Goal: Task Accomplishment & Management: Use online tool/utility

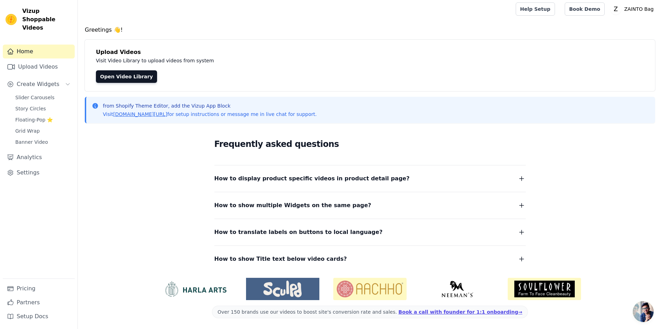
scroll to position [2, 0]
click at [25, 60] on link "Upload Videos" at bounding box center [39, 67] width 72 height 14
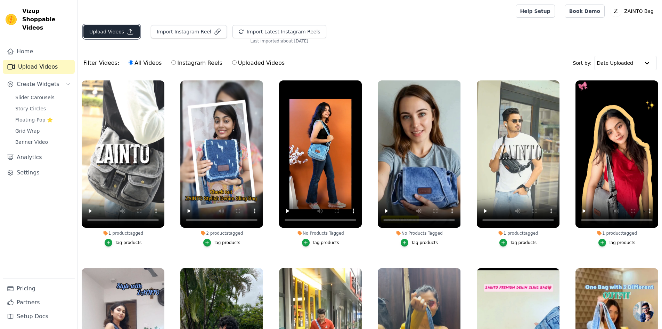
click at [94, 33] on button "Upload Videos" at bounding box center [111, 31] width 56 height 13
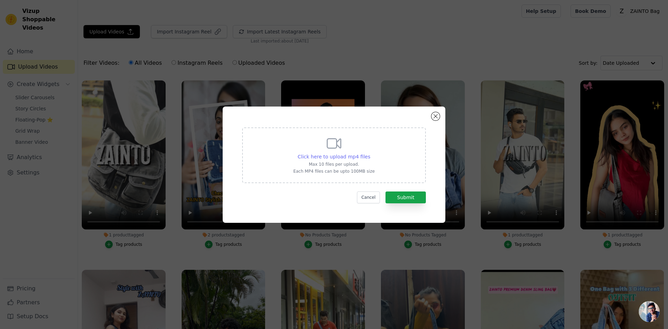
click at [355, 158] on span "Click here to upload mp4 files" at bounding box center [334, 157] width 73 height 6
click at [370, 153] on input "Click here to upload mp4 files Max 10 files per upload. Each MP4 files can be u…" at bounding box center [370, 153] width 0 height 0
type input "C:\fakepath\zd16 with social page.mp4"
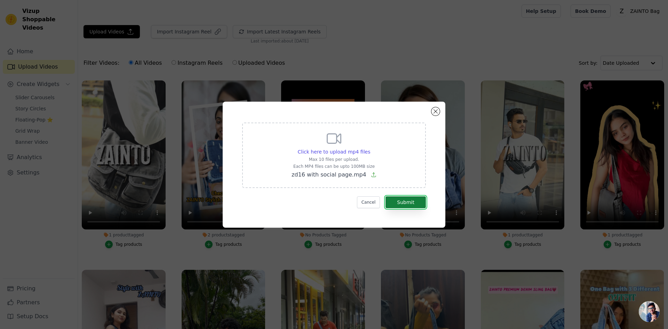
click at [402, 200] on button "Submit" at bounding box center [405, 202] width 40 height 12
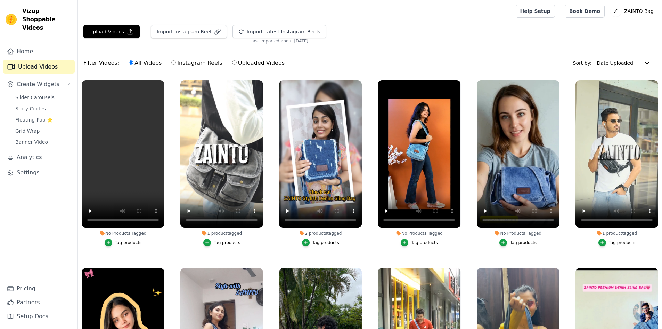
click at [123, 243] on div "Tag products" at bounding box center [128, 243] width 27 height 6
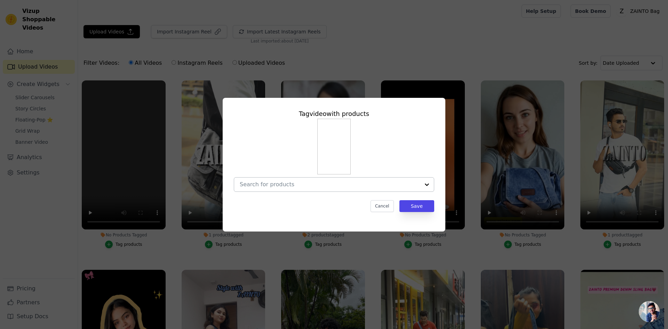
click at [322, 187] on input "No Products Tagged Tag video with products Cancel Save Tag products" at bounding box center [330, 184] width 180 height 7
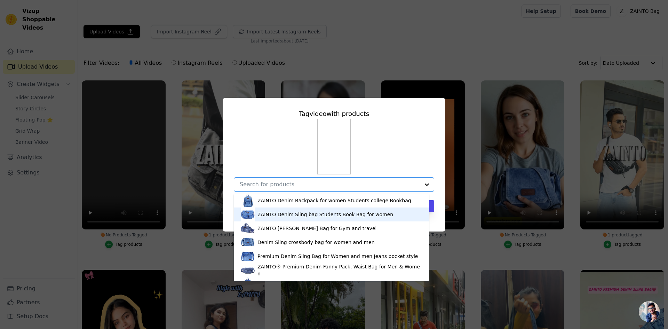
click at [325, 212] on div "ZAINTO Denim Sling bag Students Book Bag for women" at bounding box center [325, 214] width 136 height 7
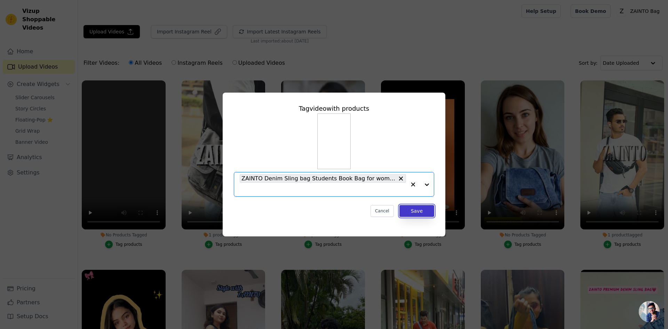
click at [417, 211] on button "Save" at bounding box center [416, 211] width 35 height 12
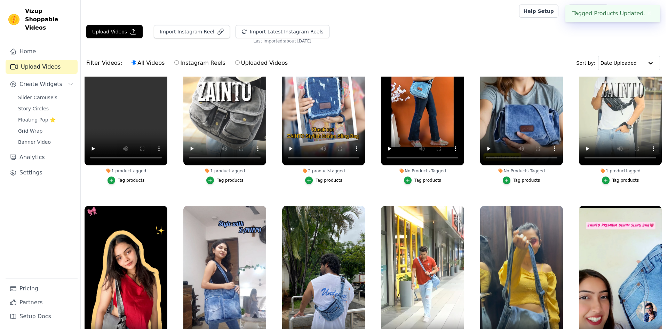
scroll to position [70, 0]
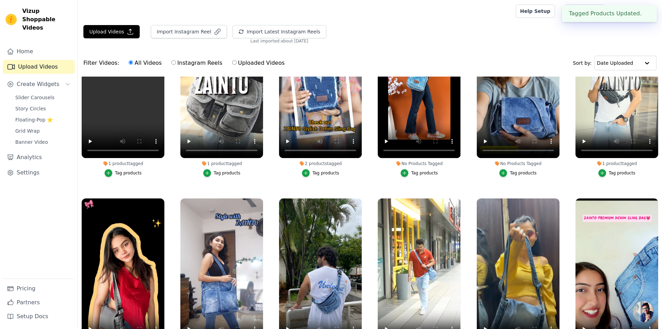
click at [226, 172] on div "Tag products" at bounding box center [227, 173] width 27 height 6
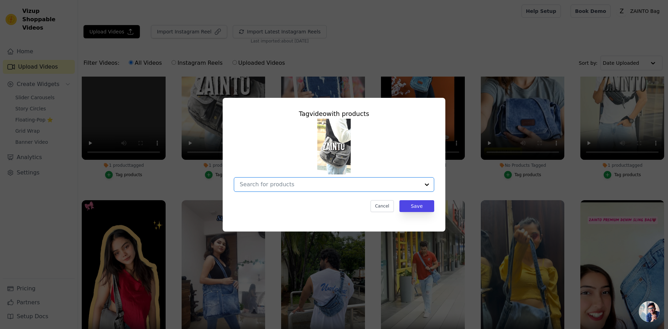
click at [385, 186] on input "1 product tagged Tag video with products Option undefined, selected. Select is …" at bounding box center [330, 184] width 180 height 7
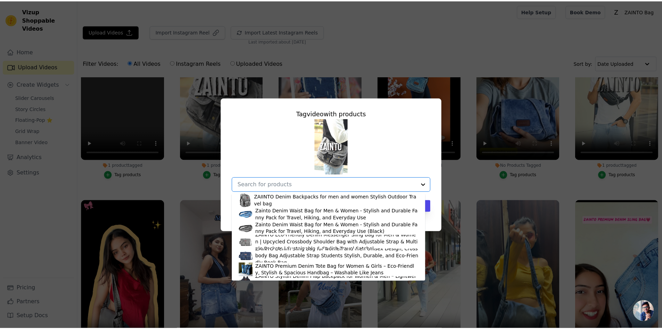
scroll to position [139, 0]
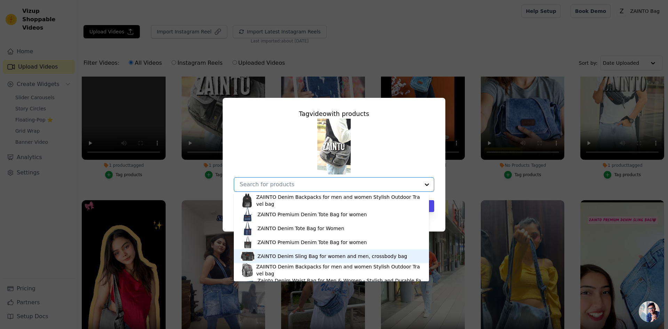
click at [332, 253] on div "ZAINTO Denim Sling Bag for women and men, crossbody bag" at bounding box center [332, 255] width 150 height 7
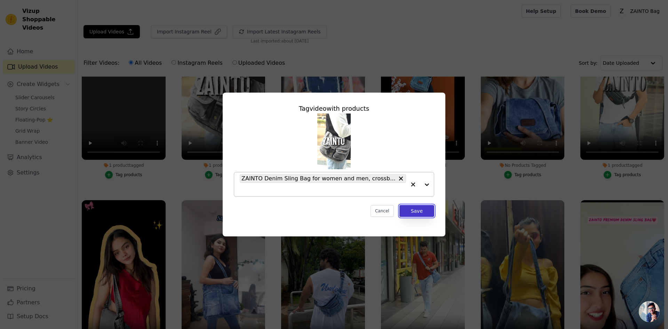
click at [423, 211] on button "Save" at bounding box center [416, 211] width 35 height 12
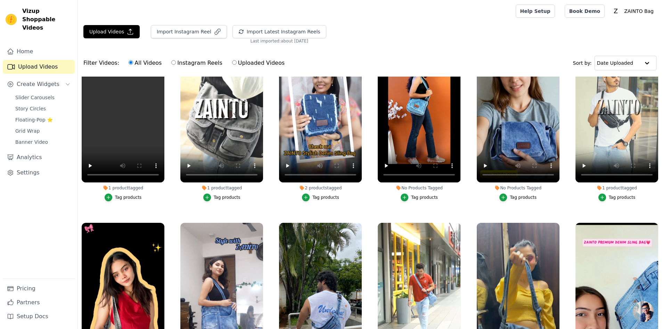
scroll to position [0, 0]
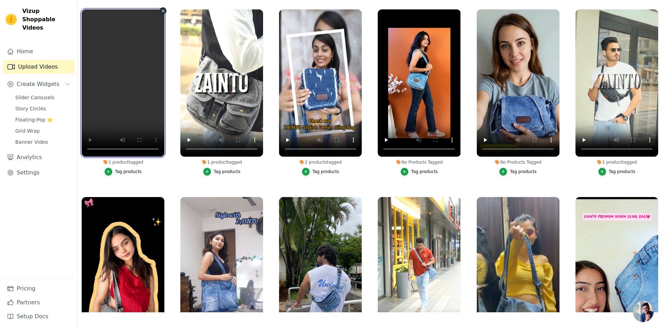
click at [122, 96] on video at bounding box center [123, 82] width 83 height 147
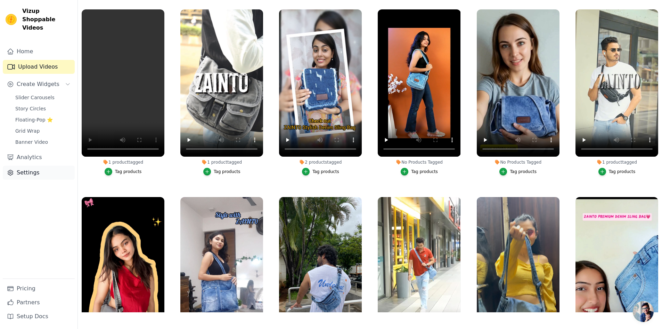
click at [25, 166] on link "Settings" at bounding box center [39, 173] width 72 height 14
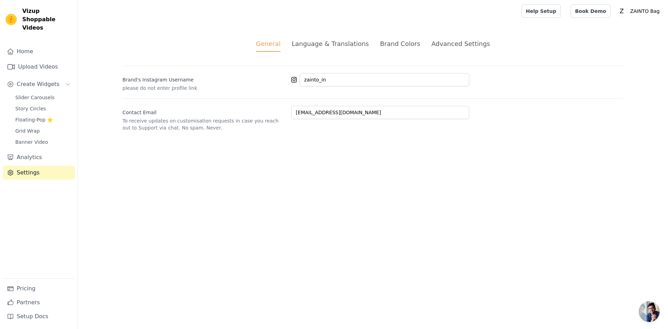
click at [382, 148] on html "Vizup Shoppable Videos Home Upload Videos Create Widgets Slider Carousels Story…" at bounding box center [334, 74] width 668 height 148
click at [342, 47] on div "Language & Translations" at bounding box center [329, 43] width 77 height 9
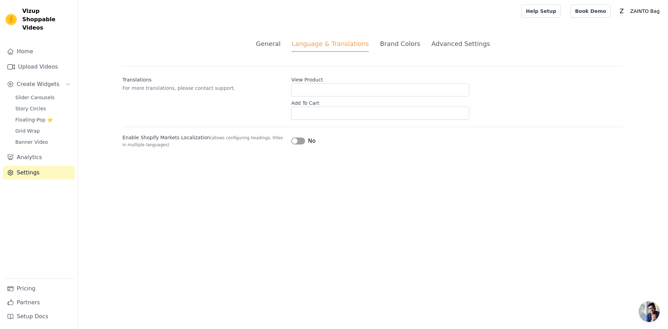
click at [394, 42] on div "Brand Colors" at bounding box center [400, 43] width 40 height 9
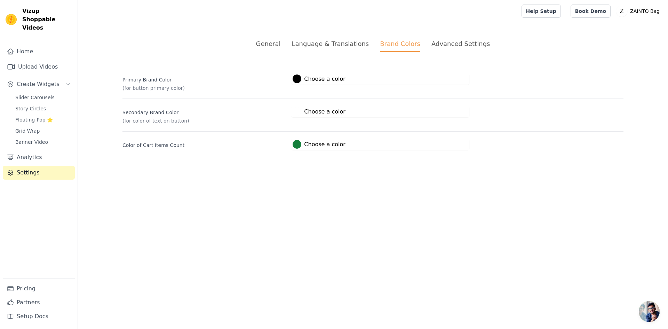
click at [443, 40] on div "Advanced Settings" at bounding box center [460, 43] width 58 height 9
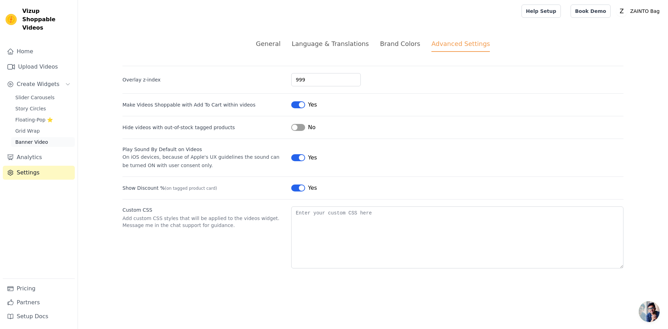
click at [24, 138] on span "Banner Video" at bounding box center [31, 141] width 33 height 7
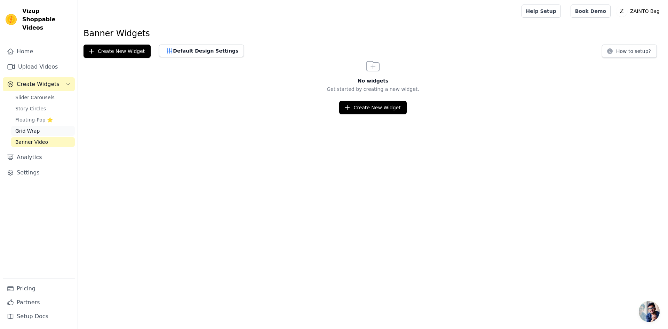
click at [27, 127] on span "Grid Wrap" at bounding box center [27, 130] width 24 height 7
click at [27, 115] on link "Floating-Pop ⭐" at bounding box center [43, 120] width 64 height 10
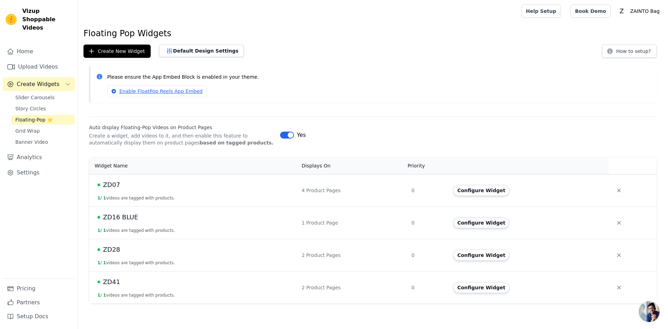
click at [478, 224] on button "Configure Widget" at bounding box center [481, 222] width 56 height 11
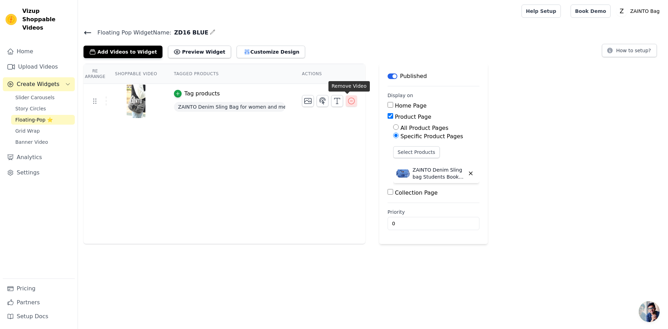
click at [348, 100] on icon "button" at bounding box center [351, 101] width 8 height 8
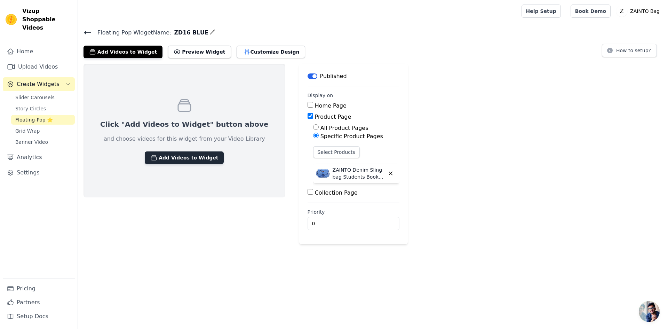
click at [195, 161] on button "Add Videos to Widget" at bounding box center [184, 157] width 79 height 13
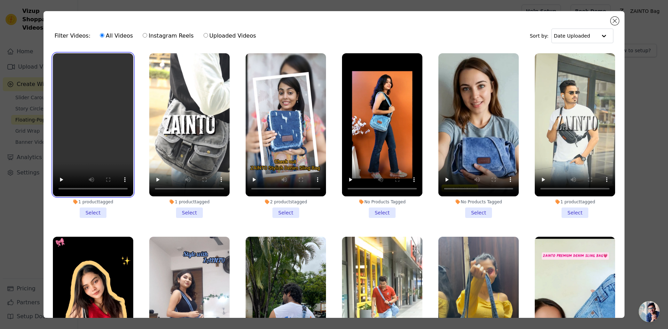
click at [78, 123] on video at bounding box center [93, 124] width 80 height 143
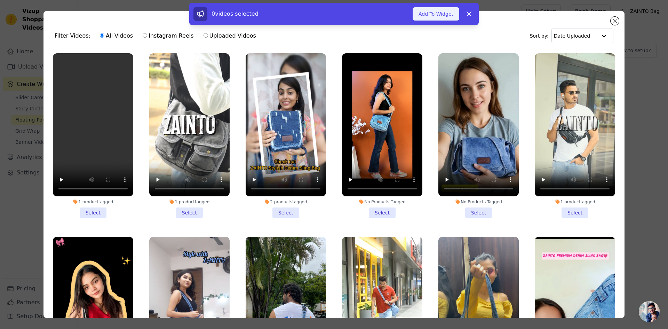
click at [427, 12] on button "Add To Widget" at bounding box center [435, 13] width 47 height 13
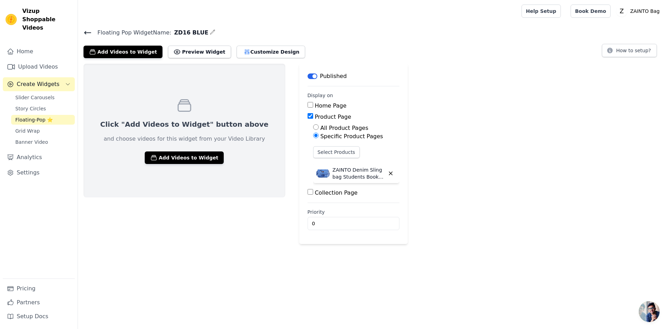
click at [186, 231] on div "Click "Add Videos to Widget" button above and choose videos for this widget fro…" at bounding box center [184, 154] width 202 height 180
click at [89, 34] on icon at bounding box center [87, 33] width 8 height 8
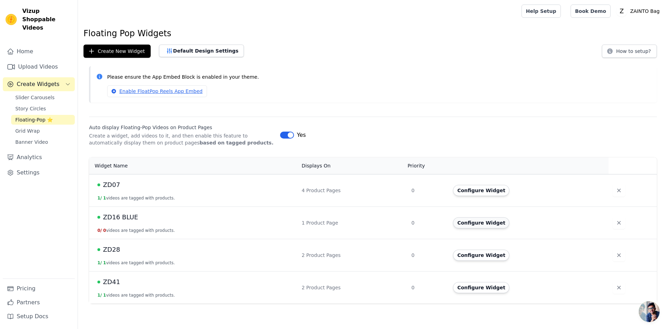
click at [473, 217] on button "Configure Widget" at bounding box center [481, 222] width 56 height 11
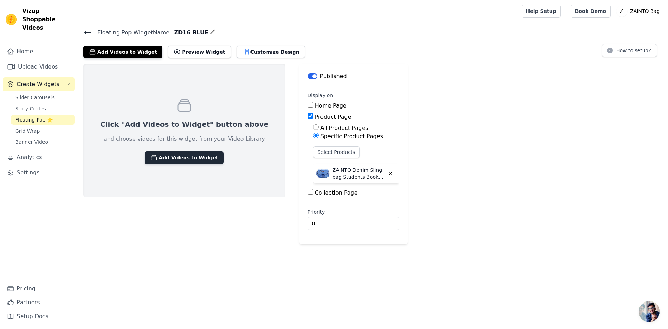
click at [178, 153] on button "Add Videos to Widget" at bounding box center [184, 157] width 79 height 13
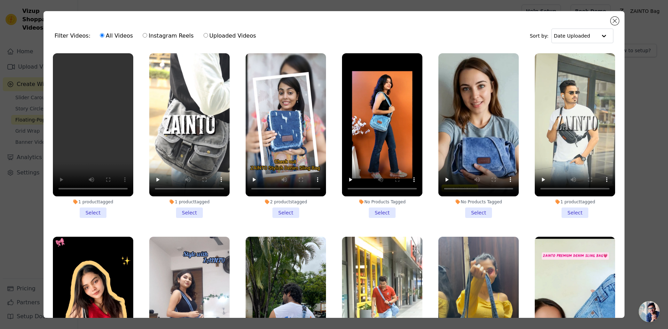
click at [91, 210] on li "1 product tagged Select" at bounding box center [93, 135] width 80 height 164
click at [0, 0] on input "1 product tagged Select" at bounding box center [0, 0] width 0 height 0
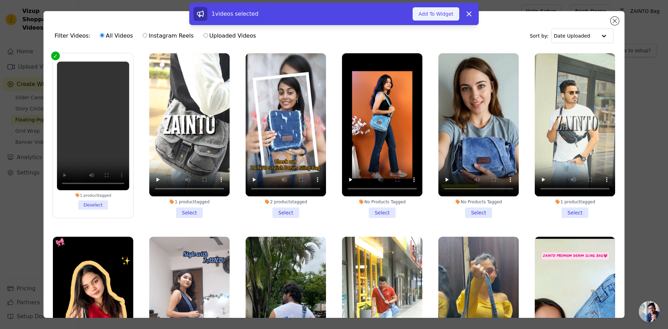
click at [442, 11] on button "Add To Widget" at bounding box center [435, 13] width 47 height 13
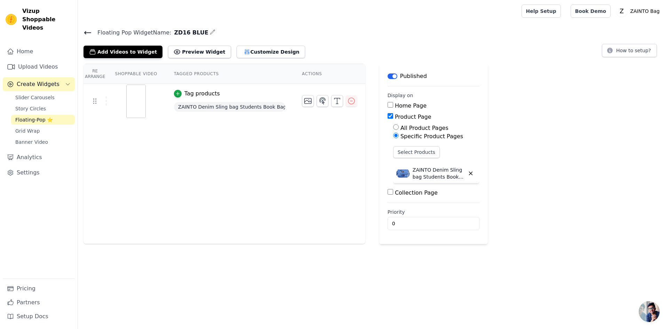
click at [568, 205] on div "Re Arrange Shoppable Video Tagged Products Actions Tag products ZAINTO Denim Sl…" at bounding box center [373, 154] width 590 height 180
click at [91, 33] on icon at bounding box center [87, 33] width 8 height 8
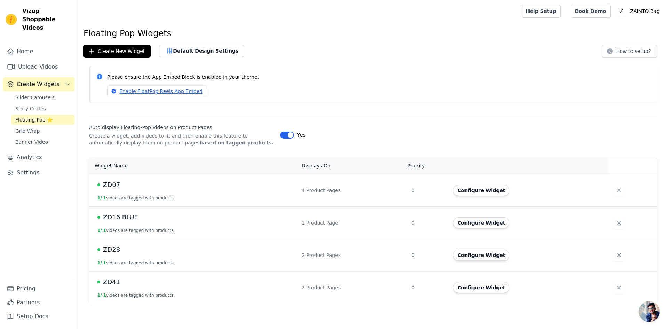
click at [431, 89] on div "Enable FloatPop Reels App Embed" at bounding box center [379, 91] width 544 height 12
click at [129, 49] on button "Create New Widget" at bounding box center [116, 51] width 67 height 13
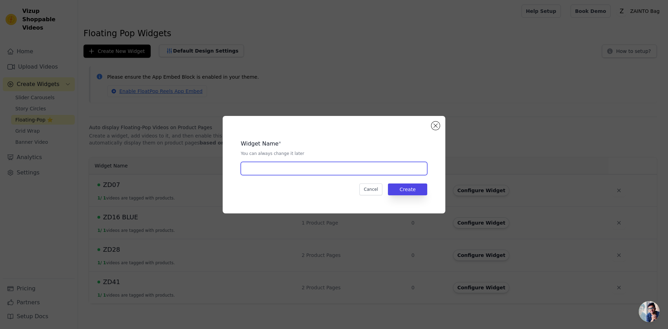
click at [330, 170] on input "text" at bounding box center [334, 168] width 186 height 13
type input "ZD29_grey"
click at [416, 186] on button "Create" at bounding box center [407, 189] width 39 height 12
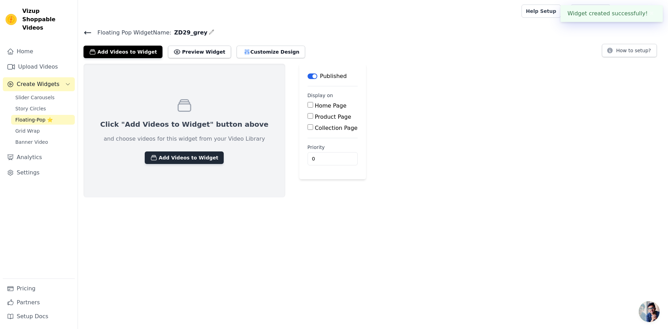
click at [158, 158] on button "Add Videos to Widget" at bounding box center [184, 157] width 79 height 13
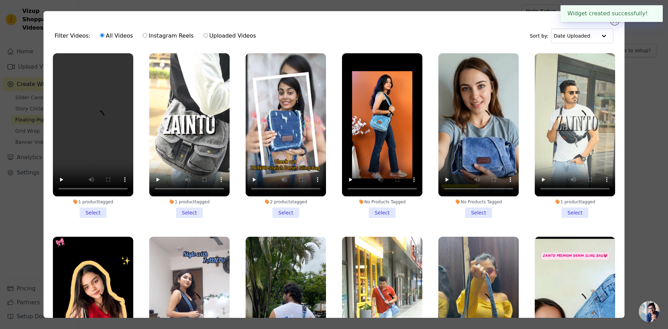
scroll to position [104, 0]
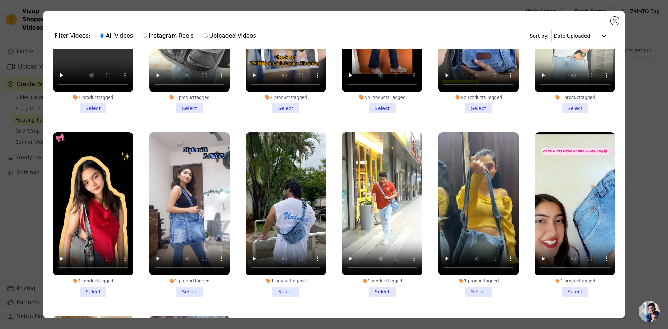
click at [96, 288] on li "1 product tagged Select" at bounding box center [93, 214] width 80 height 164
click at [0, 0] on input "1 product tagged Select" at bounding box center [0, 0] width 0 height 0
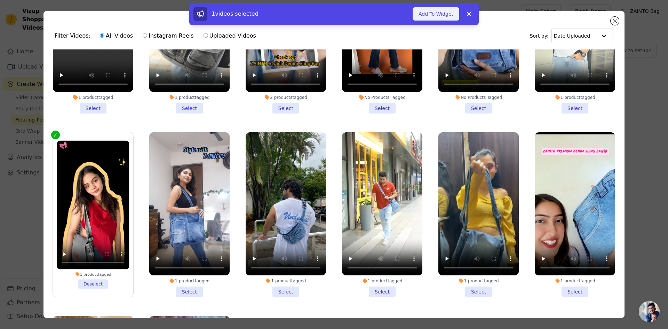
click at [440, 13] on button "Add To Widget" at bounding box center [435, 13] width 47 height 13
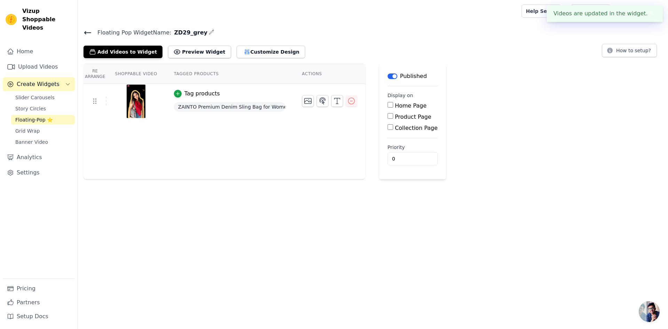
click at [387, 117] on input "Product Page" at bounding box center [390, 116] width 6 height 6
checkbox input "true"
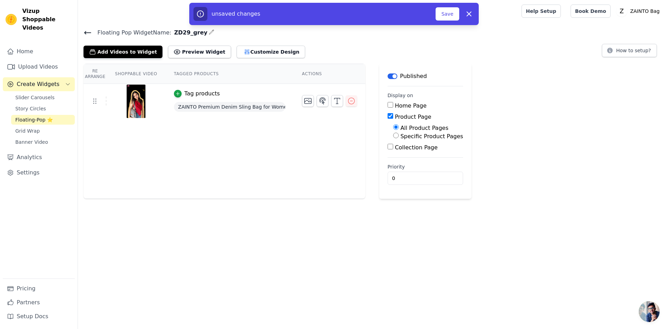
click at [393, 134] on input "Specific Product Pages" at bounding box center [396, 135] width 6 height 6
radio input "true"
click at [405, 154] on button "Select Products" at bounding box center [416, 152] width 47 height 12
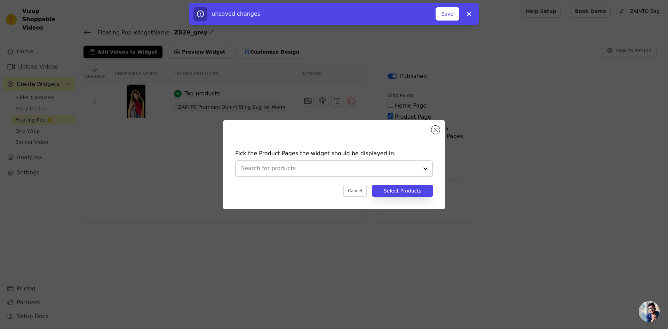
click at [355, 167] on input "text" at bounding box center [329, 168] width 177 height 8
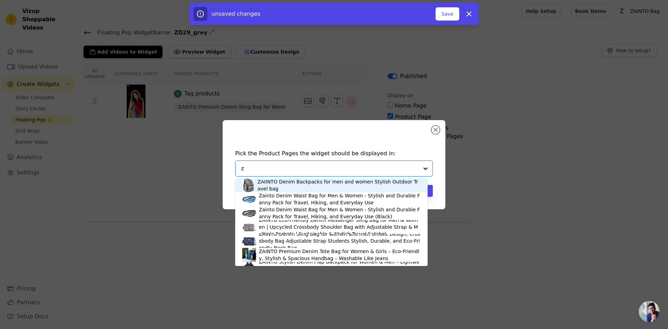
scroll to position [0, 0]
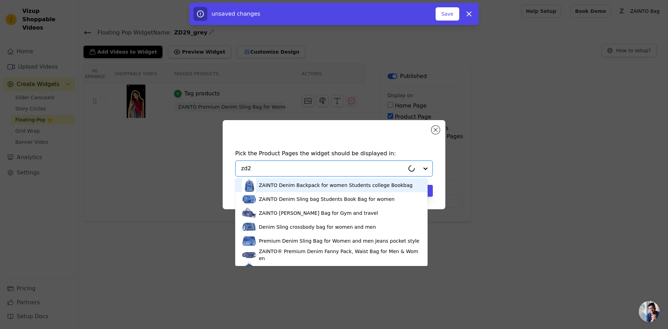
type input "zd29"
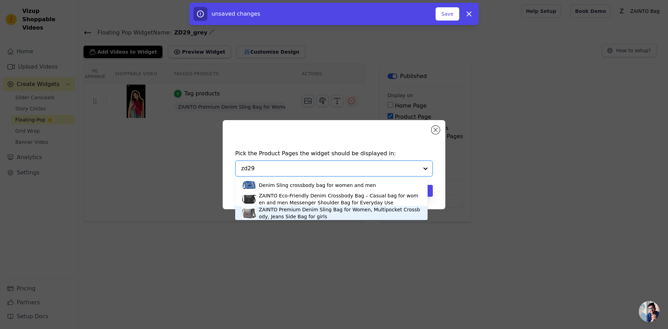
click at [272, 212] on div "ZAINTO Premium Denim Sling Bag for Women, Multipocket Crossbody, Jeans Side Bag…" at bounding box center [340, 213] width 162 height 14
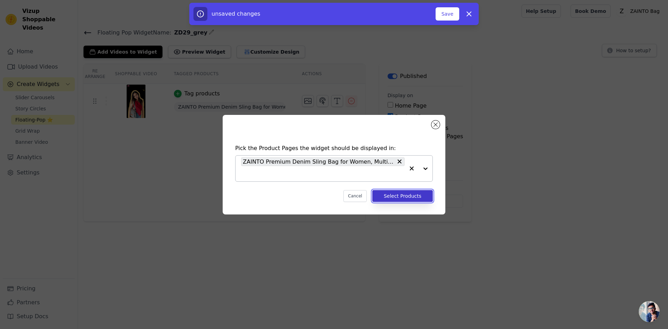
click at [411, 196] on button "Select Products" at bounding box center [402, 196] width 61 height 12
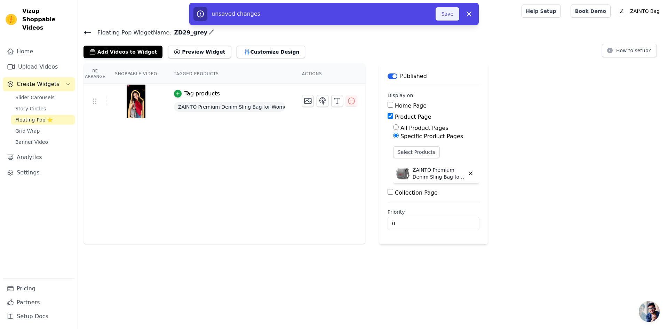
click at [446, 15] on button "Save" at bounding box center [447, 13] width 24 height 13
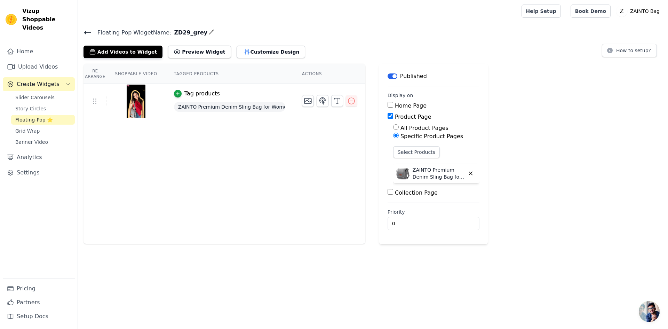
click at [83, 34] on icon at bounding box center [87, 33] width 8 height 8
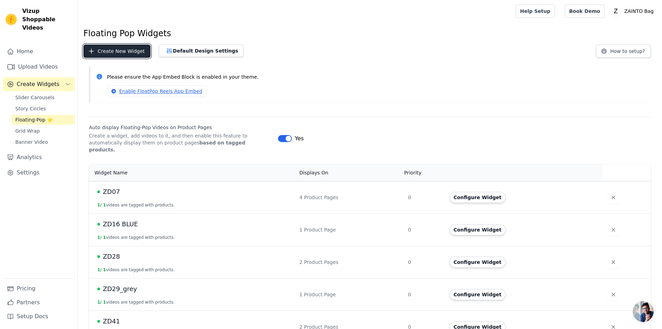
click at [112, 48] on button "Create New Widget" at bounding box center [116, 51] width 67 height 13
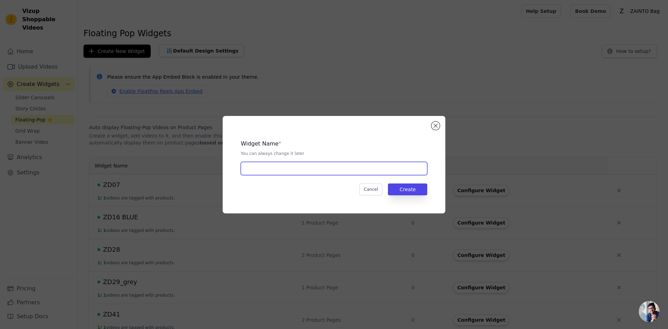
click at [355, 168] on input "text" at bounding box center [334, 168] width 186 height 13
type input "ZD34"
click at [406, 186] on button "Create" at bounding box center [407, 189] width 39 height 12
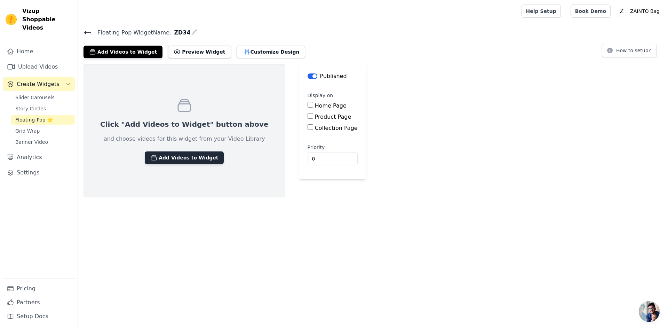
click at [172, 157] on button "Add Videos to Widget" at bounding box center [184, 157] width 79 height 13
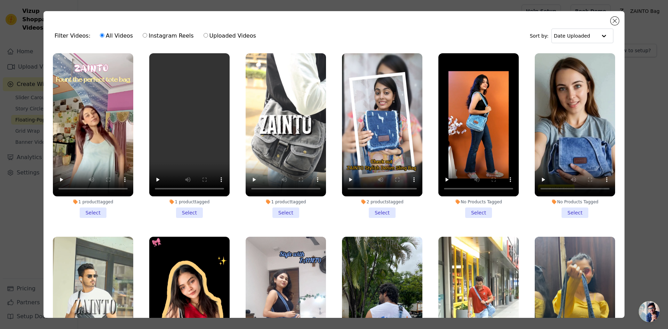
click at [96, 209] on li "1 product tagged Select" at bounding box center [93, 135] width 80 height 164
click at [0, 0] on input "1 product tagged Select" at bounding box center [0, 0] width 0 height 0
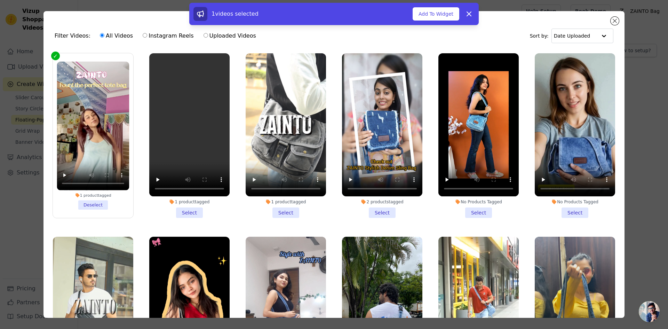
click at [447, 6] on div "1 videos selected Add To Widget Dismiss" at bounding box center [333, 14] width 289 height 22
click at [445, 10] on button "Add To Widget" at bounding box center [435, 13] width 47 height 13
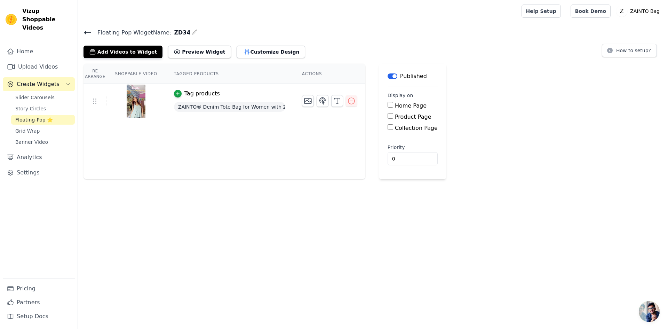
click at [387, 119] on div "Product Page" at bounding box center [412, 117] width 50 height 8
click at [387, 116] on input "Product Page" at bounding box center [390, 116] width 6 height 6
checkbox input "true"
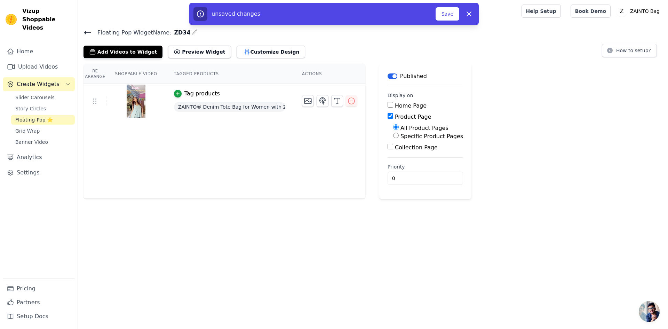
click at [393, 135] on input "Specific Product Pages" at bounding box center [396, 135] width 6 height 6
radio input "true"
click at [404, 150] on button "Select Products" at bounding box center [416, 152] width 47 height 12
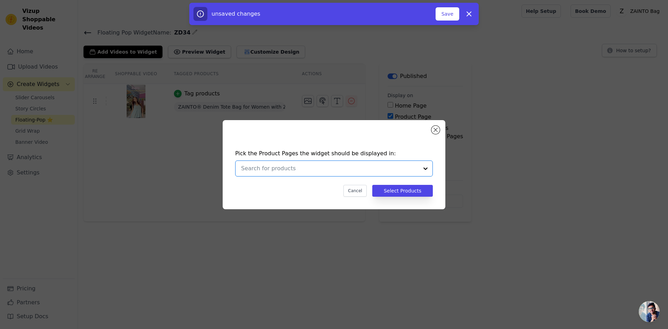
click at [320, 168] on input "text" at bounding box center [329, 168] width 177 height 8
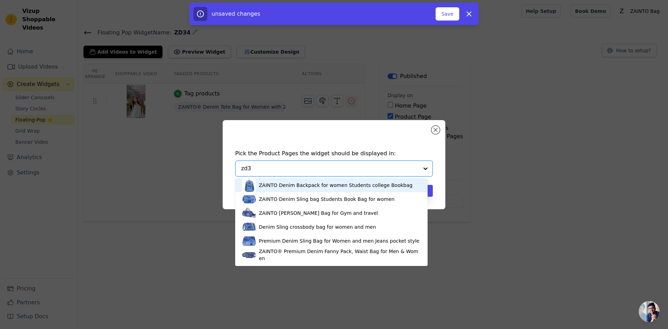
type input "zd34"
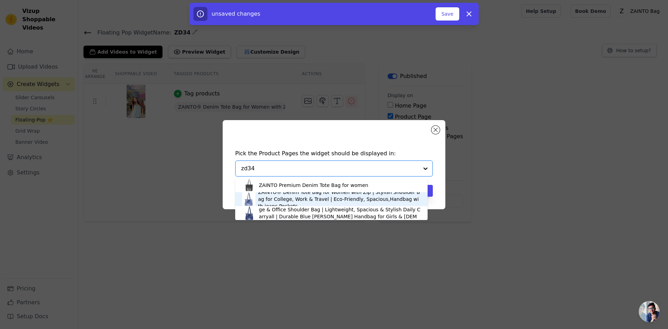
click at [289, 196] on div "ZAINTO® Denim Tote Bag for Women with Zip | Stylish Shoulder Bag for College, W…" at bounding box center [339, 198] width 162 height 21
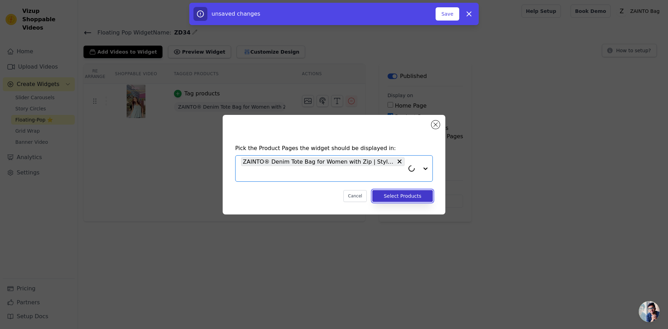
click at [390, 195] on button "Select Products" at bounding box center [402, 196] width 61 height 12
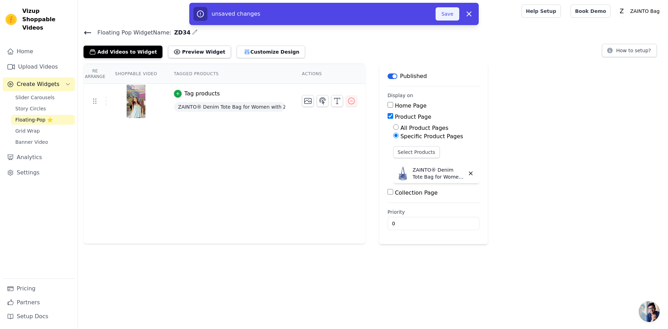
click at [444, 11] on button "Save" at bounding box center [447, 13] width 24 height 13
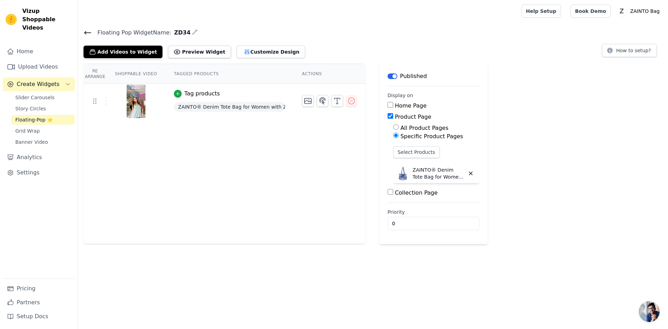
click at [422, 30] on h4 "Floating Pop Widget Name: ZD34" at bounding box center [372, 32] width 579 height 9
click at [260, 171] on div "Re Arrange Shoppable Video Tagged Products Actions Tag products ZAINTO® Denim T…" at bounding box center [224, 154] width 282 height 180
click at [118, 51] on button "Add Videos to Widget" at bounding box center [122, 52] width 79 height 13
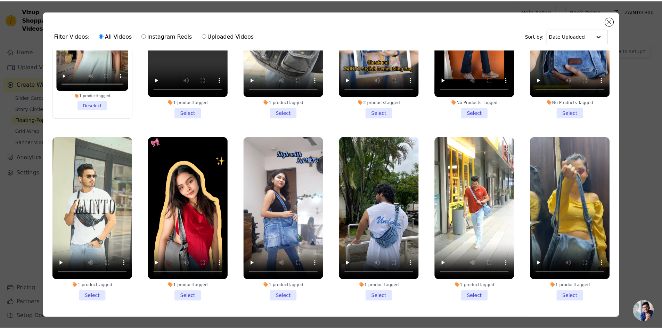
scroll to position [104, 0]
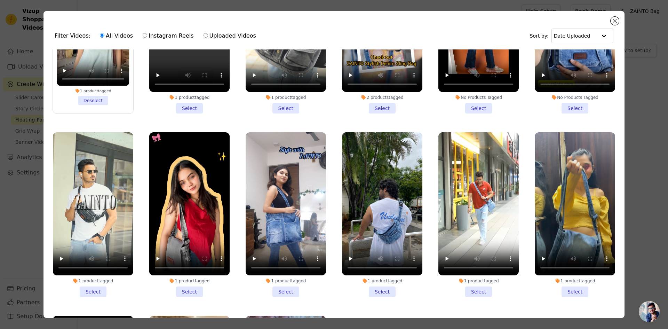
click at [284, 287] on li "1 product tagged Select" at bounding box center [285, 214] width 80 height 164
click at [0, 0] on input "1 product tagged Select" at bounding box center [0, 0] width 0 height 0
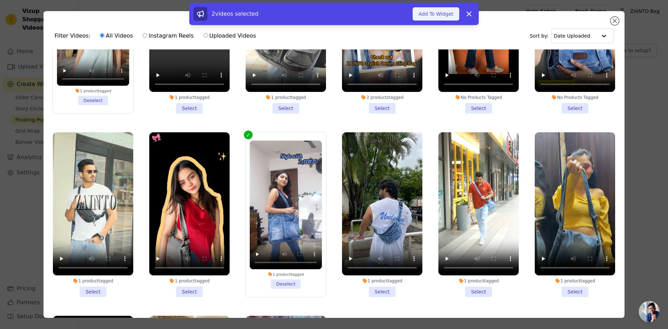
click at [442, 8] on button "Add To Widget" at bounding box center [435, 13] width 47 height 13
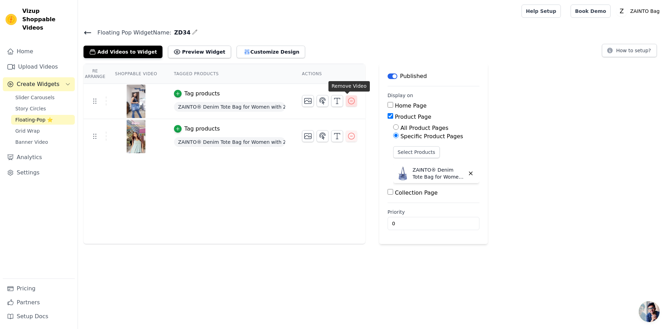
click at [347, 102] on icon "button" at bounding box center [351, 101] width 8 height 8
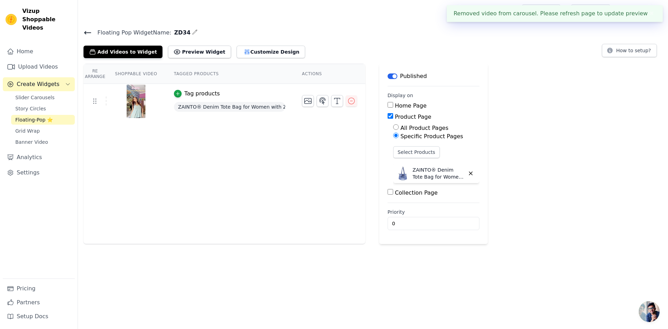
click at [89, 29] on icon at bounding box center [87, 33] width 8 height 8
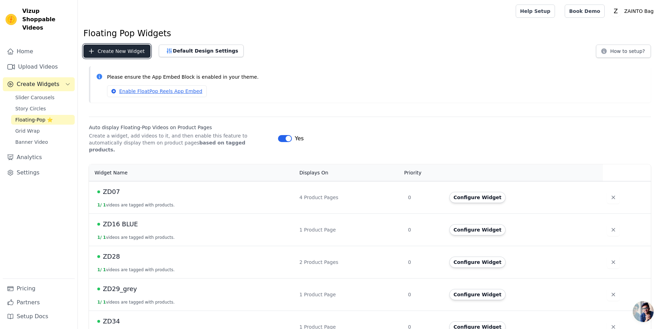
click at [123, 50] on button "Create New Widget" at bounding box center [116, 51] width 67 height 13
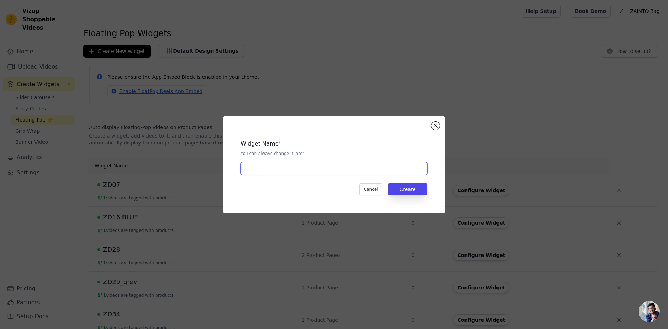
click at [350, 168] on input "text" at bounding box center [334, 168] width 186 height 13
type input "Zd26"
click at [405, 189] on button "Create" at bounding box center [407, 189] width 39 height 12
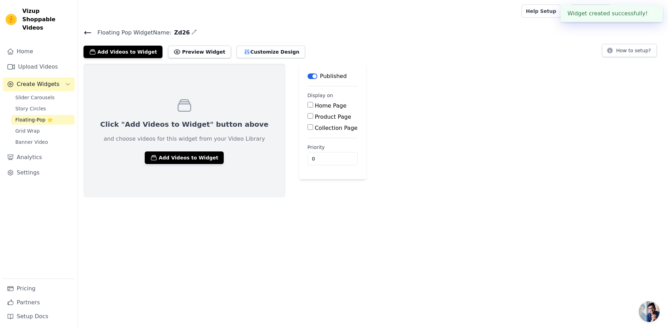
click at [187, 164] on div "Click "Add Videos to Widget" button above and choose videos for this widget fro…" at bounding box center [184, 131] width 202 height 134
click at [191, 156] on button "Add Videos to Widget" at bounding box center [184, 157] width 79 height 13
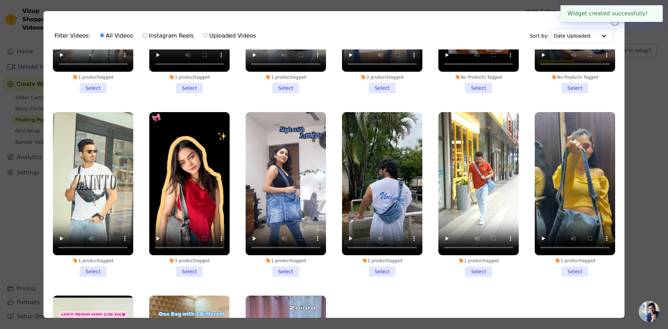
scroll to position [174, 0]
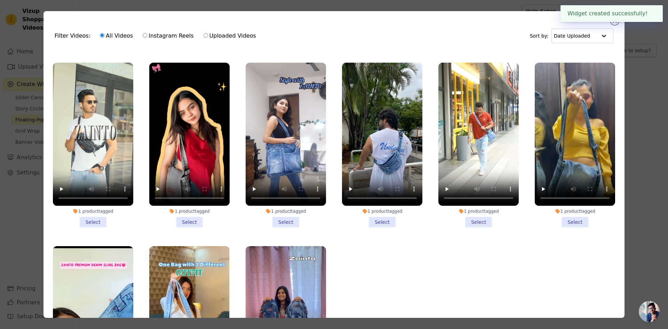
click at [278, 217] on li "1 product tagged Select" at bounding box center [285, 145] width 80 height 164
click at [0, 0] on input "1 product tagged Select" at bounding box center [0, 0] width 0 height 0
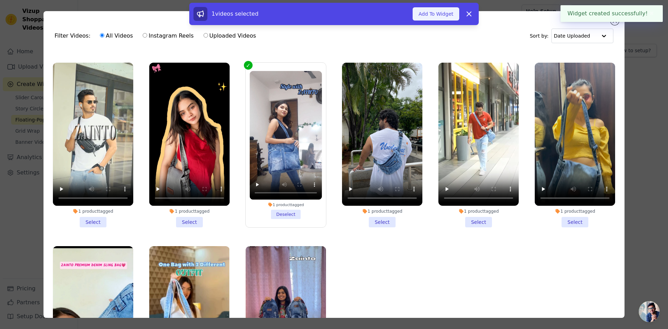
click at [427, 15] on button "Add To Widget" at bounding box center [435, 13] width 47 height 13
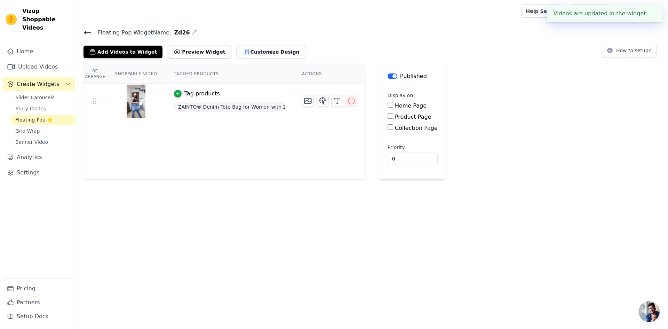
click at [387, 118] on input "Product Page" at bounding box center [390, 116] width 6 height 6
checkbox input "true"
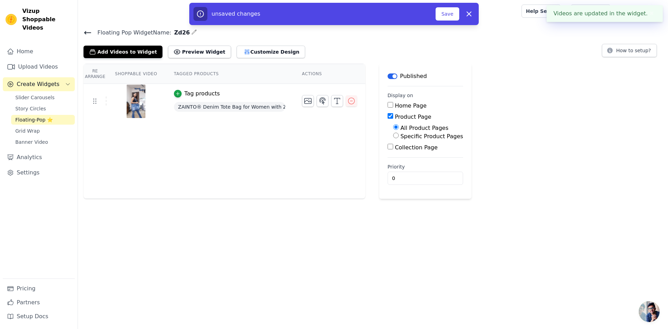
click at [394, 138] on div "Specific Product Pages" at bounding box center [428, 136] width 70 height 8
click at [393, 133] on input "Specific Product Pages" at bounding box center [396, 135] width 6 height 6
radio input "true"
click at [408, 151] on button "Select Products" at bounding box center [416, 152] width 47 height 12
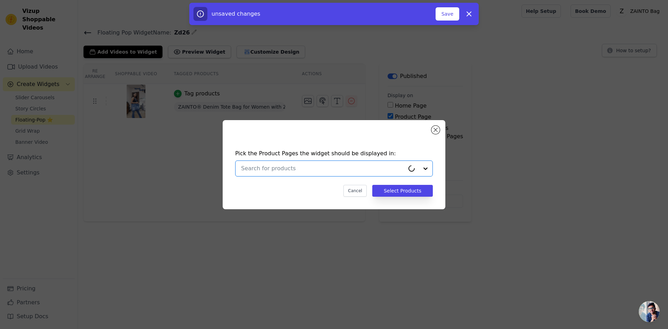
click at [305, 168] on input "text" at bounding box center [322, 168] width 163 height 8
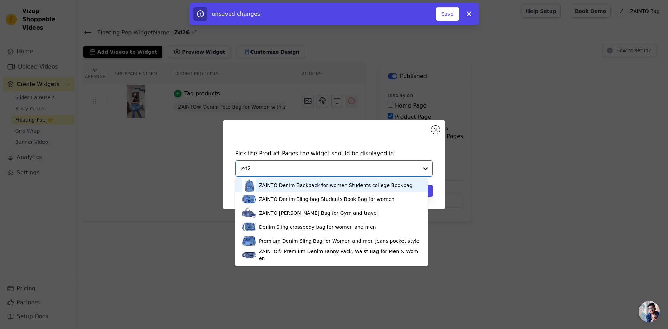
type input "zd26"
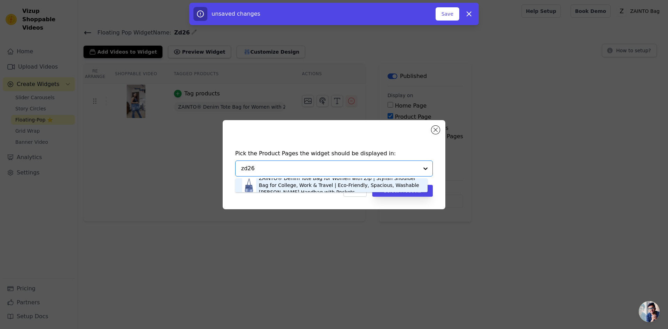
click at [288, 180] on div "ZAINTO® Denim Tote Bag for Women with Zip | Stylish Shoulder Bag for College, W…" at bounding box center [340, 185] width 162 height 21
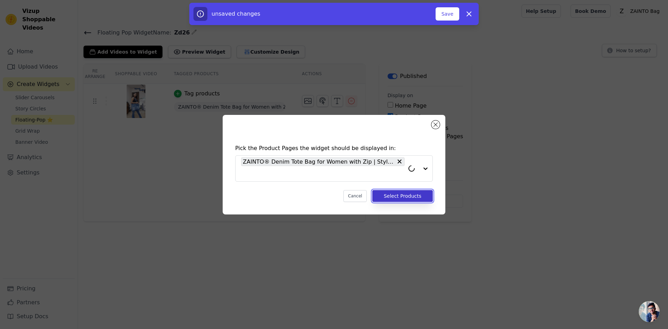
click at [409, 196] on button "Select Products" at bounding box center [402, 196] width 61 height 12
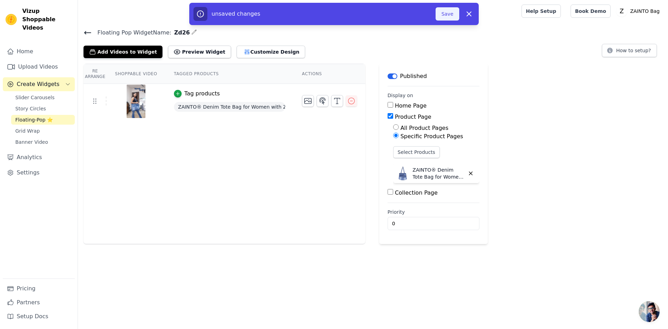
click at [446, 15] on button "Save" at bounding box center [447, 13] width 24 height 13
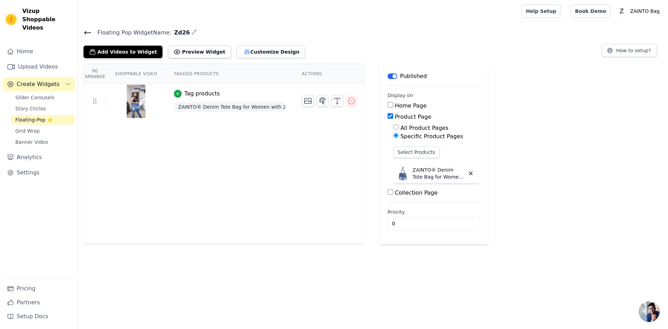
click at [86, 31] on icon at bounding box center [87, 32] width 6 height 3
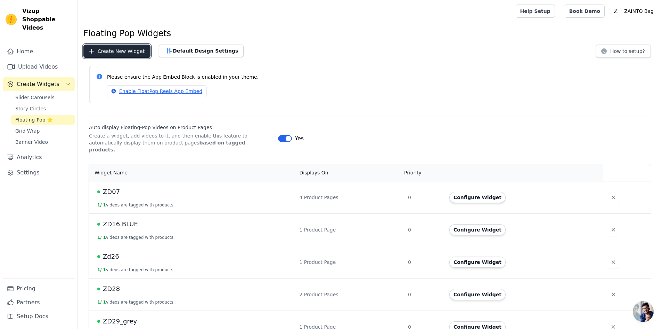
click at [110, 49] on button "Create New Widget" at bounding box center [116, 51] width 67 height 13
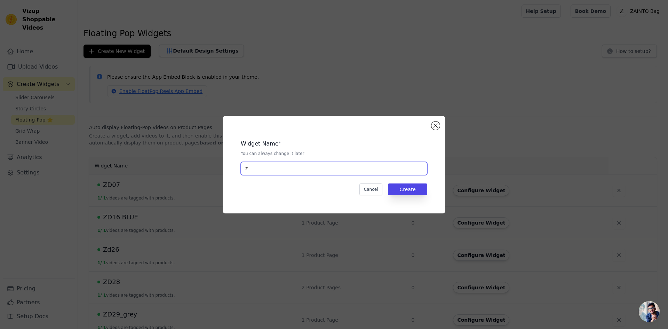
click at [304, 169] on input "z" at bounding box center [334, 168] width 186 height 13
type input "zd43"
click at [411, 192] on button "Create" at bounding box center [407, 189] width 39 height 12
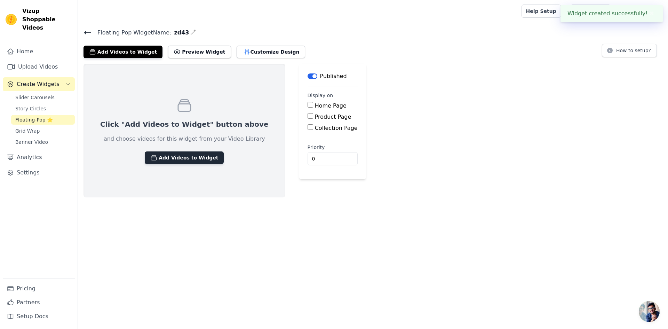
click at [197, 153] on button "Add Videos to Widget" at bounding box center [184, 157] width 79 height 13
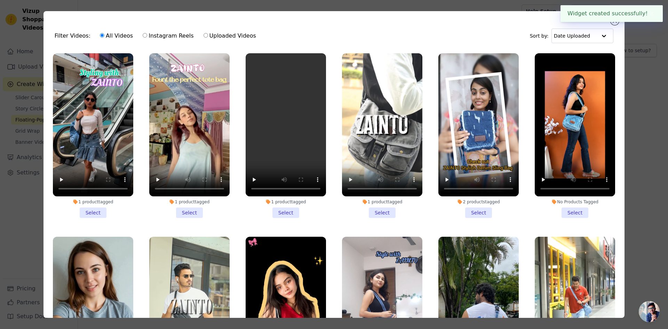
click at [87, 209] on li "1 product tagged Select" at bounding box center [93, 135] width 80 height 164
click at [0, 0] on input "1 product tagged Select" at bounding box center [0, 0] width 0 height 0
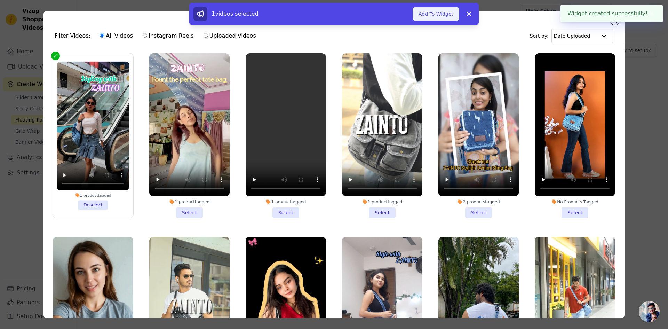
click at [435, 16] on button "Add To Widget" at bounding box center [435, 13] width 47 height 13
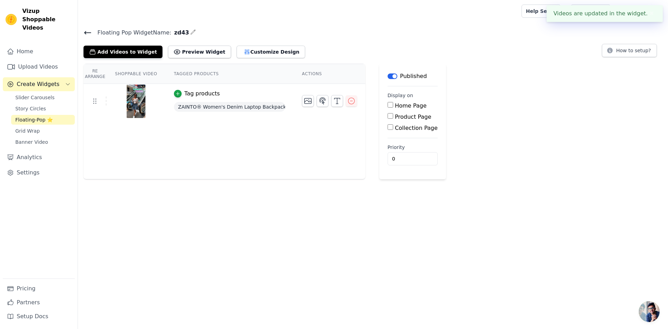
click at [389, 117] on div "Product Page" at bounding box center [412, 117] width 50 height 8
click at [387, 115] on input "Product Page" at bounding box center [390, 116] width 6 height 6
checkbox input "true"
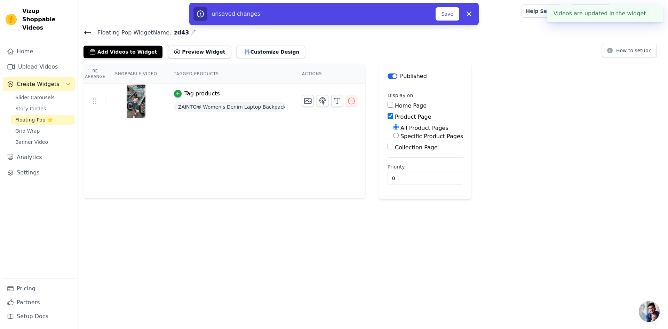
click at [393, 137] on input "Specific Product Pages" at bounding box center [396, 135] width 6 height 6
radio input "true"
click at [396, 153] on button "Select Products" at bounding box center [416, 152] width 47 height 12
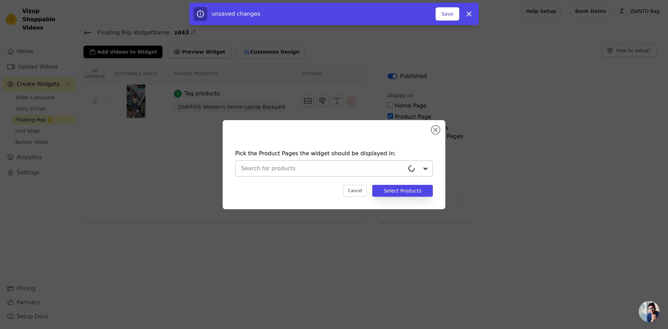
click at [325, 171] on input "text" at bounding box center [322, 168] width 163 height 8
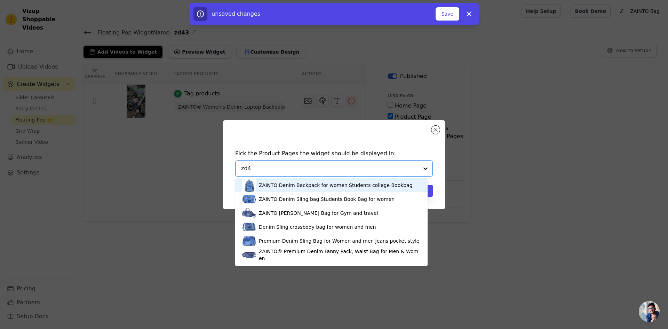
type input "zd43"
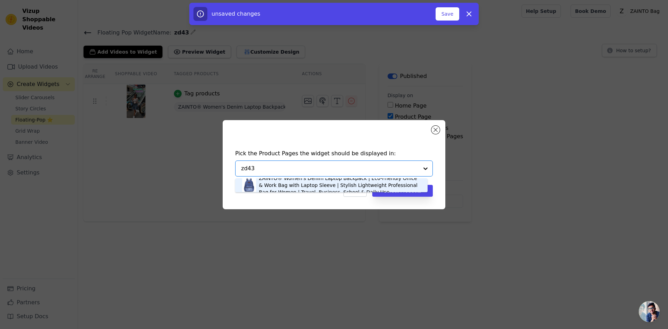
click at [295, 188] on div "ZAINTO® Women's Denim Laptop Backpack | Eco-Friendly Office & Work Bag with Lap…" at bounding box center [340, 185] width 162 height 21
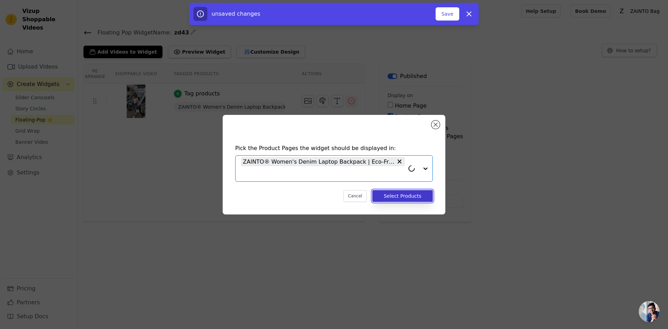
click at [430, 193] on button "Select Products" at bounding box center [402, 196] width 61 height 12
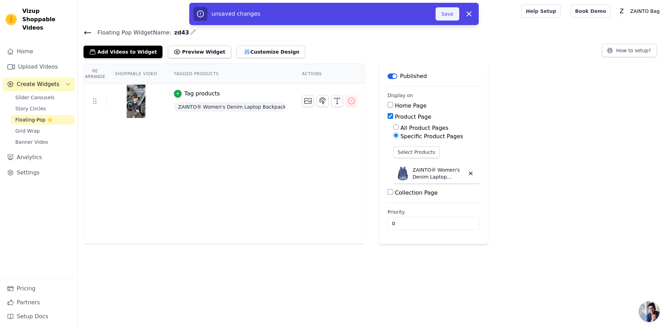
click at [455, 13] on button "Save" at bounding box center [447, 13] width 24 height 13
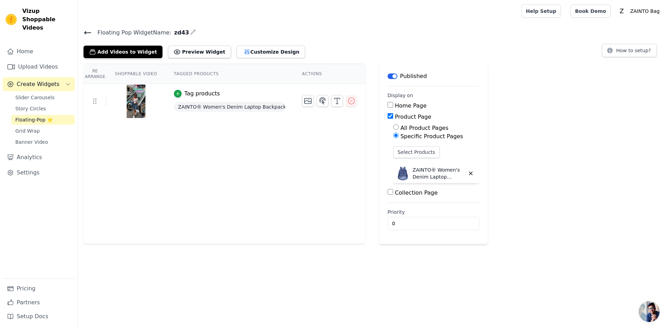
click at [91, 28] on h4 "Floating Pop Widget Name: zd43" at bounding box center [372, 32] width 579 height 9
click at [84, 33] on icon at bounding box center [87, 33] width 8 height 8
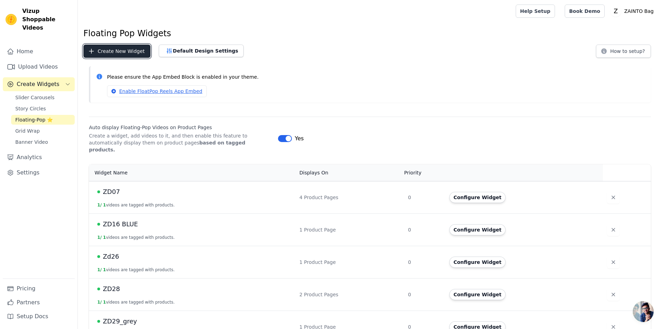
click at [116, 51] on button "Create New Widget" at bounding box center [116, 51] width 67 height 13
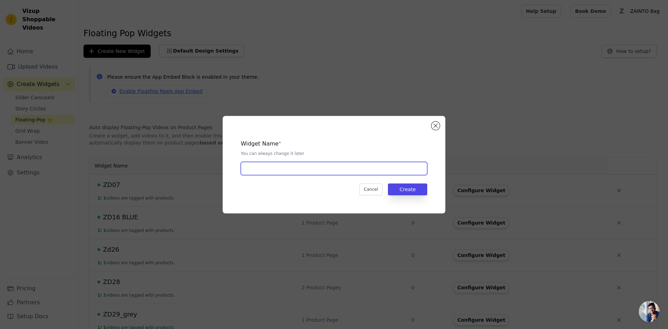
click at [270, 172] on input "text" at bounding box center [334, 168] width 186 height 13
type input "ZD25"
click at [407, 193] on button "Create" at bounding box center [407, 189] width 39 height 12
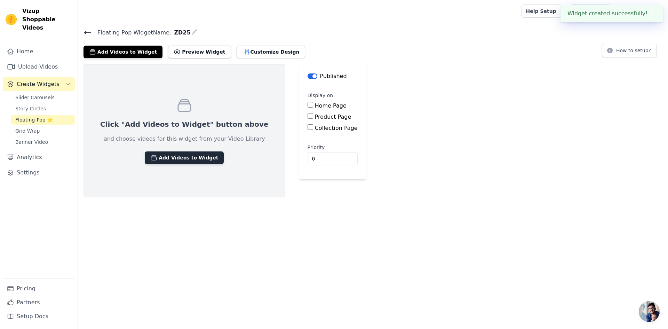
click at [186, 151] on button "Add Videos to Widget" at bounding box center [184, 157] width 79 height 13
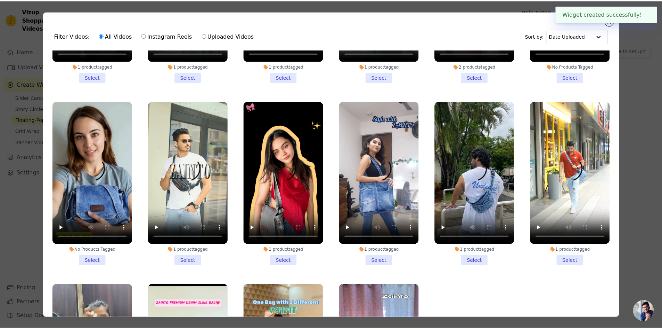
scroll to position [139, 0]
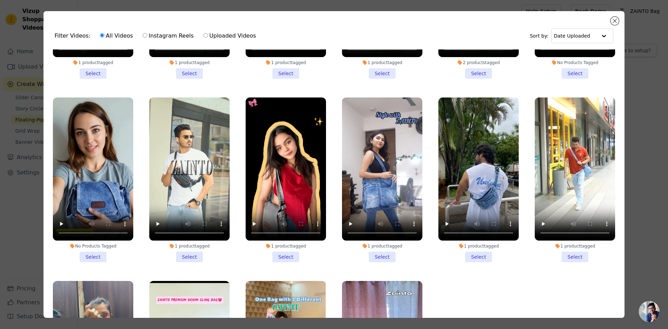
click at [574, 247] on li "1 product tagged Select" at bounding box center [574, 179] width 80 height 164
click at [0, 0] on input "1 product tagged Select" at bounding box center [0, 0] width 0 height 0
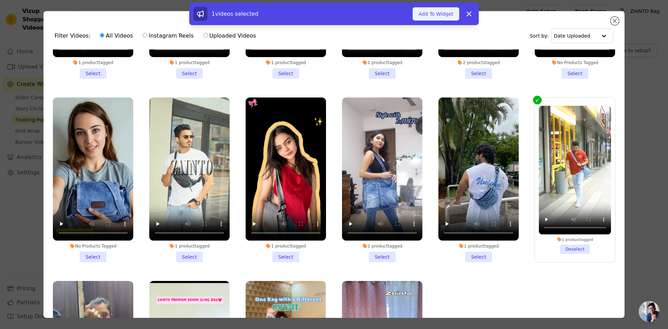
click at [450, 16] on button "Add To Widget" at bounding box center [435, 13] width 47 height 13
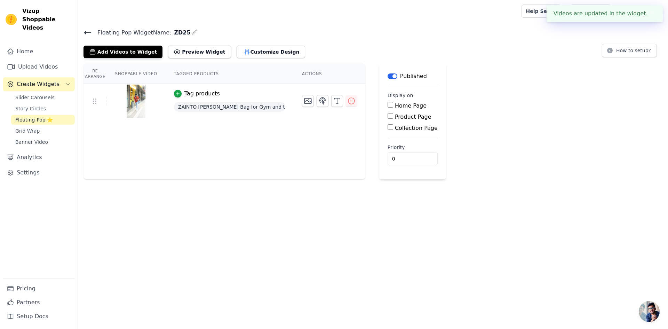
click at [387, 116] on input "Product Page" at bounding box center [390, 116] width 6 height 6
checkbox input "true"
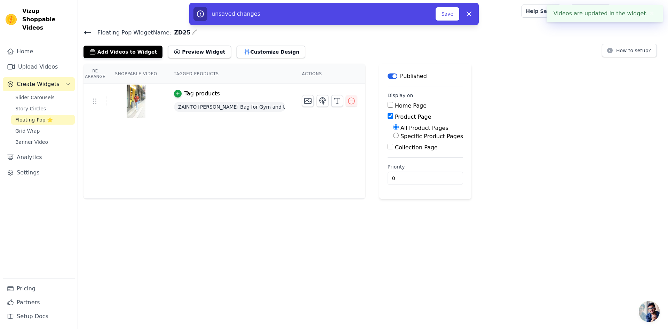
click at [393, 137] on input "Specific Product Pages" at bounding box center [396, 135] width 6 height 6
radio input "true"
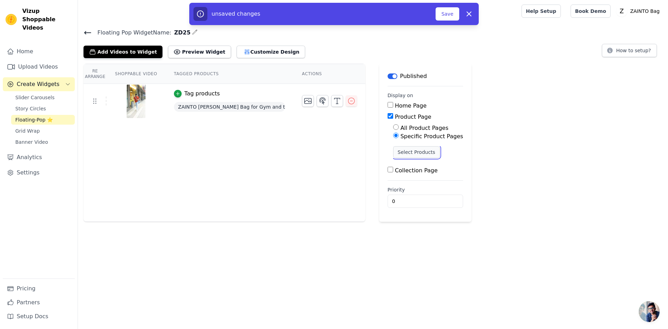
click at [405, 150] on button "Select Products" at bounding box center [416, 152] width 47 height 12
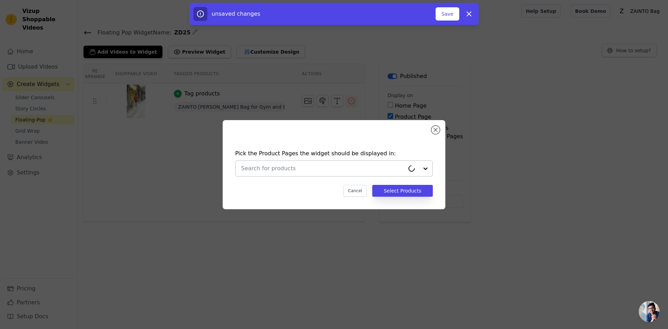
click at [312, 169] on input "text" at bounding box center [322, 168] width 163 height 8
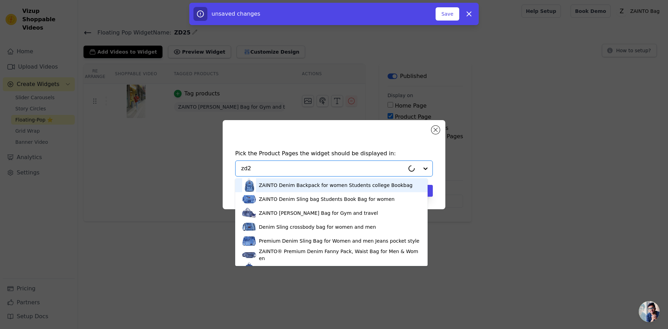
type input "zd25"
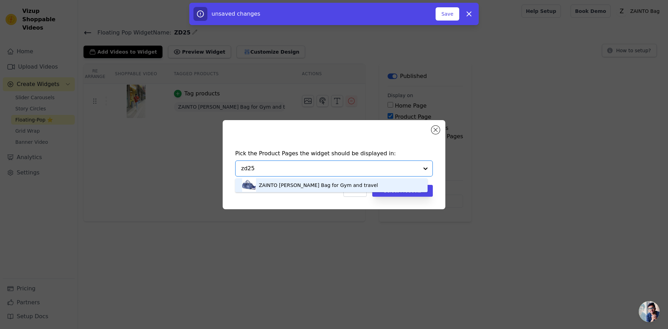
click at [322, 185] on div "ZAINTO [PERSON_NAME] Bag for Gym and travel" at bounding box center [318, 185] width 119 height 7
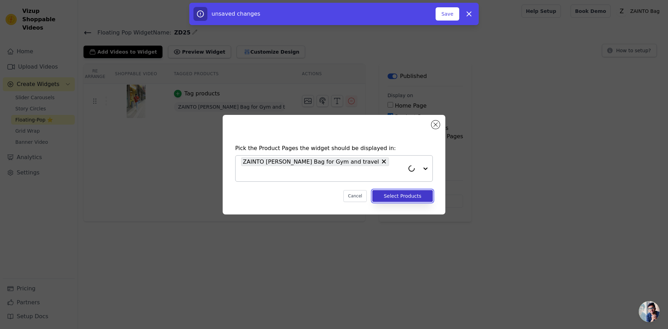
click at [419, 191] on button "Select Products" at bounding box center [402, 196] width 61 height 12
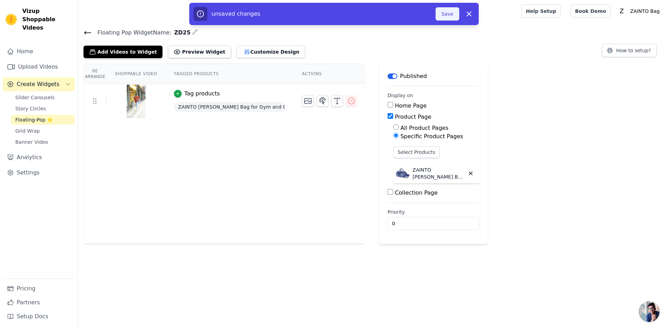
click at [448, 13] on button "Save" at bounding box center [447, 13] width 24 height 13
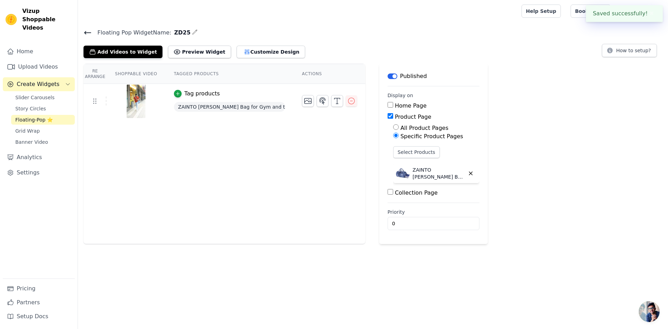
click at [84, 30] on icon at bounding box center [87, 33] width 8 height 8
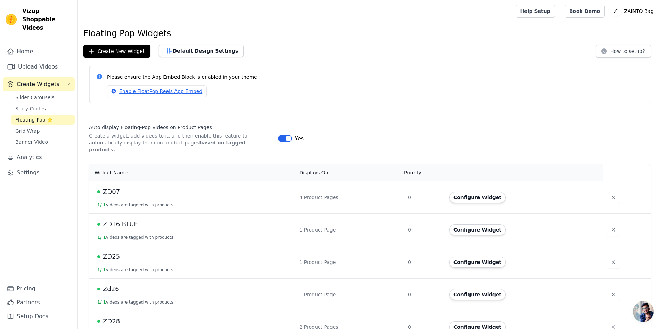
click at [421, 78] on p "Please ensure the App Embed Block is enabled in your theme." at bounding box center [376, 77] width 539 height 8
click at [18, 138] on span "Banner Video" at bounding box center [31, 141] width 33 height 7
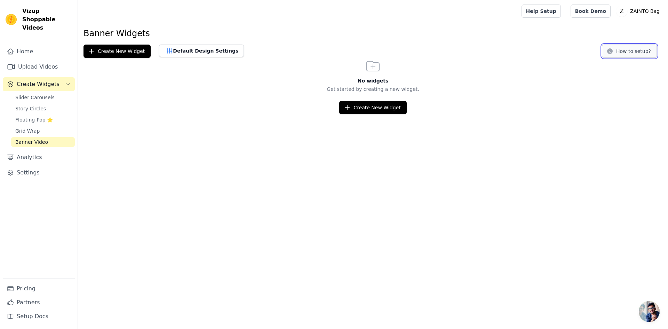
click at [624, 53] on button "How to setup?" at bounding box center [629, 51] width 55 height 13
click at [124, 52] on button "Create New Widget" at bounding box center [116, 51] width 67 height 13
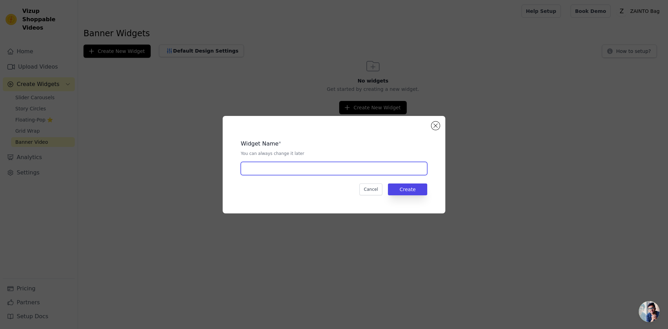
click at [330, 169] on input "text" at bounding box center [334, 168] width 186 height 13
drag, startPoint x: 328, startPoint y: 169, endPoint x: 227, endPoint y: 150, distance: 102.9
click at [227, 150] on div "Widget Name * You can always change it later 5 product Cancel Create" at bounding box center [334, 164] width 223 height 97
type input "Banner1"
click at [399, 185] on button "Create" at bounding box center [407, 189] width 39 height 12
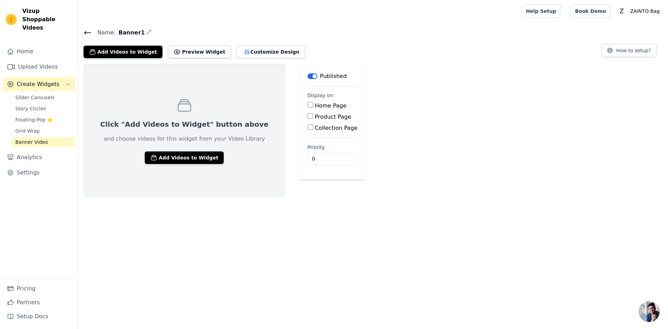
click at [166, 197] on html "Vizup Shoppable Videos Home Upload Videos Create Widgets Slider Carousels Story…" at bounding box center [334, 98] width 668 height 197
click at [80, 33] on div "Name: Banner1 Add Videos to Widget Preview Widget Customize Design How to setup?" at bounding box center [373, 43] width 590 height 30
click at [84, 32] on icon at bounding box center [87, 32] width 6 height 3
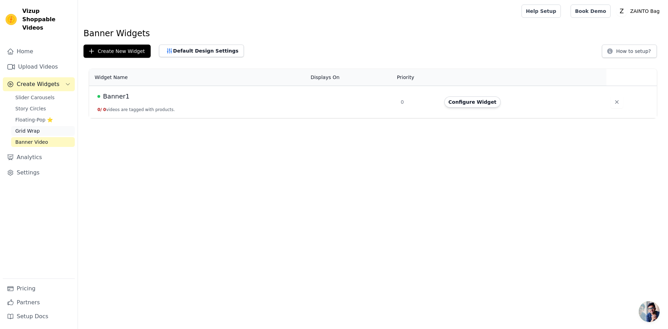
click at [23, 127] on span "Grid Wrap" at bounding box center [27, 130] width 24 height 7
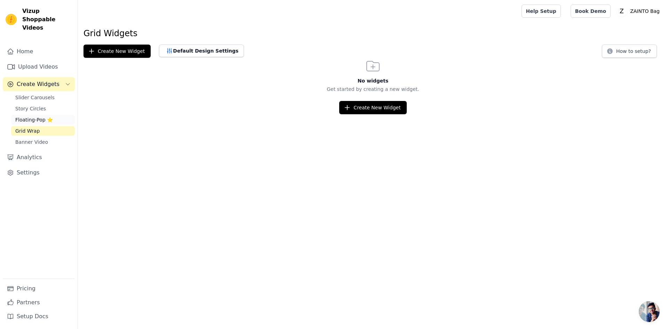
click at [26, 115] on link "Floating-Pop ⭐" at bounding box center [43, 120] width 64 height 10
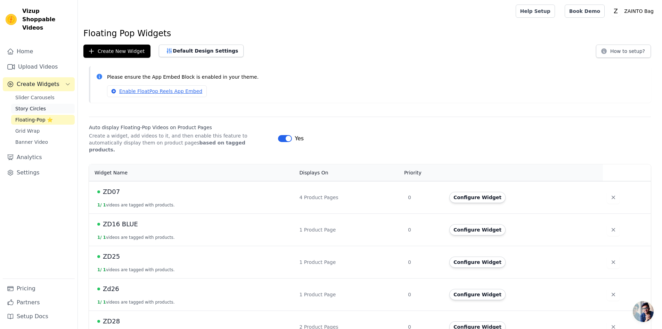
click at [24, 105] on span "Story Circles" at bounding box center [30, 108] width 31 height 7
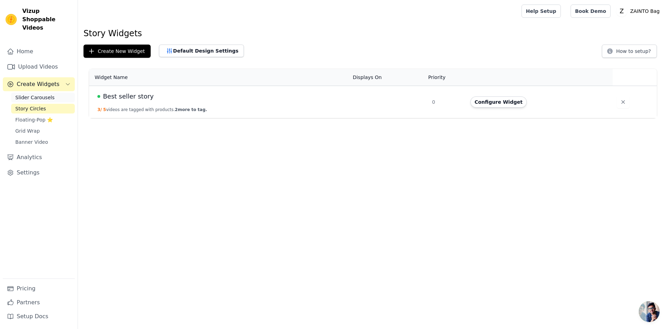
click at [30, 94] on span "Slider Carousels" at bounding box center [34, 97] width 39 height 7
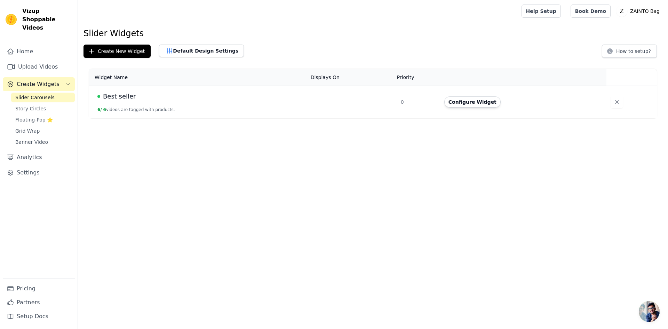
click at [252, 118] on html "Vizup Shoppable Videos Home Upload Videos Create Widgets Slider Carousels Story…" at bounding box center [334, 59] width 668 height 118
click at [460, 100] on button "Configure Widget" at bounding box center [472, 101] width 56 height 11
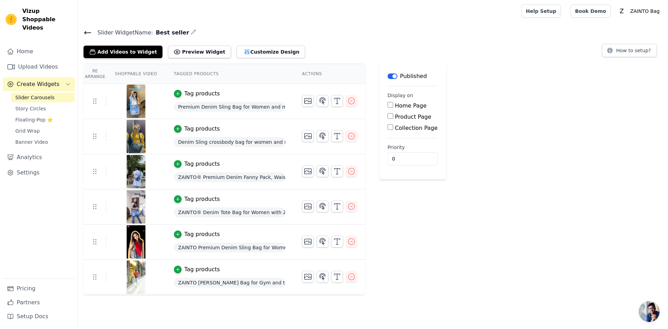
click at [387, 116] on input "Product Page" at bounding box center [390, 116] width 6 height 6
checkbox input "true"
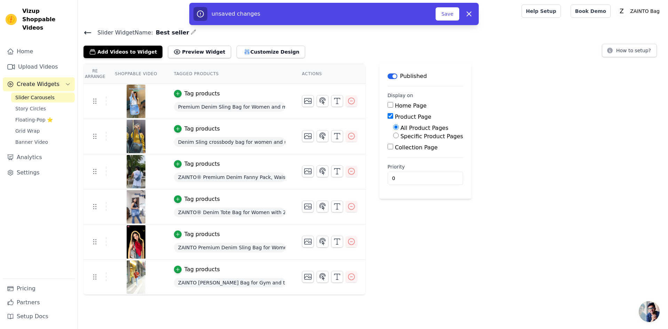
click at [393, 137] on input "Specific Product Pages" at bounding box center [396, 135] width 6 height 6
radio input "true"
click at [406, 155] on button "Select Products" at bounding box center [416, 152] width 47 height 12
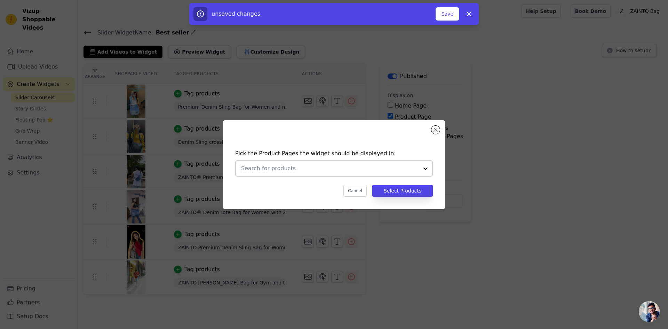
click at [379, 172] on input "text" at bounding box center [329, 168] width 177 height 8
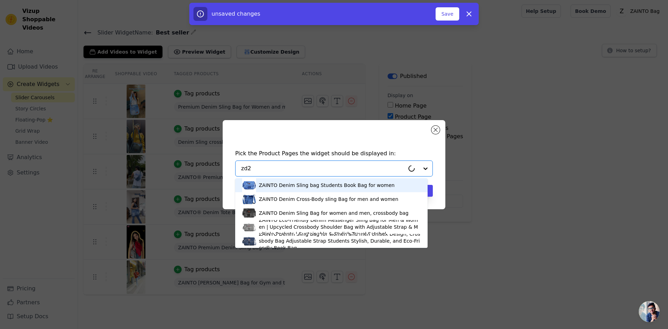
type input "zd26"
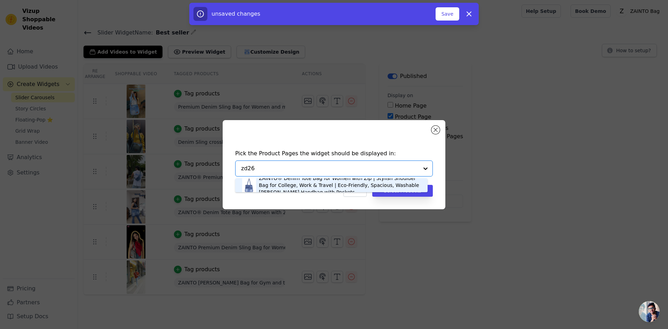
click at [369, 180] on div "ZAINTO® Denim Tote Bag for Women with Zip | Stylish Shoulder Bag for College, W…" at bounding box center [340, 185] width 162 height 21
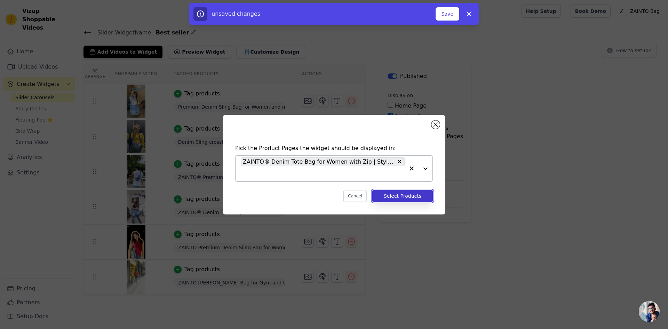
click at [400, 197] on button "Select Products" at bounding box center [402, 196] width 61 height 12
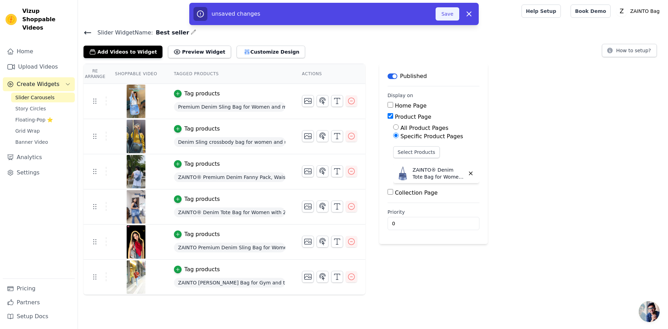
click at [445, 14] on button "Save" at bounding box center [447, 13] width 24 height 13
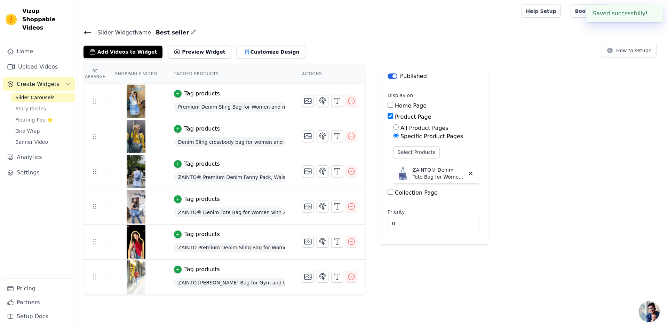
click at [551, 215] on div "Re Arrange Shoppable Video Tagged Products Actions Tag products Premium Denim S…" at bounding box center [373, 179] width 590 height 231
drag, startPoint x: 591, startPoint y: 215, endPoint x: 593, endPoint y: 218, distance: 3.8
click at [592, 215] on div "Re Arrange Shoppable Video Tagged Products Actions Tag products Premium Denim S…" at bounding box center [373, 179] width 590 height 231
click at [387, 105] on input "Home Page" at bounding box center [390, 105] width 6 height 6
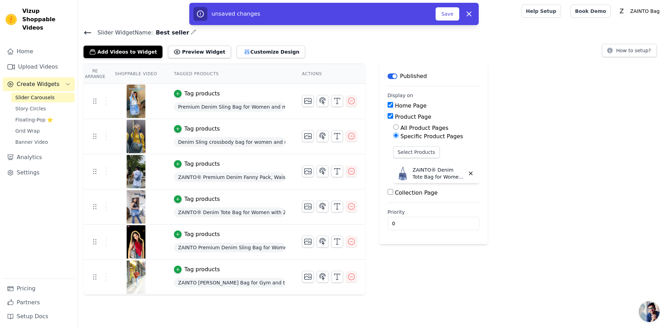
click at [467, 268] on div "Label Published Display on Home Page Product Page All Product Pages Specific Pr…" at bounding box center [433, 179] width 108 height 231
click at [467, 171] on icon "button" at bounding box center [470, 173] width 6 height 6
click at [524, 178] on div "Re Arrange Shoppable Video Tagged Products Actions Tag products Premium Denim S…" at bounding box center [373, 179] width 590 height 231
click at [453, 15] on button "Save" at bounding box center [447, 13] width 24 height 13
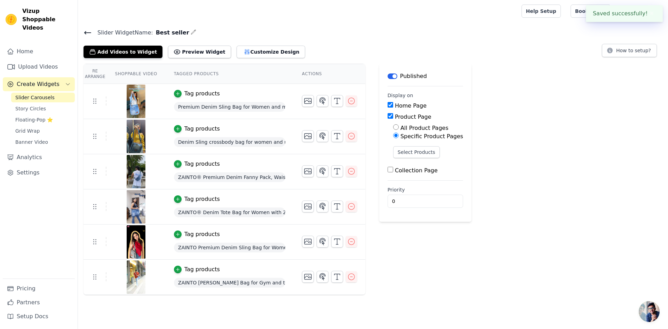
click at [388, 106] on input "Home Page" at bounding box center [390, 105] width 6 height 6
checkbox input "false"
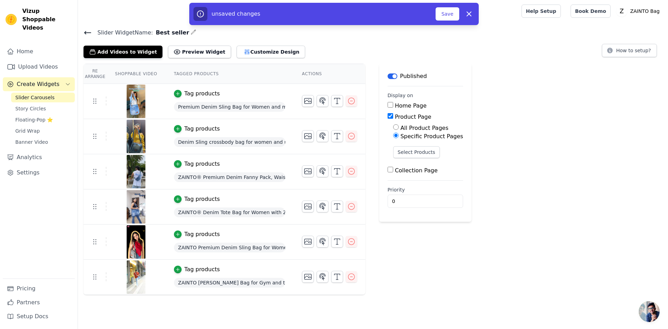
click at [89, 31] on icon at bounding box center [87, 33] width 8 height 8
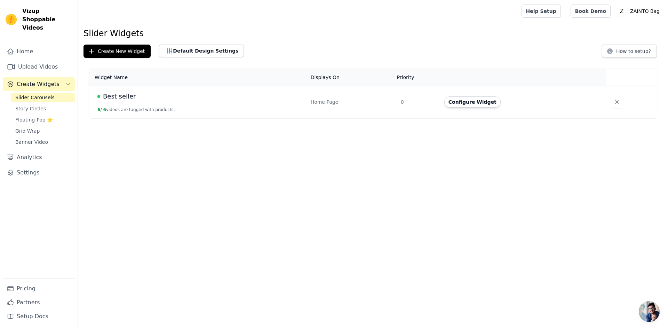
click at [462, 53] on div "Create New Widget Default Design Settings How to setup?" at bounding box center [372, 51] width 579 height 13
click at [349, 118] on html "Vizup Shoppable Videos Home Upload Videos Create Widgets Slider Carousels Story…" at bounding box center [334, 59] width 668 height 118
click at [22, 150] on link "Analytics" at bounding box center [39, 157] width 72 height 14
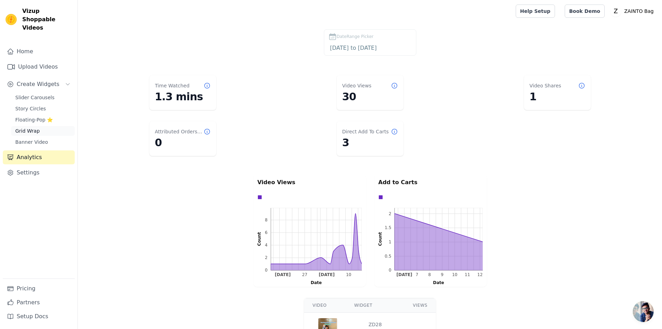
click at [27, 127] on span "Grid Wrap" at bounding box center [27, 130] width 24 height 7
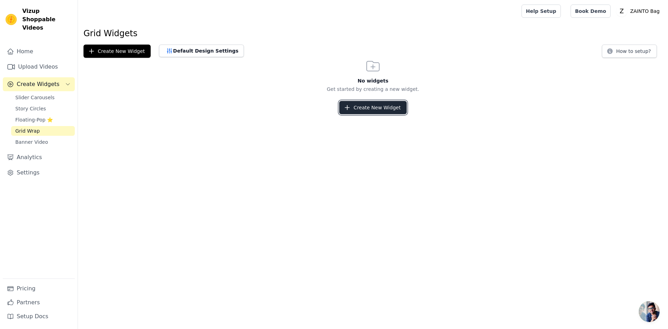
click at [355, 114] on button "Create New Widget" at bounding box center [372, 107] width 67 height 13
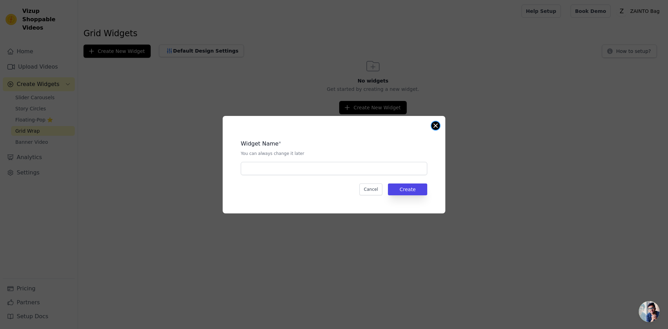
click at [435, 126] on button "Close modal" at bounding box center [435, 125] width 8 height 8
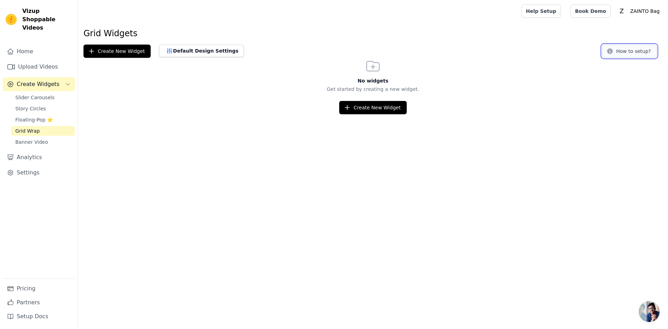
click at [634, 52] on button "How to setup?" at bounding box center [629, 51] width 55 height 13
click at [113, 53] on button "Create New Widget" at bounding box center [116, 51] width 67 height 13
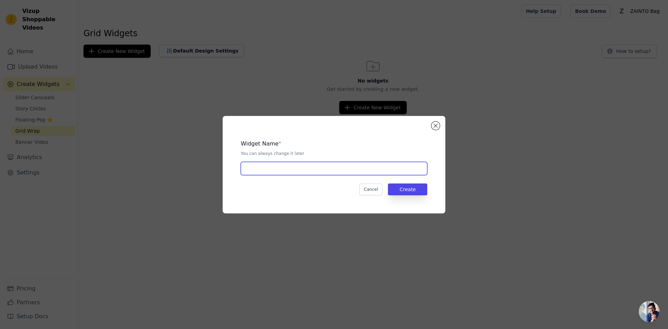
click at [314, 171] on input "text" at bounding box center [334, 168] width 186 height 13
type input "Best selling"
click at [406, 192] on button "Create" at bounding box center [407, 189] width 39 height 12
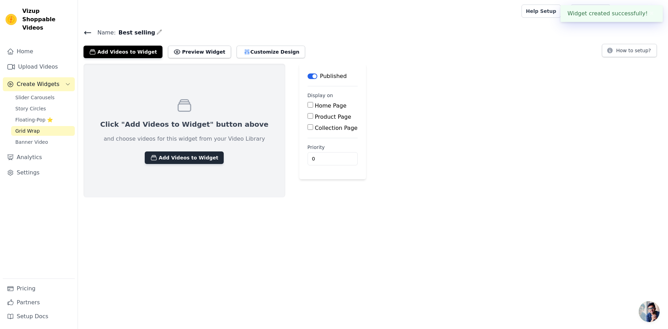
click at [185, 155] on button "Add Videos to Widget" at bounding box center [184, 157] width 79 height 13
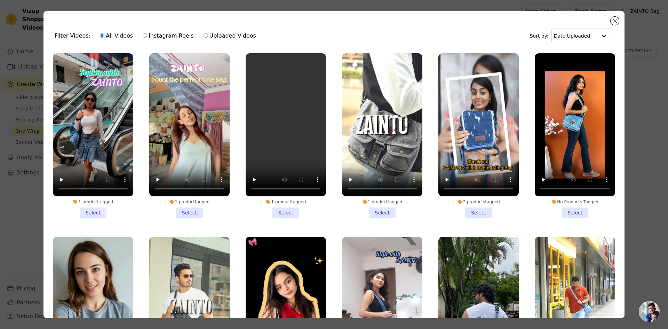
click at [86, 211] on li "1 product tagged Select" at bounding box center [93, 135] width 80 height 164
click at [0, 0] on input "1 product tagged Select" at bounding box center [0, 0] width 0 height 0
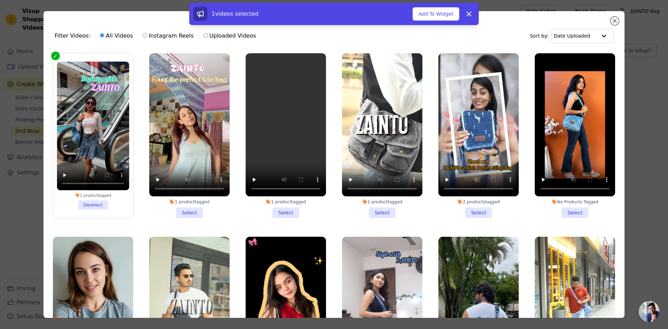
click at [182, 210] on li "1 product tagged Select" at bounding box center [189, 135] width 80 height 164
click at [0, 0] on input "1 product tagged Select" at bounding box center [0, 0] width 0 height 0
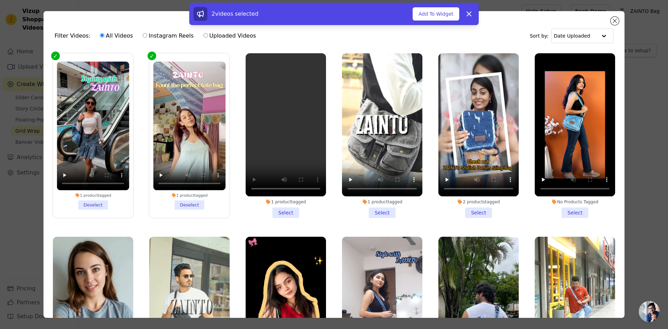
click at [282, 205] on li "1 product tagged Select" at bounding box center [285, 135] width 80 height 164
click at [0, 0] on input "1 product tagged Select" at bounding box center [0, 0] width 0 height 0
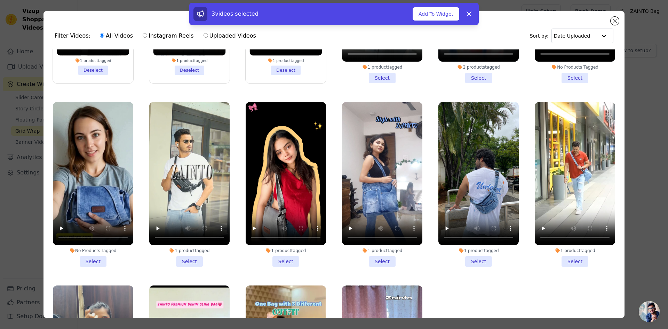
scroll to position [30, 0]
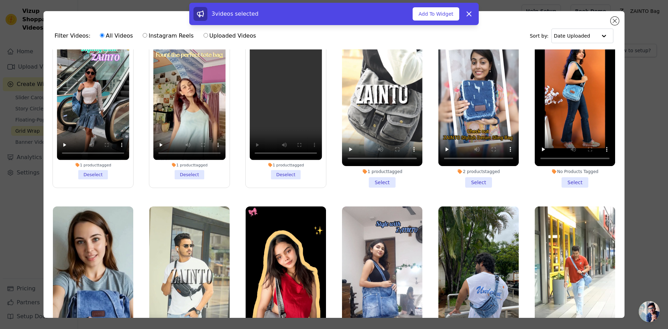
click at [476, 176] on li "2 products tagged Select" at bounding box center [478, 105] width 80 height 164
click at [0, 0] on input "2 products tagged Select" at bounding box center [0, 0] width 0 height 0
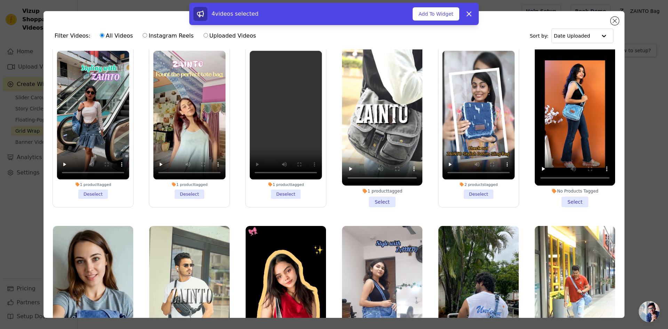
scroll to position [0, 0]
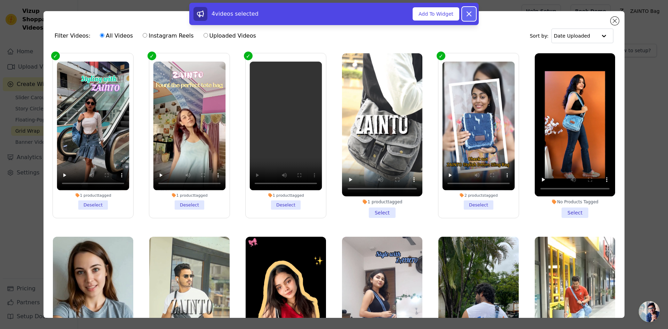
click at [472, 15] on icon at bounding box center [469, 14] width 8 height 8
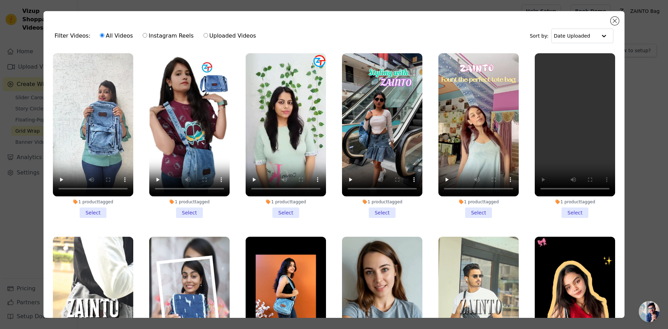
click at [93, 208] on li "1 product tagged Select" at bounding box center [93, 135] width 80 height 164
click at [0, 0] on input "1 product tagged Select" at bounding box center [0, 0] width 0 height 0
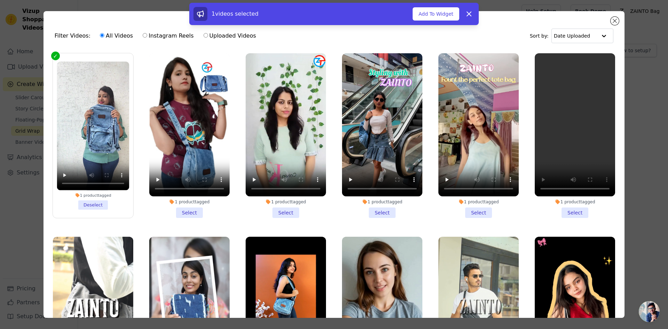
click at [183, 207] on li "1 product tagged Select" at bounding box center [189, 135] width 80 height 164
click at [0, 0] on input "1 product tagged Select" at bounding box center [0, 0] width 0 height 0
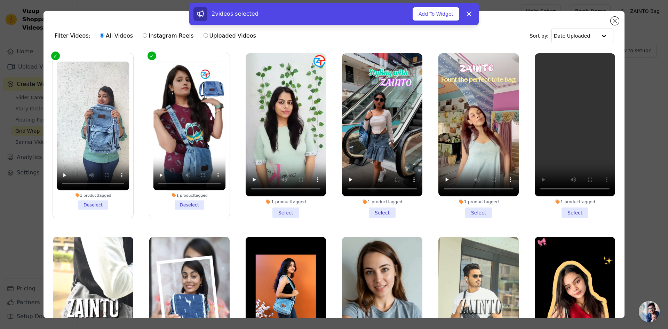
click at [284, 208] on li "1 product tagged Select" at bounding box center [285, 135] width 80 height 164
click at [0, 0] on input "1 product tagged Select" at bounding box center [0, 0] width 0 height 0
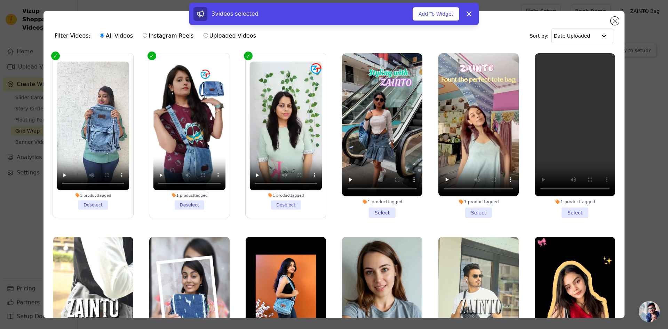
click at [569, 207] on li "1 product tagged Select" at bounding box center [574, 135] width 80 height 164
click at [0, 0] on input "1 product tagged Select" at bounding box center [0, 0] width 0 height 0
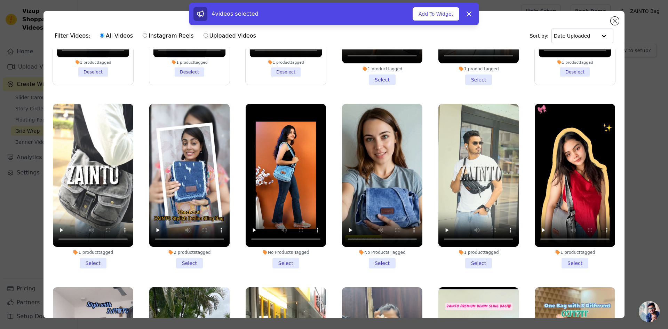
scroll to position [139, 0]
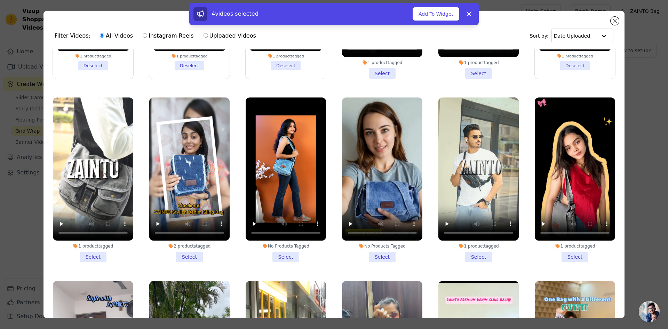
click at [286, 250] on li "No Products Tagged Select" at bounding box center [285, 179] width 80 height 164
click at [0, 0] on input "No Products Tagged Select" at bounding box center [0, 0] width 0 height 0
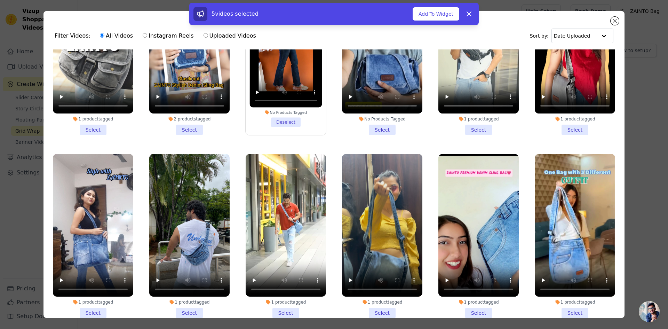
scroll to position [278, 0]
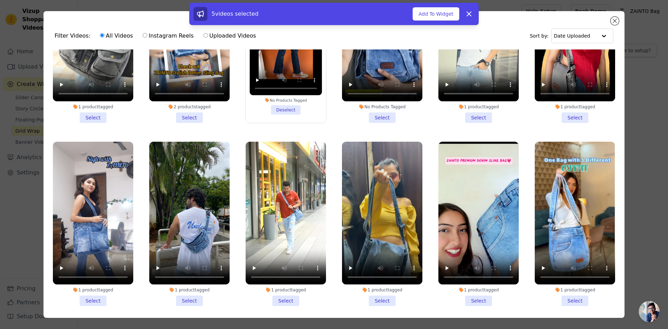
click at [468, 291] on li "1 product tagged Select" at bounding box center [478, 224] width 80 height 164
click at [0, 0] on input "1 product tagged Select" at bounding box center [0, 0] width 0 height 0
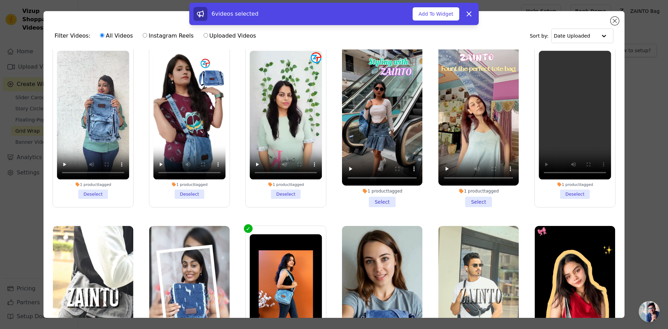
scroll to position [0, 0]
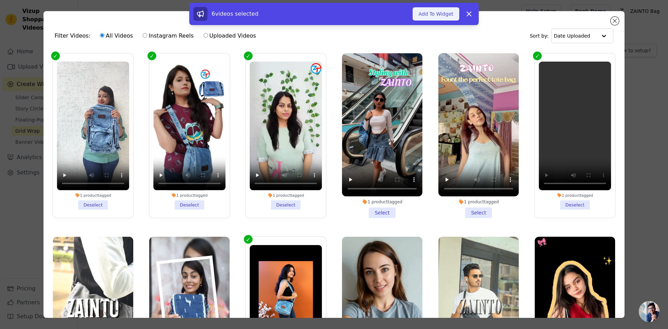
click at [445, 12] on button "Add To Widget" at bounding box center [435, 13] width 47 height 13
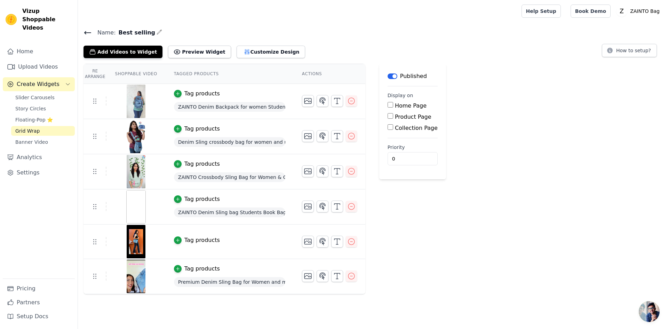
click at [156, 34] on icon "button" at bounding box center [159, 32] width 6 height 6
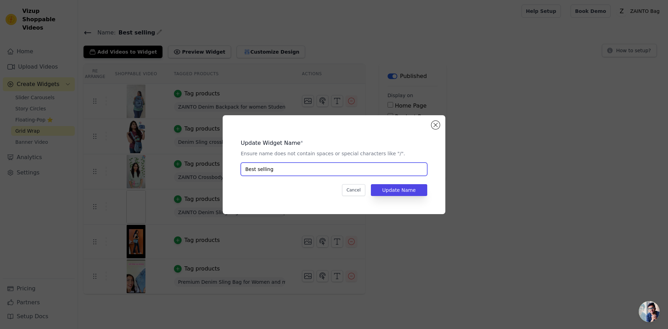
click at [293, 167] on input "Best selling" at bounding box center [334, 168] width 186 height 13
click at [271, 168] on input "Best selling" at bounding box center [334, 168] width 186 height 13
drag, startPoint x: 284, startPoint y: 168, endPoint x: 244, endPoint y: 169, distance: 39.3
click at [244, 169] on input "Best selling" at bounding box center [334, 168] width 186 height 13
click at [249, 169] on input "Best selling" at bounding box center [334, 168] width 186 height 13
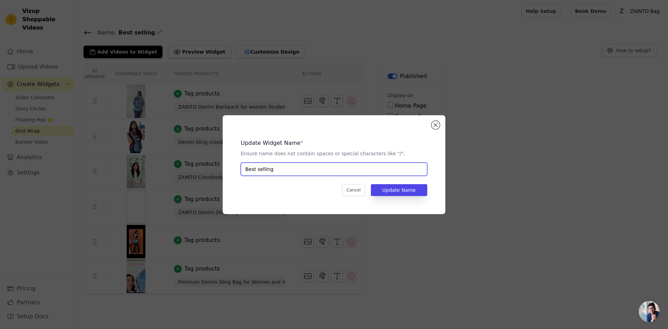
click at [244, 170] on input "Best selling" at bounding box center [334, 168] width 186 height 13
type input "Widget Best selling"
click at [409, 190] on button "Update Name" at bounding box center [399, 190] width 56 height 12
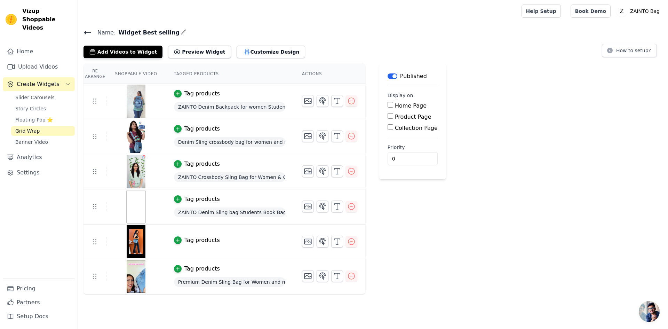
click at [388, 104] on input "Home Page" at bounding box center [390, 105] width 6 height 6
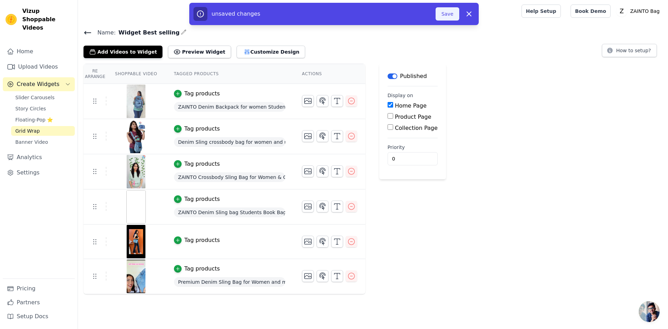
click at [449, 16] on button "Save" at bounding box center [447, 13] width 24 height 13
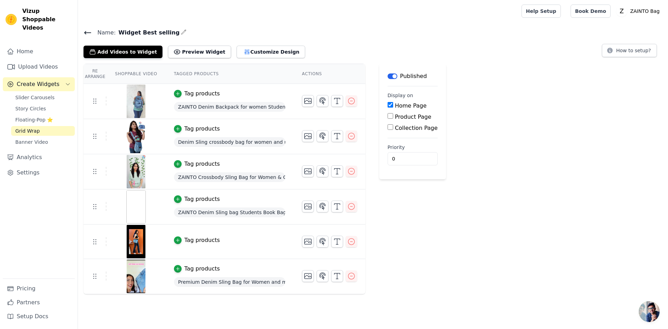
click at [467, 225] on div "Re Arrange Shoppable Video Tagged Products Actions Tag products ZAINTO Denim Ba…" at bounding box center [373, 179] width 590 height 230
click at [387, 104] on input "Home Page" at bounding box center [390, 105] width 6 height 6
checkbox input "false"
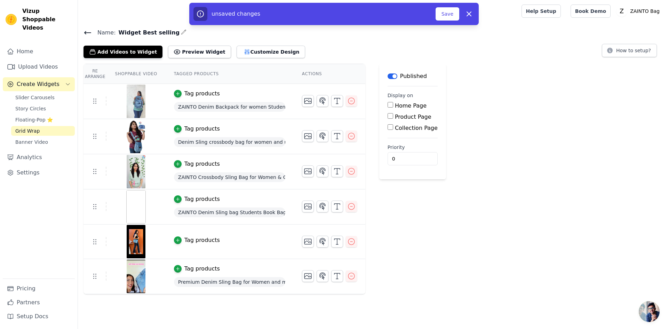
click at [387, 127] on input "Collection Page" at bounding box center [390, 127] width 6 height 6
checkbox input "true"
click at [393, 145] on input "Specific Collection Pages" at bounding box center [396, 147] width 6 height 6
radio input "true"
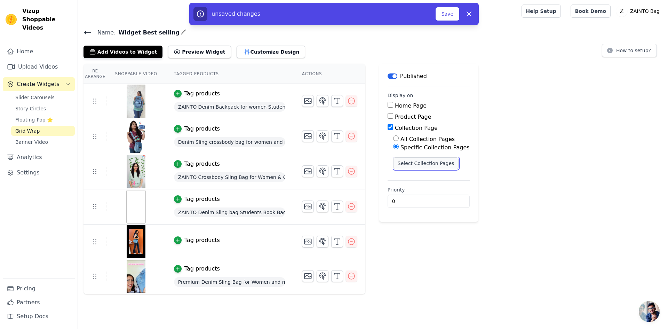
click at [432, 163] on button "Select Collection Pages" at bounding box center [426, 163] width 66 height 12
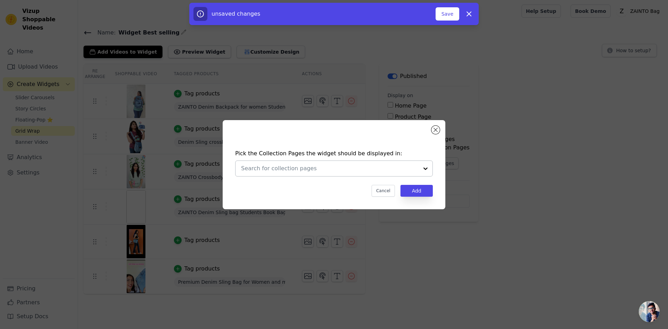
click at [407, 162] on div at bounding box center [329, 168] width 177 height 15
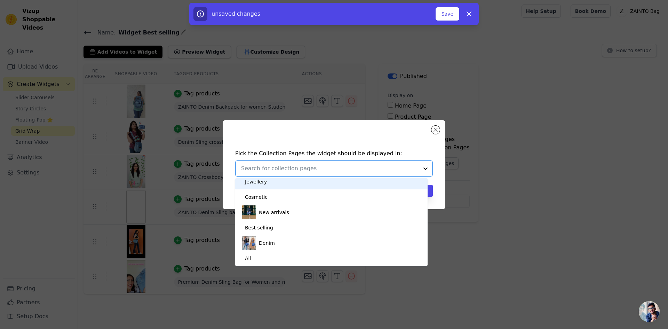
scroll to position [31, 0]
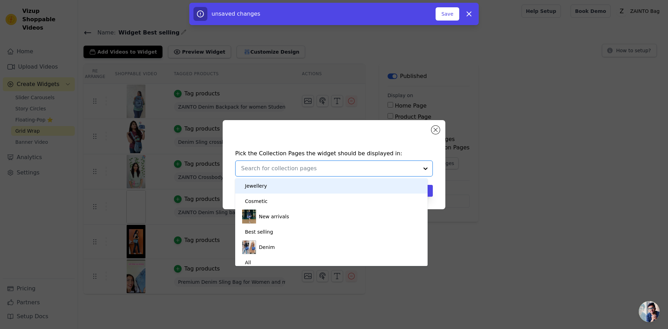
click at [319, 137] on div "Pick the Collection Pages the widget should be displayed in: Home page Smart Ga…" at bounding box center [334, 164] width 223 height 89
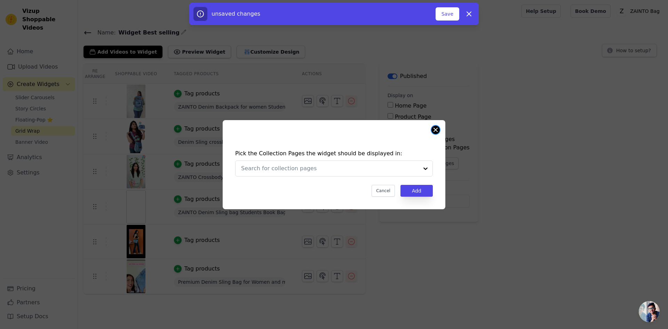
click at [436, 130] on button "Close modal" at bounding box center [435, 130] width 8 height 8
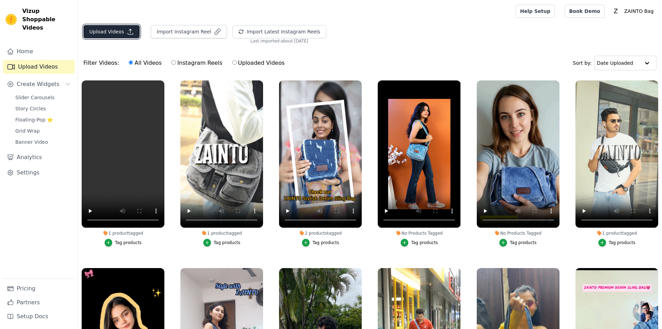
click at [100, 27] on button "Upload Videos" at bounding box center [111, 31] width 56 height 13
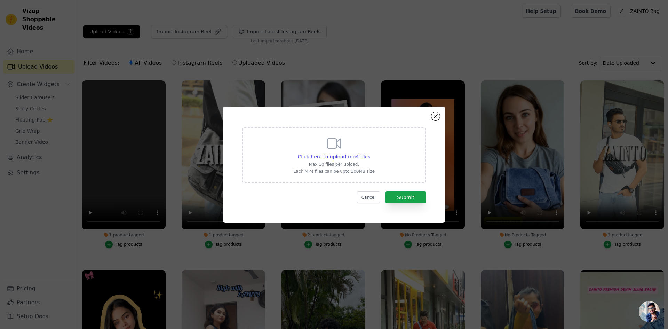
click at [347, 148] on div "Click here to upload mp4 files Max 10 files per upload. Each MP4 files can be u…" at bounding box center [333, 154] width 81 height 39
click at [370, 153] on input "Click here to upload mp4 files Max 10 files per upload. Each MP4 files can be u…" at bounding box center [370, 153] width 0 height 0
type input "C:\fakepath\ZD34.mp4"
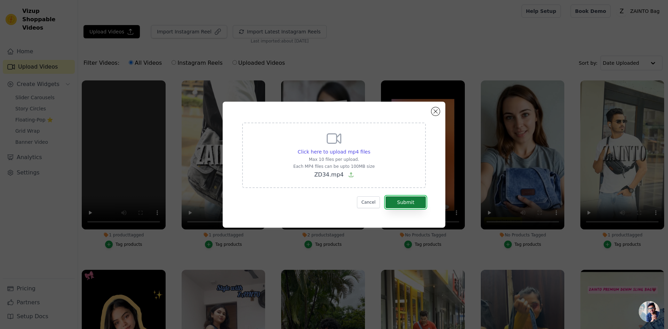
click at [409, 201] on button "Submit" at bounding box center [405, 202] width 40 height 12
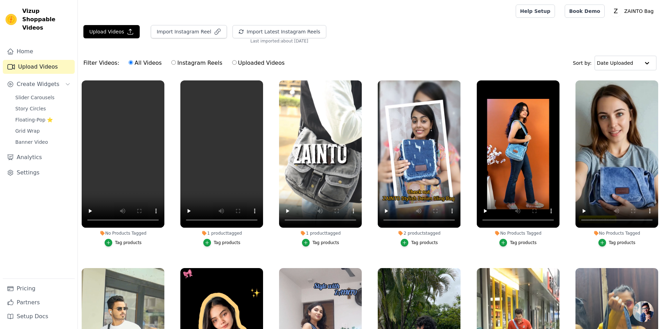
click at [118, 241] on div "Tag products" at bounding box center [128, 243] width 27 height 6
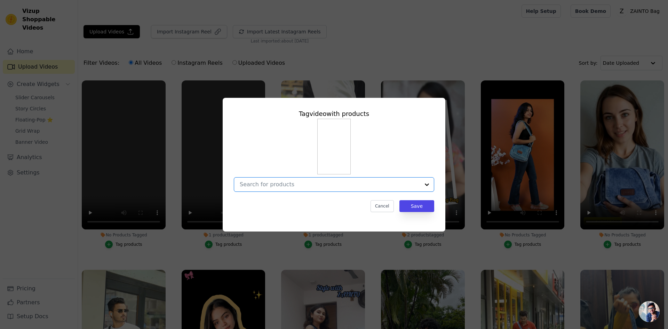
click at [321, 187] on input "No Products Tagged Tag video with products Option undefined, selected. Select i…" at bounding box center [330, 184] width 180 height 7
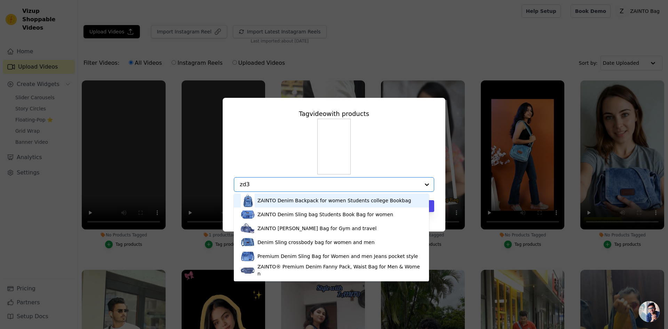
type input "zd34"
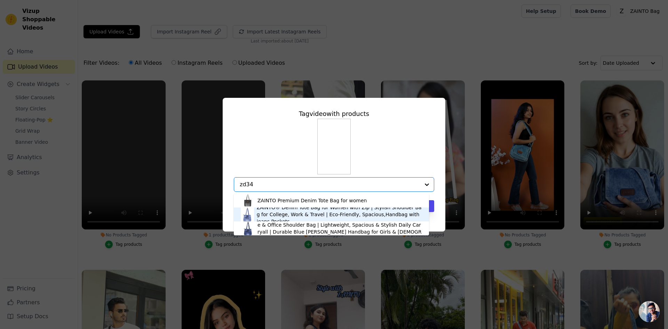
click at [303, 213] on div "ZAINTO® Denim Tote Bag for Women with Zip | Stylish Shoulder Bag for College, W…" at bounding box center [339, 214] width 165 height 21
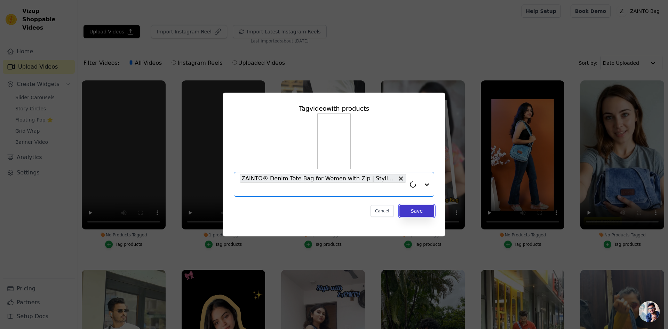
click at [407, 212] on button "Save" at bounding box center [416, 211] width 35 height 12
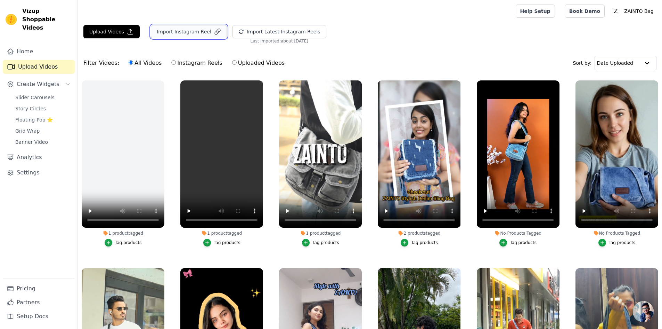
click at [191, 30] on button "Import Instagram Reel" at bounding box center [189, 31] width 76 height 13
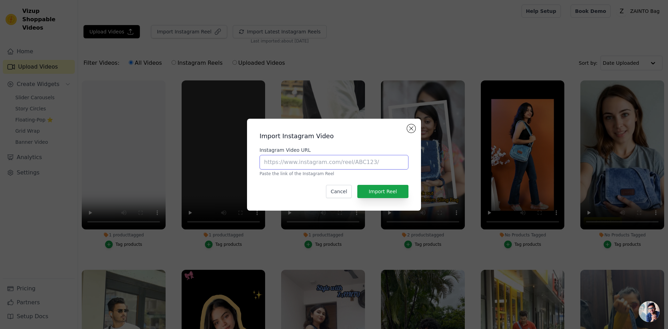
click at [351, 164] on input "Instagram Video URL" at bounding box center [333, 162] width 149 height 15
type input "https://www.instagram.com/reel/DLFGEEmyUT8/"
drag, startPoint x: 388, startPoint y: 160, endPoint x: 188, endPoint y: 170, distance: 200.2
click at [188, 170] on div "Import Instagram Video Instagram Video URL https://www.instagram.com/reel/DLFGE…" at bounding box center [333, 164] width 645 height 114
click at [410, 129] on button "Close modal" at bounding box center [411, 128] width 8 height 8
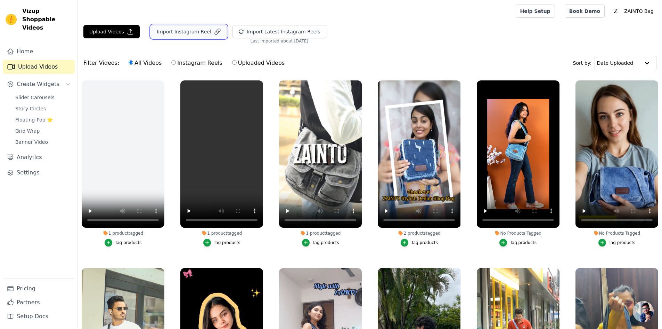
click at [179, 33] on button "Import Instagram Reel" at bounding box center [189, 31] width 76 height 13
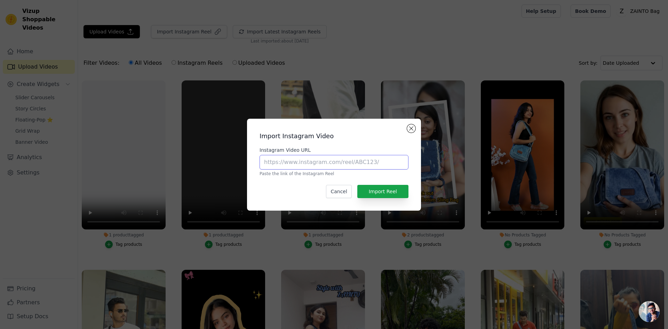
click at [368, 162] on input "Instagram Video URL" at bounding box center [333, 162] width 149 height 15
paste input "https://www.instagram.com/reel/DMponMhs-Fa/"
type input "https://www.instagram.com/reel/DMponMhs-Fa/"
click at [388, 192] on button "Import Reel" at bounding box center [382, 191] width 51 height 13
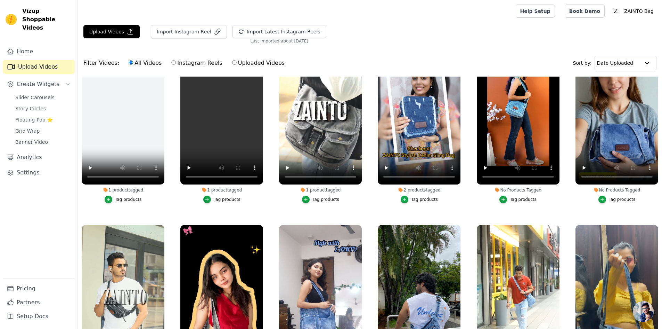
scroll to position [104, 0]
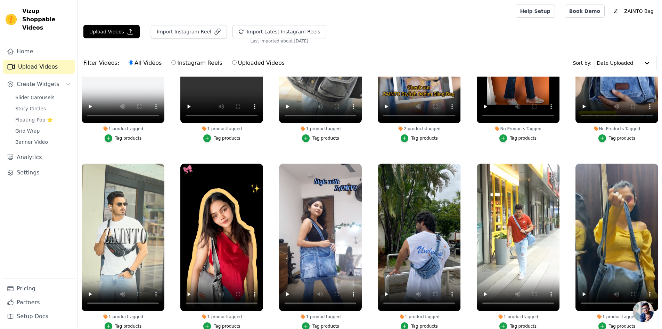
click at [39, 0] on div "Vizup Shoppable Videos Home Upload Videos Create Widgets Slider Carousels Story…" at bounding box center [39, 164] width 78 height 329
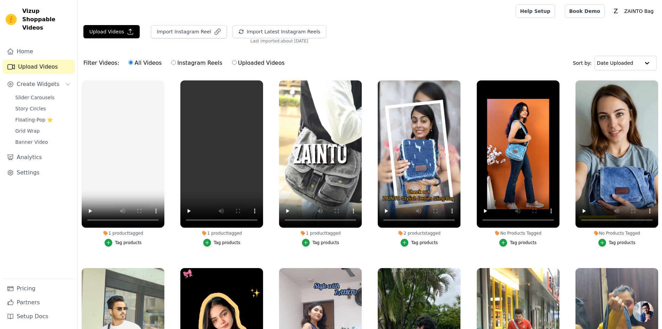
click at [357, 53] on div "Filter Videos: All Videos Instagram Reels Uploaded Videos Sort by: Date Uploaded" at bounding box center [370, 62] width 584 height 27
click at [391, 32] on div "Upload Videos Import Instagram Reel Import Latest Instagram Reels Import Latest…" at bounding box center [370, 34] width 584 height 19
click at [171, 62] on label "Instagram Reels" at bounding box center [196, 62] width 51 height 9
click at [171, 62] on input "Instagram Reels" at bounding box center [173, 62] width 5 height 5
radio input "true"
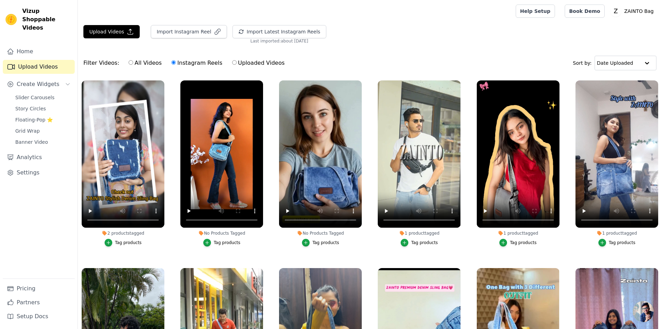
click at [347, 49] on div "Upload Videos Import Instagram Reel Import Latest Instagram Reels Import Latest…" at bounding box center [370, 204] width 584 height 358
click at [125, 64] on div "All Videos Instagram Reels Uploaded Videos" at bounding box center [207, 63] width 164 height 16
click at [129, 63] on input "All Videos" at bounding box center [131, 62] width 5 height 5
radio input "true"
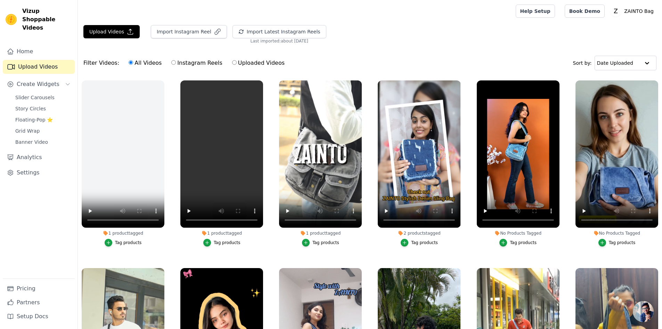
click at [382, 56] on div "Filter Videos: All Videos Instagram Reels Uploaded Videos Sort by: Date Uploaded" at bounding box center [370, 62] width 584 height 27
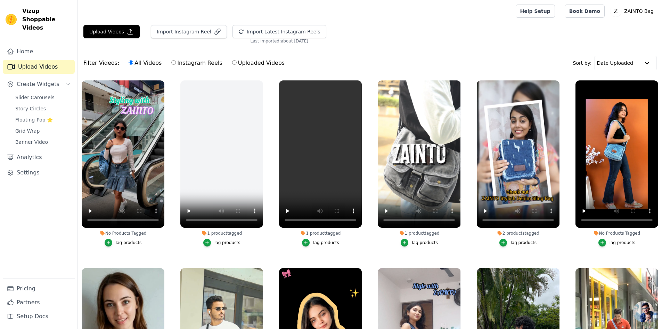
click at [122, 242] on div "Tag products" at bounding box center [128, 243] width 27 height 6
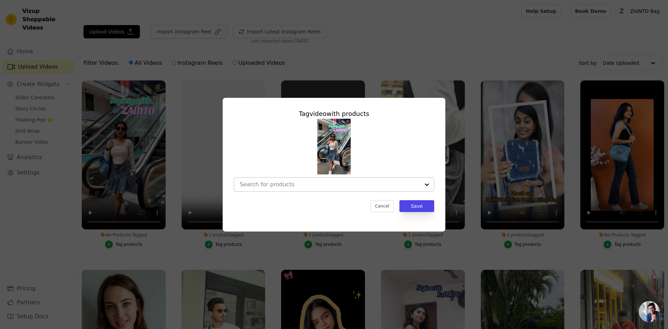
click at [342, 185] on input "No Products Tagged Tag video with products Cancel Save Tag products" at bounding box center [330, 184] width 180 height 7
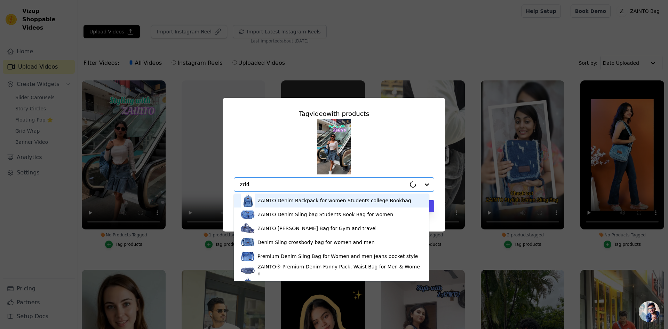
type input "zd43"
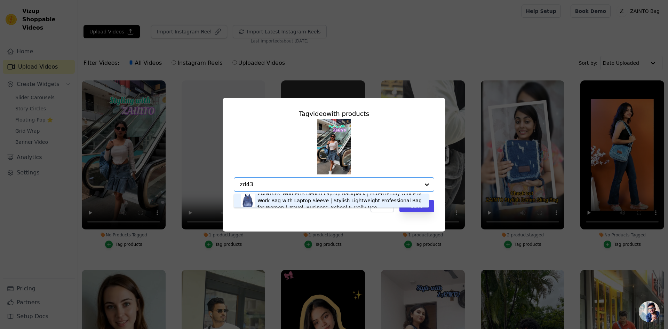
click at [324, 193] on div "ZAINTO® Women's Denim Laptop Backpack | Eco-Friendly Office & Work Bag with Lap…" at bounding box center [339, 200] width 164 height 21
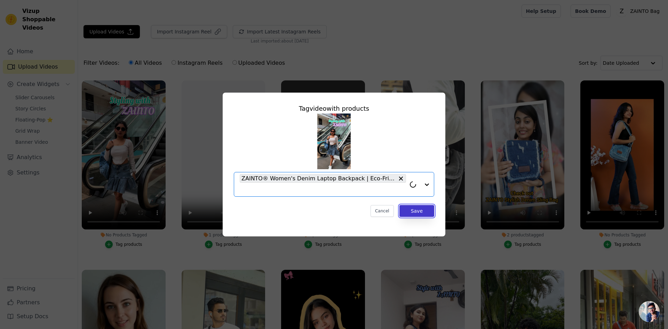
click at [411, 208] on button "Save" at bounding box center [416, 211] width 35 height 12
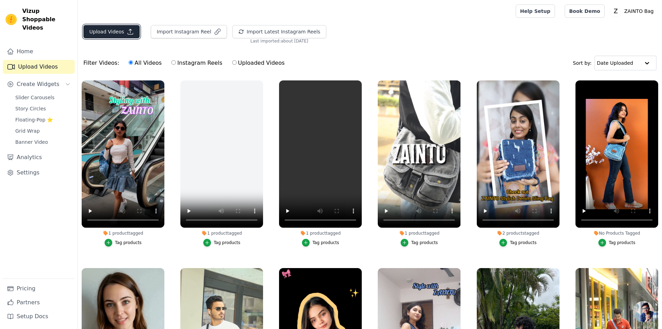
click at [104, 32] on button "Upload Videos" at bounding box center [111, 31] width 56 height 13
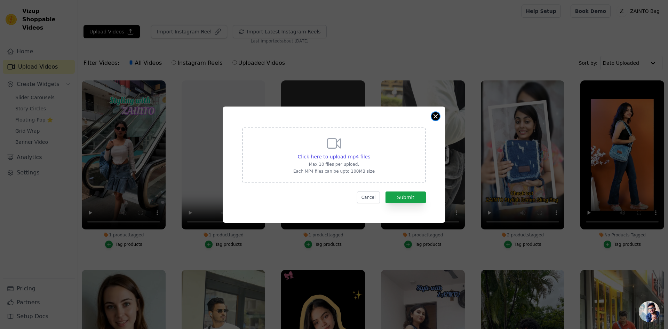
click at [438, 115] on button "Close modal" at bounding box center [435, 116] width 8 height 8
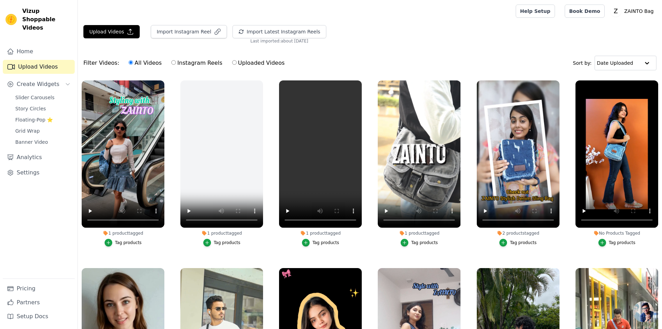
click at [182, 40] on div "Import Instagram Reel" at bounding box center [186, 34] width 82 height 19
click at [187, 34] on button "Import Instagram Reel" at bounding box center [189, 31] width 76 height 13
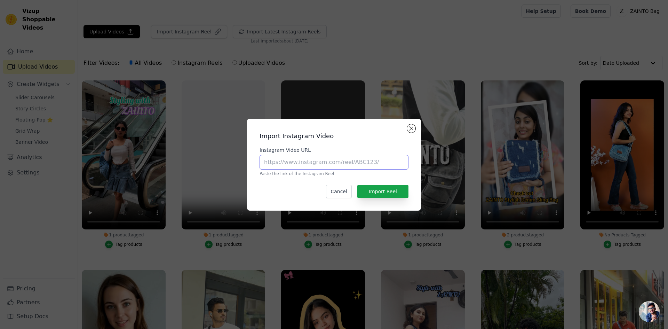
click at [308, 161] on input "Instagram Video URL" at bounding box center [333, 162] width 149 height 15
paste input "https://www.instagram.com/direct/t/17845289388241613/"
type input "https://www.instagram.com/direct/t/17845289388241613/"
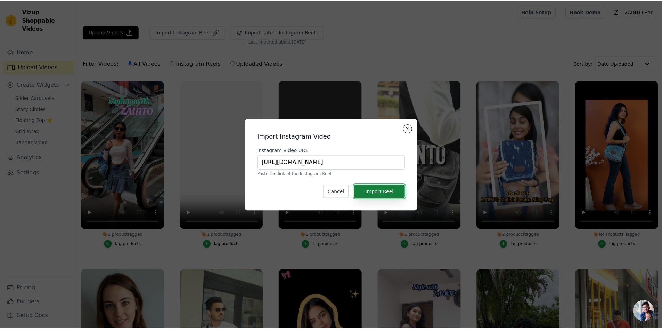
scroll to position [0, 0]
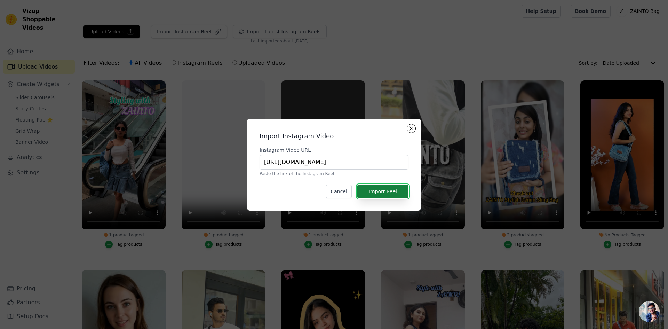
click at [397, 192] on button "Import Reel" at bounding box center [382, 191] width 51 height 13
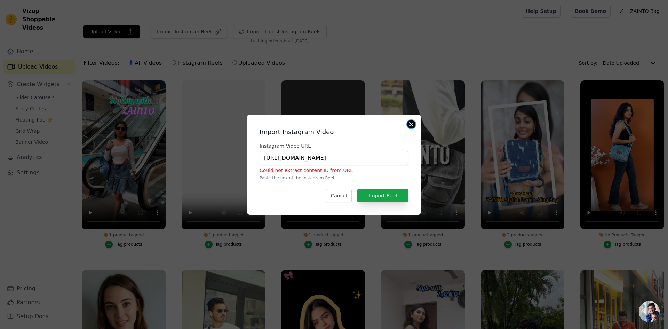
click at [411, 124] on button "Close modal" at bounding box center [411, 124] width 8 height 8
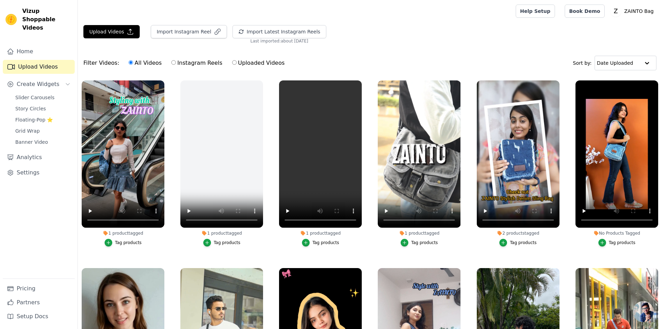
click at [454, 42] on div "Upload Videos Import Instagram Reel Import Latest Instagram Reels Import Latest…" at bounding box center [370, 34] width 584 height 19
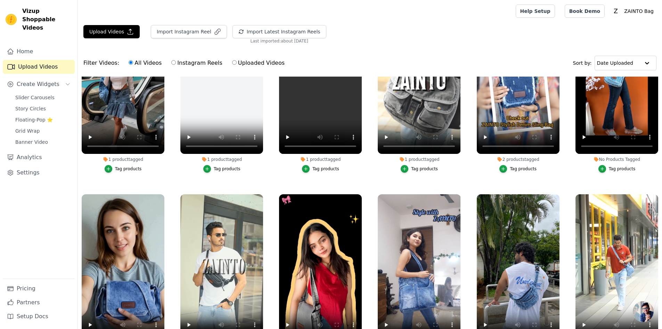
scroll to position [174, 0]
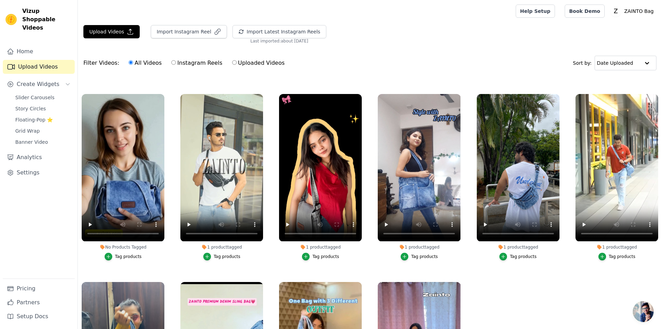
click at [384, 50] on div "Filter Videos: All Videos Instagram Reels Uploaded Videos Sort by: Date Uploaded" at bounding box center [370, 62] width 584 height 27
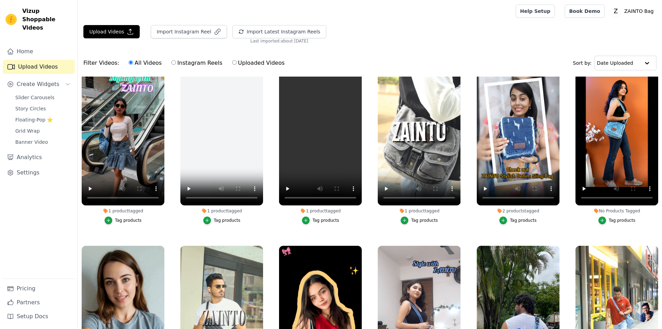
scroll to position [0, 0]
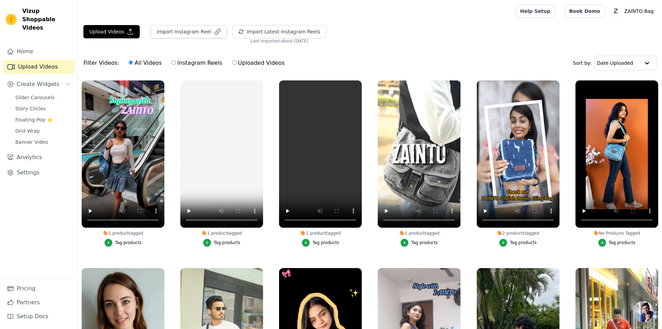
click at [412, 47] on div "Upload Videos Import Instagram Reel Import Latest Instagram Reels Import Latest…" at bounding box center [370, 204] width 584 height 358
click at [191, 31] on button "Import Instagram Reel" at bounding box center [189, 31] width 76 height 13
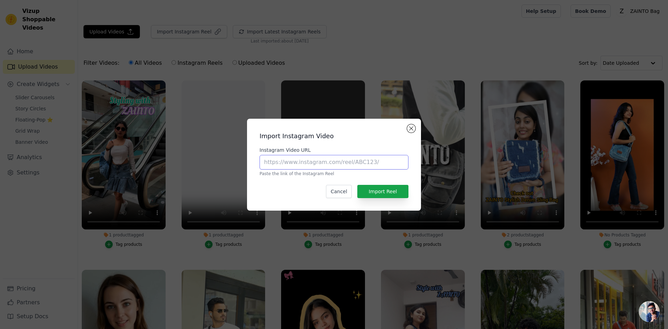
click at [331, 161] on input "Instagram Video URL" at bounding box center [333, 162] width 149 height 15
paste input "https://www.instagram.com/p/DMe4O4Fx3YF/"
type input "https://www.instagram.com/p/DMe4O4Fx3YF/"
click at [373, 190] on button "Import Reel" at bounding box center [382, 191] width 51 height 13
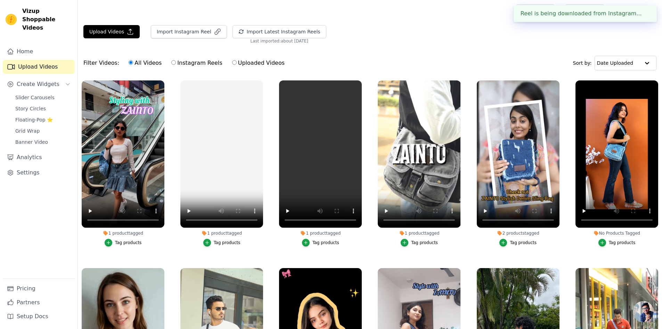
click at [338, 48] on div "Upload Videos Import Instagram Reel Import Latest Instagram Reels Import Latest…" at bounding box center [370, 204] width 584 height 358
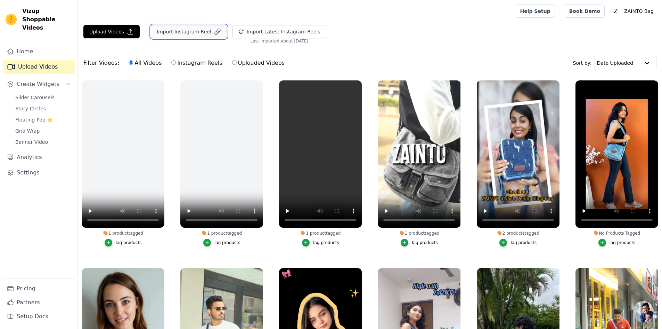
click at [177, 33] on button "Import Instagram Reel" at bounding box center [189, 31] width 76 height 13
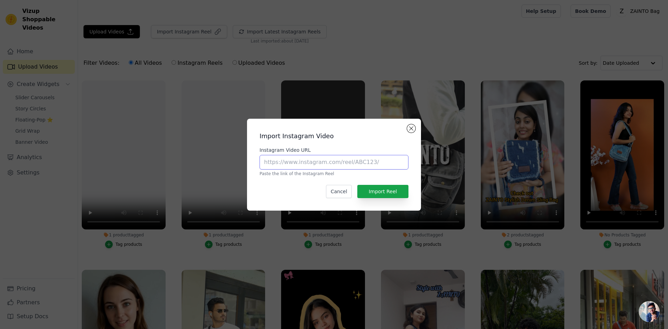
click at [310, 167] on input "Instagram Video URL" at bounding box center [333, 162] width 149 height 15
paste input "[URL][DOMAIN_NAME]"
type input "https://www.instagram.com/p/DMAznHizsur/"
click at [396, 188] on button "Import Reel" at bounding box center [382, 191] width 51 height 13
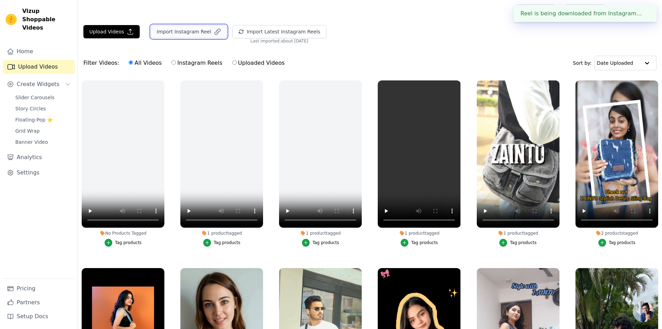
click at [192, 31] on button "Import Instagram Reel" at bounding box center [189, 31] width 76 height 13
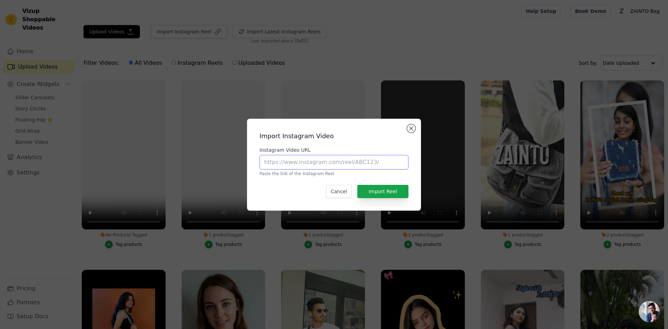
click at [323, 160] on input "Instagram Video URL" at bounding box center [333, 162] width 149 height 15
paste input "https://www.instagram.com/p/DMe4O4Fx3YF/"
type input "https://www.instagram.com/p/DMe4O4Fx3YF/"
click at [374, 190] on button "Import Reel" at bounding box center [382, 191] width 51 height 13
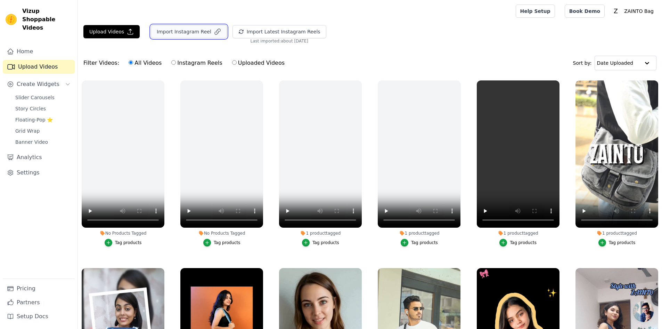
click at [187, 33] on button "Import Instagram Reel" at bounding box center [189, 31] width 76 height 13
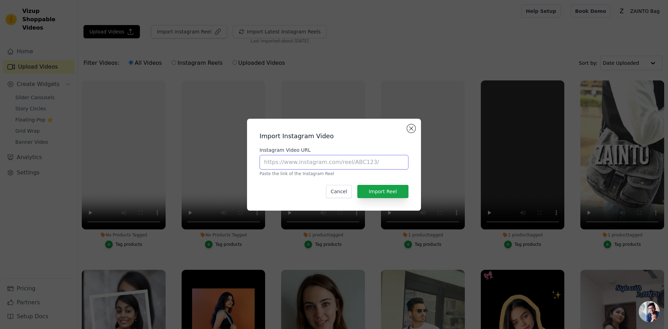
click at [289, 161] on input "Instagram Video URL" at bounding box center [333, 162] width 149 height 15
paste input "[URL][DOMAIN_NAME]"
type input "[URL][DOMAIN_NAME]"
click at [395, 193] on button "Import Reel" at bounding box center [382, 191] width 51 height 13
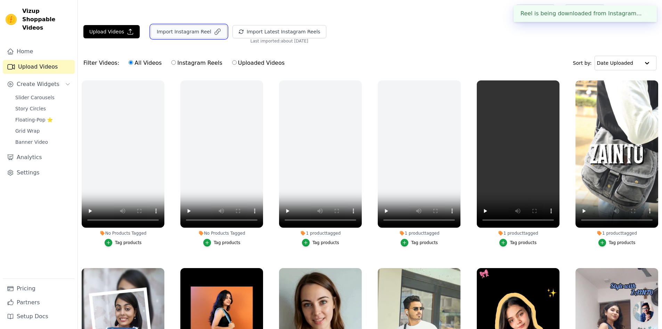
click at [195, 35] on button "Import Instagram Reel" at bounding box center [189, 31] width 76 height 13
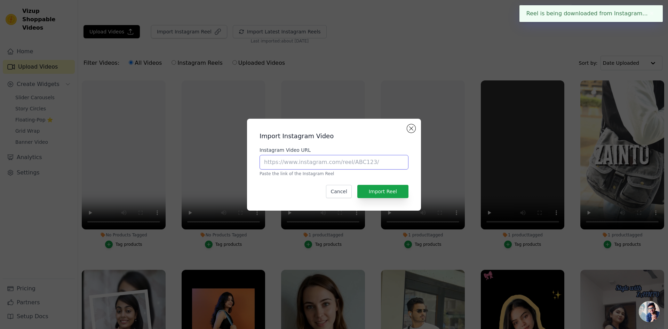
click at [357, 168] on input "Instagram Video URL" at bounding box center [333, 162] width 149 height 15
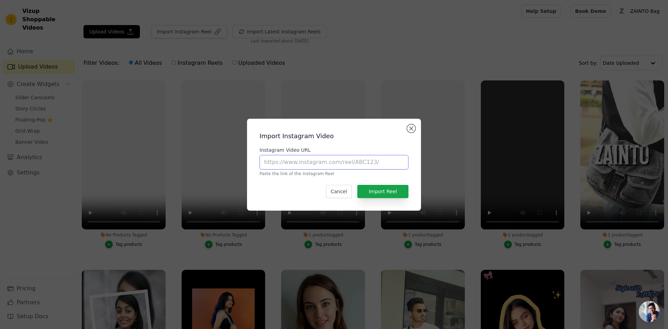
paste input "https://www.instagram.com/p/DMIQ-v7SaWF/"
type input "https://www.instagram.com/p/DMIQ-v7SaWF/"
click at [388, 195] on button "Import Reel" at bounding box center [382, 191] width 51 height 13
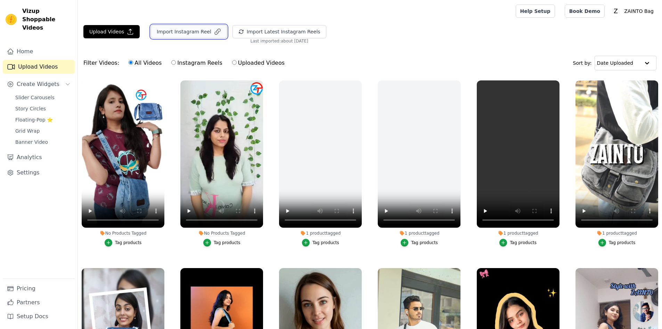
click at [176, 31] on button "Import Instagram Reel" at bounding box center [189, 31] width 76 height 13
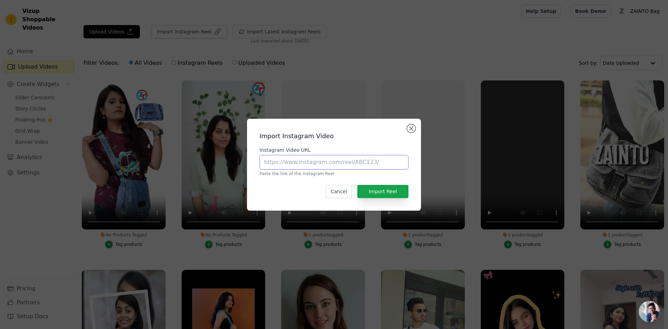
click at [333, 164] on input "Instagram Video URL" at bounding box center [333, 162] width 149 height 15
paste input "[URL][DOMAIN_NAME]"
type input "[URL][DOMAIN_NAME]"
click at [393, 190] on button "Import Reel" at bounding box center [382, 191] width 51 height 13
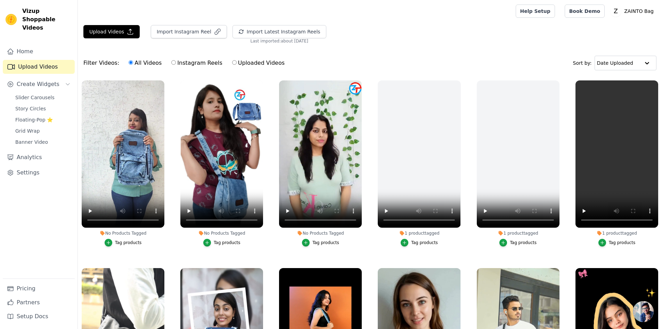
click at [446, 38] on div "Upload Videos Import Instagram Reel Import Latest Instagram Reels Import Latest…" at bounding box center [370, 34] width 584 height 19
click at [311, 243] on button "Tag products" at bounding box center [320, 243] width 37 height 8
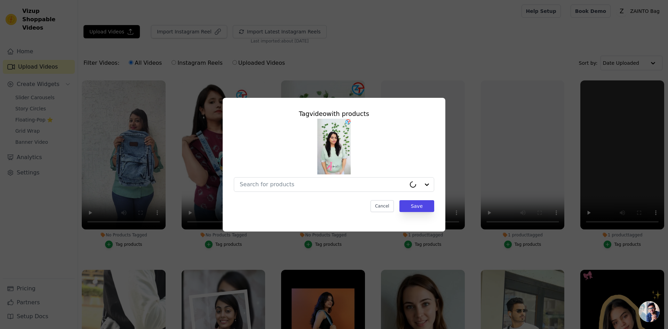
click at [311, 243] on div "Tag video with products Cancel Save" at bounding box center [334, 164] width 668 height 329
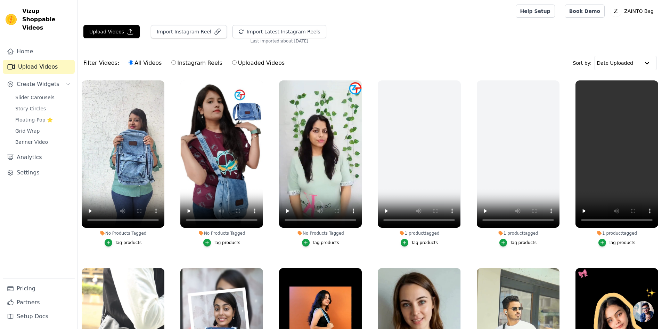
click at [321, 240] on div "Tag products" at bounding box center [326, 243] width 27 height 6
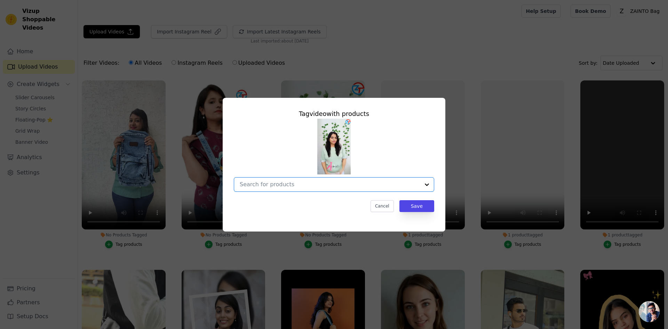
click at [327, 186] on input "No Products Tagged Tag video with products Option undefined, selected. Select i…" at bounding box center [330, 184] width 180 height 7
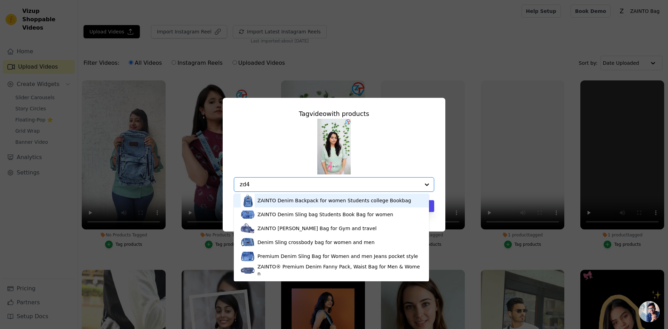
type input "zd41"
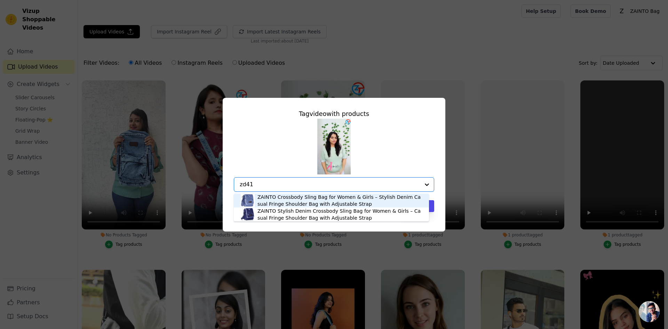
click at [317, 197] on div "ZAINTO Crossbody Sling Bag for Women & Girls – Stylish Denim Casual Fringe Shou…" at bounding box center [339, 200] width 164 height 14
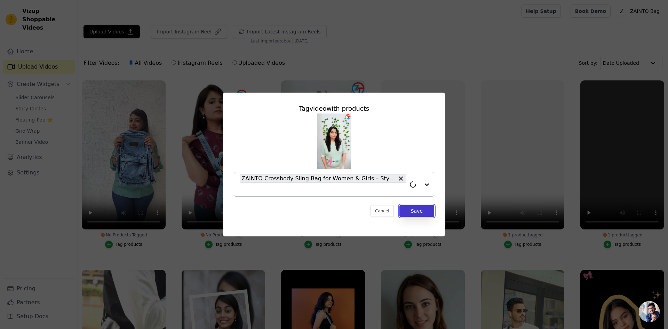
click at [422, 208] on button "Save" at bounding box center [416, 211] width 35 height 12
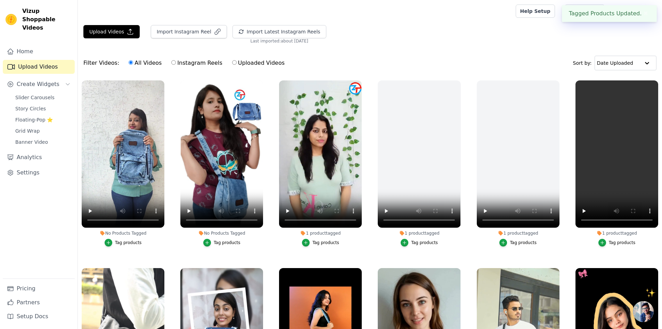
click at [223, 241] on div "Tag products" at bounding box center [227, 243] width 27 height 6
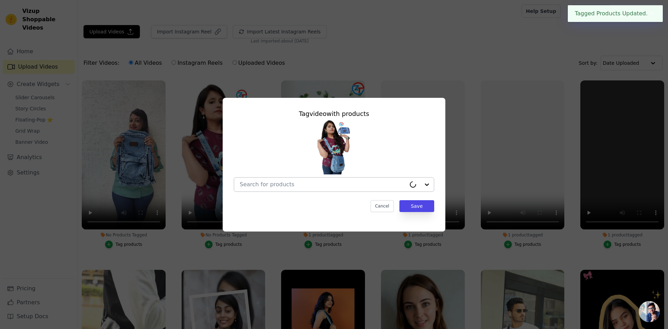
click at [311, 185] on input "No Products Tagged Tag video with products Cancel Save Tag products" at bounding box center [323, 184] width 166 height 7
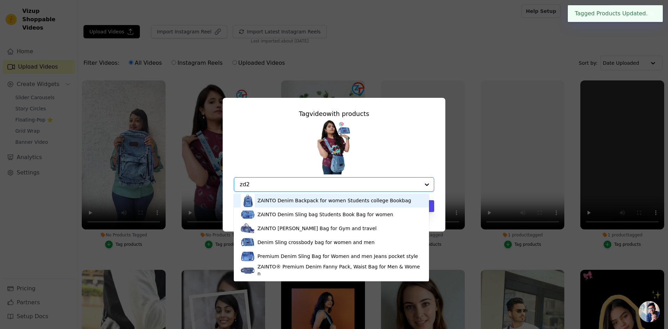
type input "zd29"
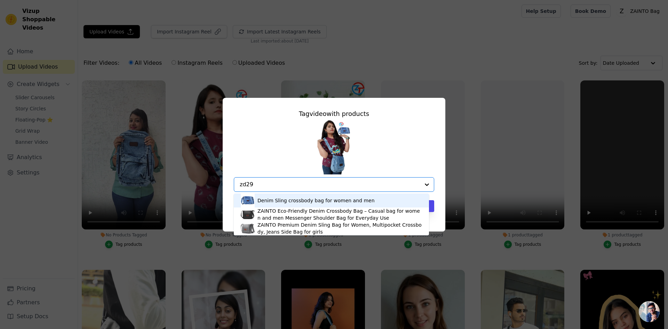
click at [307, 197] on div "Denim Sling crossbody bag for women and men" at bounding box center [315, 200] width 117 height 7
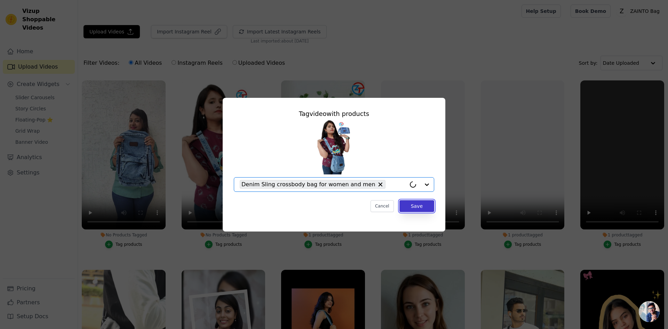
click at [428, 206] on button "Save" at bounding box center [416, 206] width 35 height 12
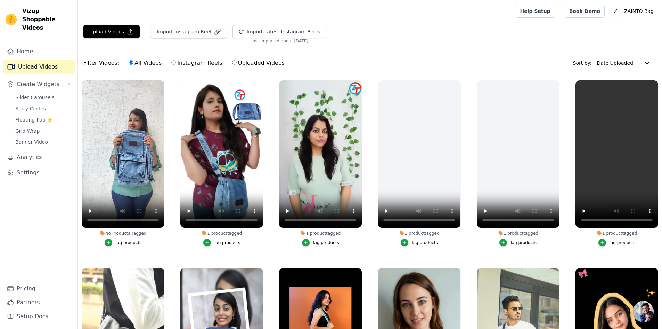
click at [121, 240] on div "Tag products" at bounding box center [128, 243] width 27 height 6
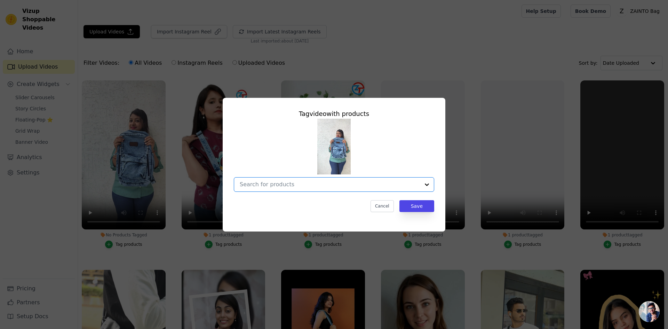
click at [306, 185] on input "No Products Tagged Tag video with products Option undefined, selected. Select i…" at bounding box center [330, 184] width 180 height 7
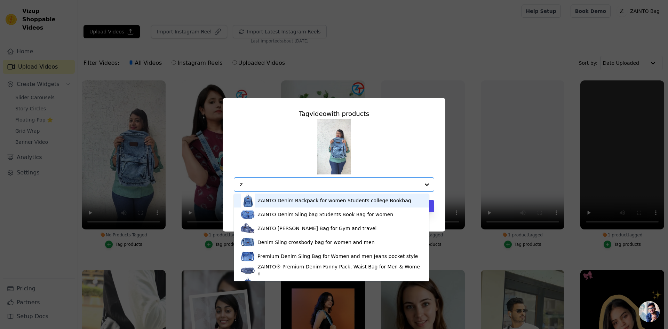
type input "zd"
click at [305, 196] on div "ZAINTO Denim Backpack for women Students college Bookbag" at bounding box center [331, 200] width 181 height 14
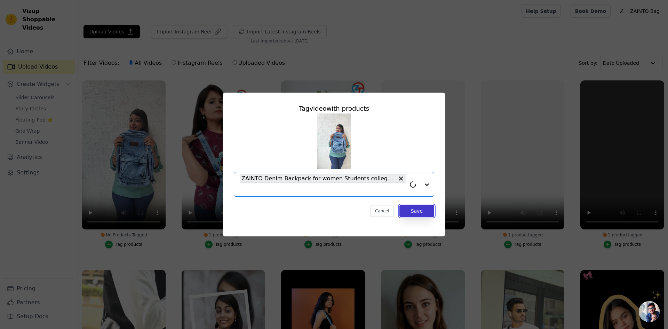
click at [406, 211] on button "Save" at bounding box center [416, 211] width 35 height 12
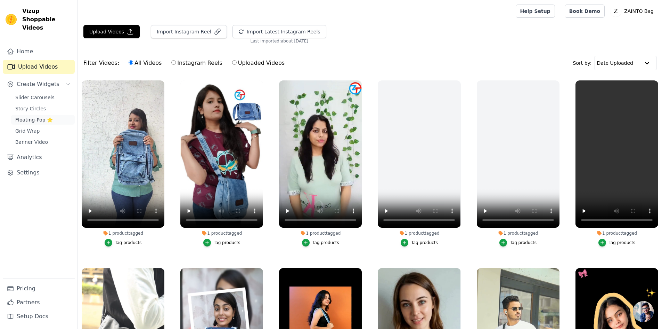
click at [37, 115] on link "Floating-Pop ⭐" at bounding box center [43, 120] width 64 height 10
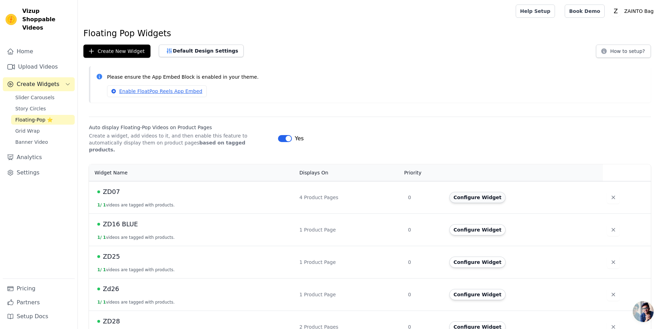
click at [478, 192] on button "Configure Widget" at bounding box center [478, 197] width 56 height 11
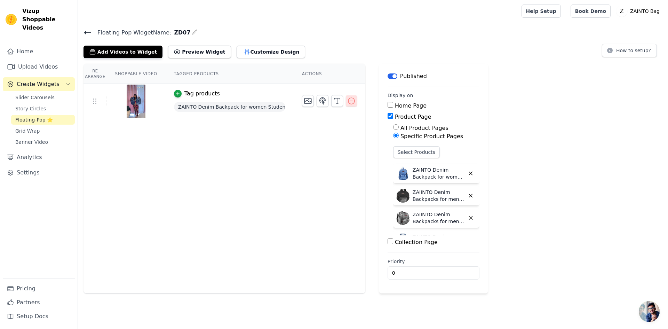
click at [347, 98] on icon "button" at bounding box center [351, 101] width 8 height 8
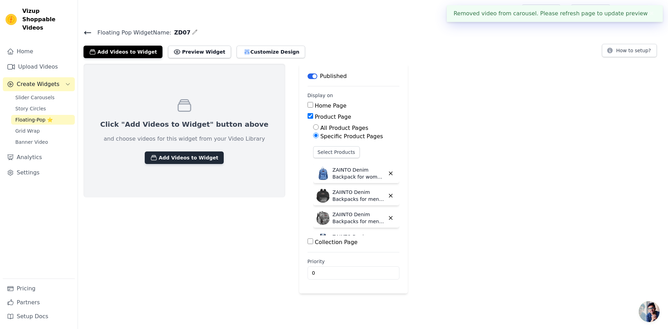
click at [184, 155] on button "Add Videos to Widget" at bounding box center [184, 157] width 79 height 13
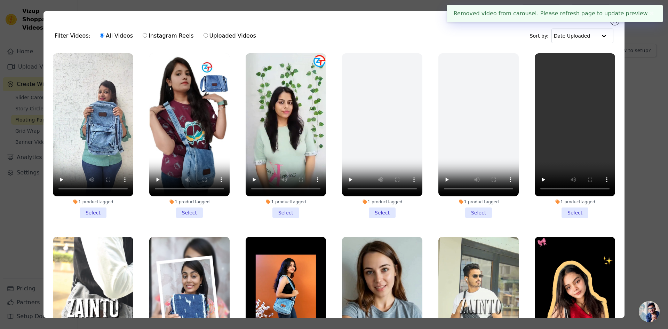
click at [93, 212] on li "1 product tagged Select" at bounding box center [93, 135] width 80 height 164
click at [0, 0] on input "1 product tagged Select" at bounding box center [0, 0] width 0 height 0
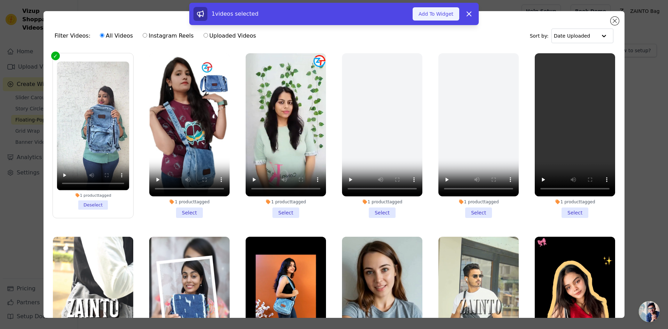
click at [434, 16] on button "Add To Widget" at bounding box center [435, 13] width 47 height 13
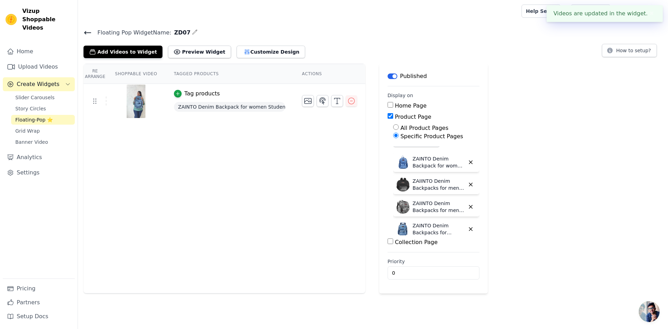
scroll to position [17, 0]
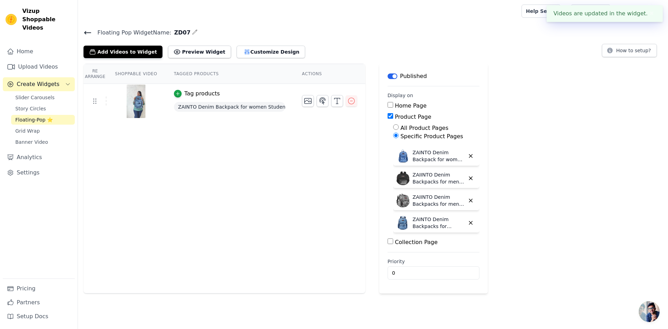
click at [591, 121] on div "Re Arrange Shoppable Video Tagged Products Actions Tag products ZAINTO Denim Ba…" at bounding box center [373, 178] width 590 height 229
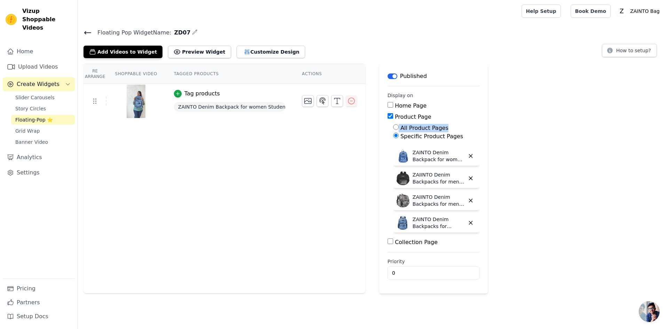
click at [34, 80] on span "Create Widgets" at bounding box center [38, 84] width 43 height 8
click at [84, 35] on icon at bounding box center [87, 33] width 8 height 8
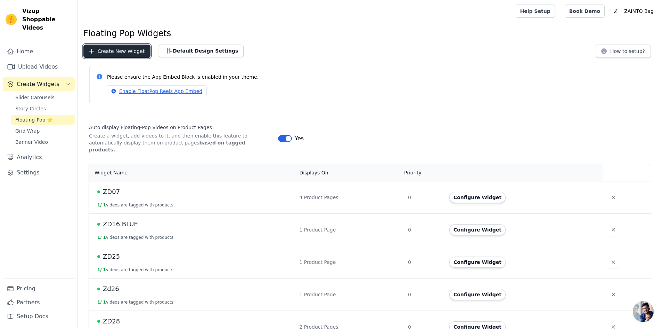
click at [110, 45] on button "Create New Widget" at bounding box center [116, 51] width 67 height 13
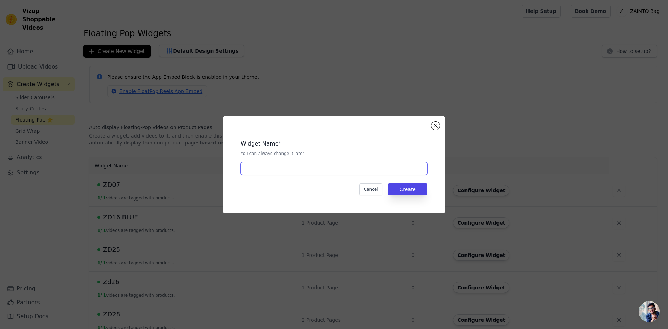
click at [298, 167] on input "text" at bounding box center [334, 168] width 186 height 13
type input "zd22"
click at [405, 191] on button "Create" at bounding box center [407, 189] width 39 height 12
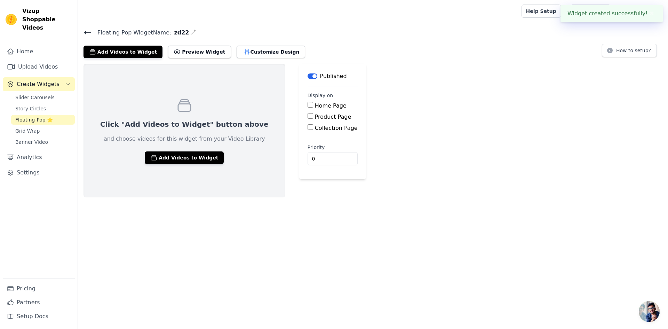
click at [161, 169] on div "Click "Add Videos to Widget" button above and choose videos for this widget fro…" at bounding box center [184, 131] width 202 height 134
click at [164, 160] on button "Add Videos to Widget" at bounding box center [184, 157] width 79 height 13
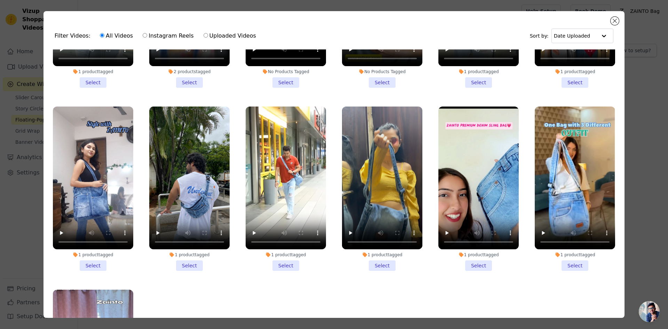
scroll to position [417, 0]
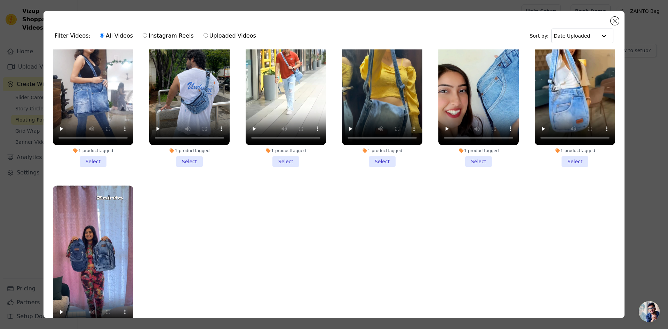
click at [190, 157] on li "1 product tagged Select" at bounding box center [189, 84] width 80 height 164
click at [0, 0] on input "1 product tagged Select" at bounding box center [0, 0] width 0 height 0
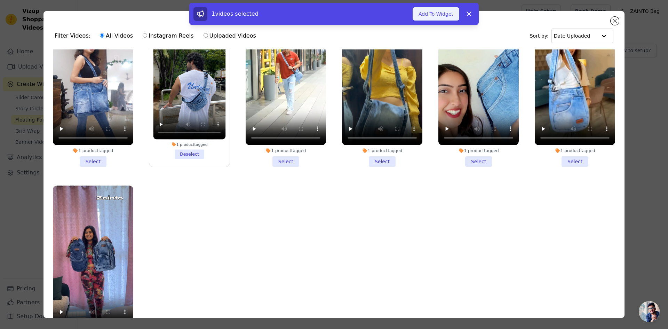
click at [440, 15] on button "Add To Widget" at bounding box center [435, 13] width 47 height 13
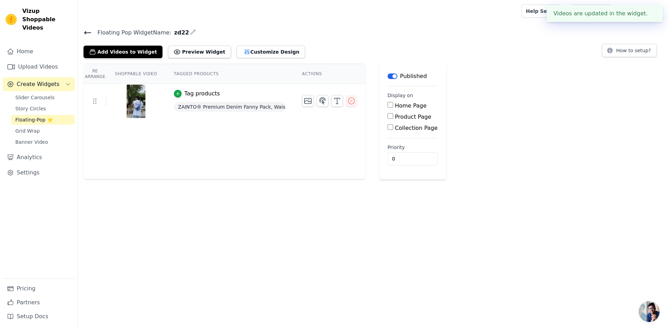
click at [387, 119] on div "Product Page" at bounding box center [412, 117] width 50 height 8
click at [389, 118] on div "Product Page" at bounding box center [412, 117] width 50 height 8
click at [387, 116] on input "Product Page" at bounding box center [390, 116] width 6 height 6
checkbox input "true"
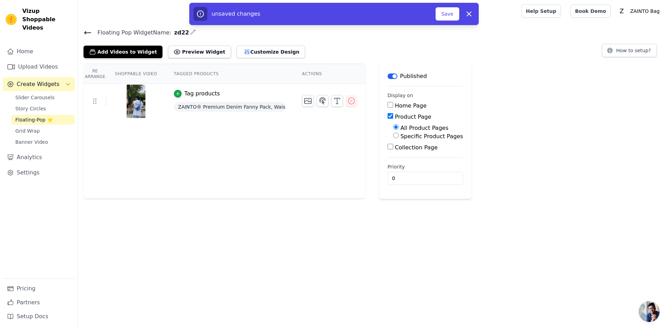
click at [393, 135] on input "Specific Product Pages" at bounding box center [396, 135] width 6 height 6
radio input "true"
click at [400, 151] on button "Select Products" at bounding box center [416, 152] width 47 height 12
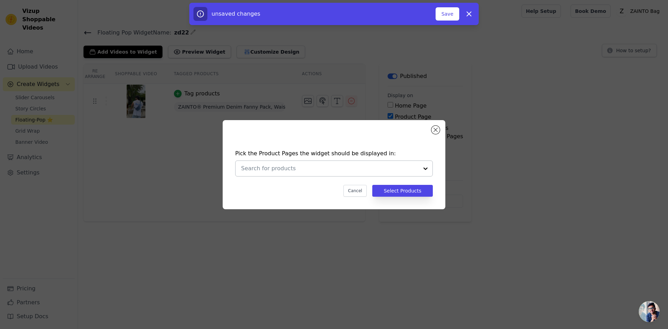
click at [333, 170] on input "text" at bounding box center [329, 168] width 177 height 8
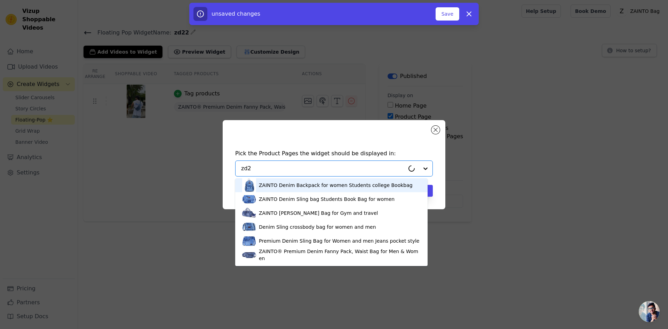
type input "zd22"
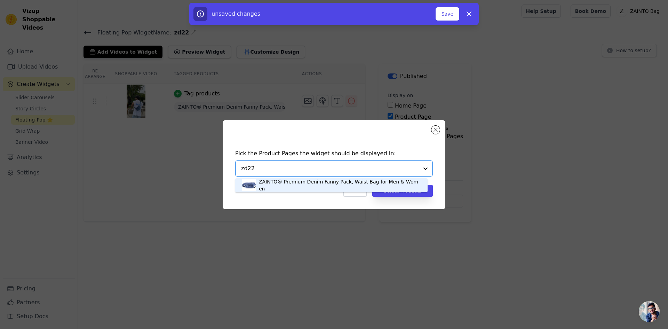
click at [318, 180] on div "ZAINTO® Premium Denim Fanny Pack, Waist Bag for Men & Women" at bounding box center [331, 185] width 178 height 14
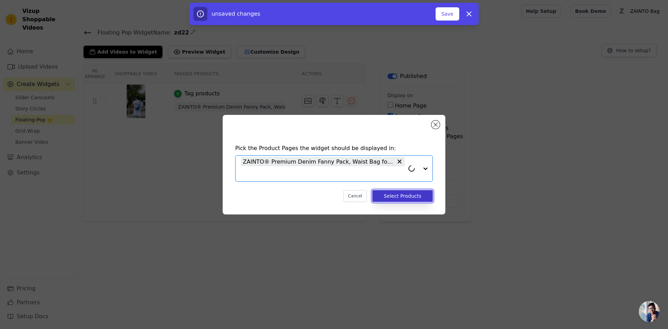
click at [396, 192] on button "Select Products" at bounding box center [402, 196] width 61 height 12
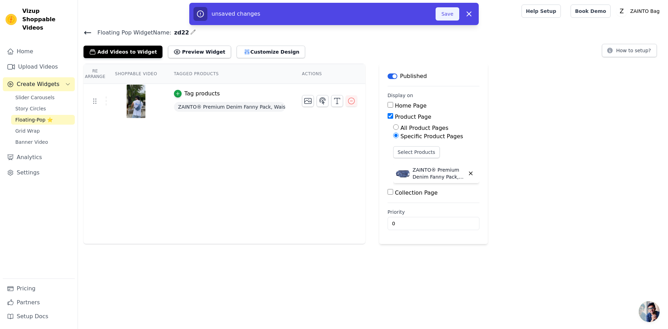
click at [453, 10] on button "Save" at bounding box center [447, 13] width 24 height 13
click at [453, 13] on button "Save" at bounding box center [447, 13] width 24 height 13
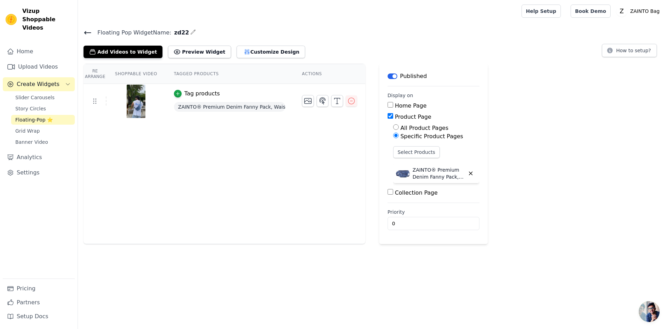
click at [87, 32] on icon at bounding box center [87, 32] width 6 height 3
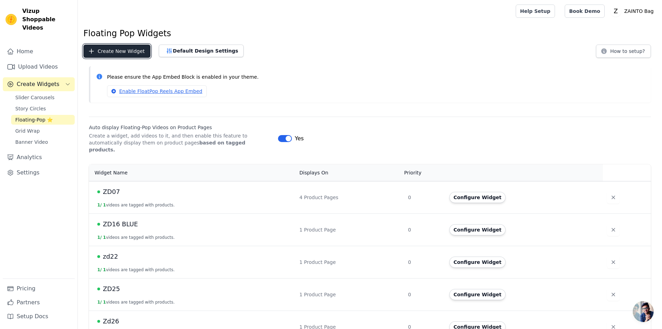
click at [123, 54] on button "Create New Widget" at bounding box center [116, 51] width 67 height 13
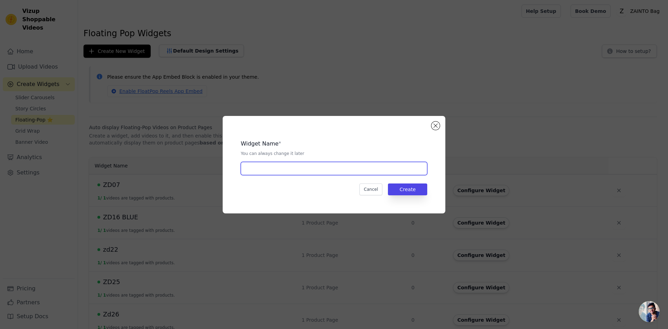
drag, startPoint x: 280, startPoint y: 170, endPoint x: 261, endPoint y: 155, distance: 23.6
click at [280, 170] on input "text" at bounding box center [334, 168] width 186 height 13
type input "zd40"
click at [414, 185] on button "Create" at bounding box center [407, 189] width 39 height 12
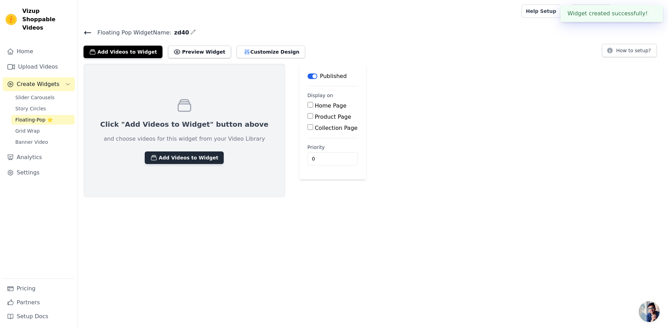
click at [191, 163] on button "Add Videos to Widget" at bounding box center [184, 157] width 79 height 13
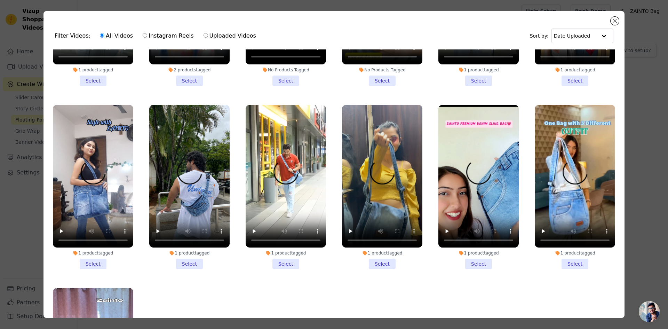
scroll to position [141, 0]
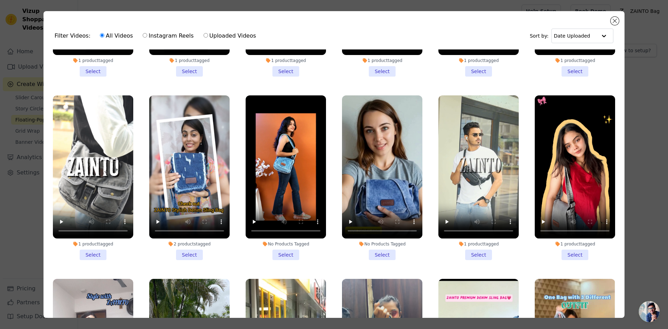
click at [467, 245] on li "1 product tagged Select" at bounding box center [478, 177] width 80 height 164
click at [0, 0] on input "1 product tagged Select" at bounding box center [0, 0] width 0 height 0
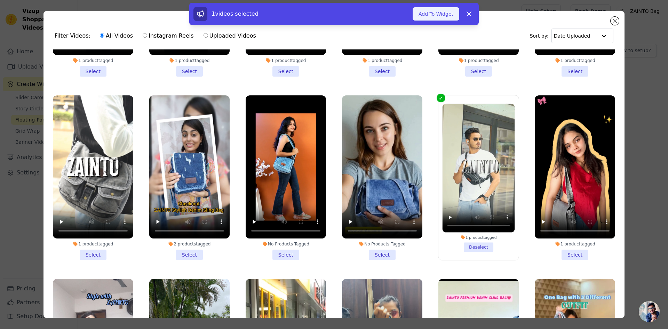
click at [432, 16] on button "Add To Widget" at bounding box center [435, 13] width 47 height 13
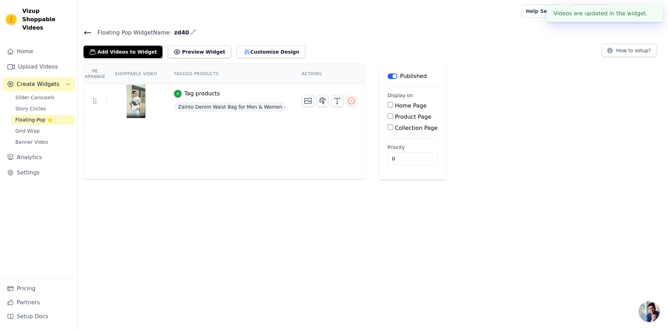
click at [387, 113] on input "Product Page" at bounding box center [390, 116] width 6 height 6
checkbox input "true"
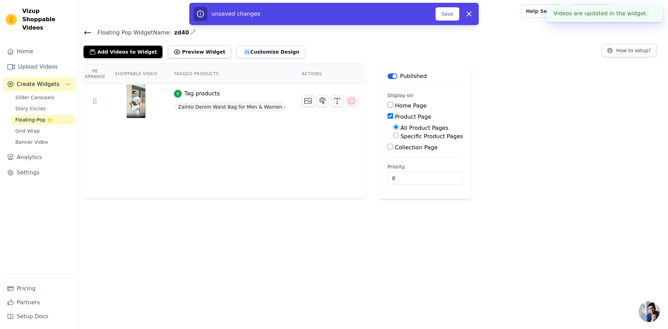
click at [394, 136] on input "Specific Product Pages" at bounding box center [396, 135] width 6 height 6
radio input "true"
click at [396, 151] on button "Select Products" at bounding box center [416, 152] width 47 height 12
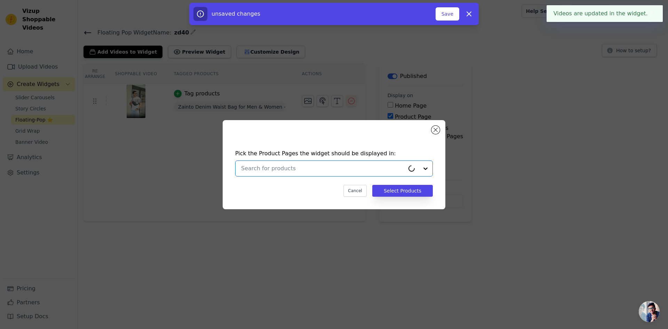
click at [257, 169] on input "text" at bounding box center [322, 168] width 163 height 8
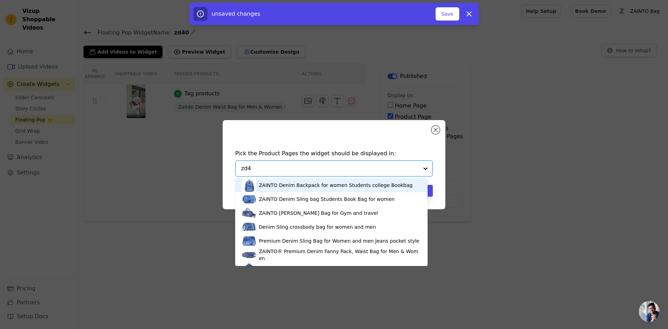
type input "zd40"
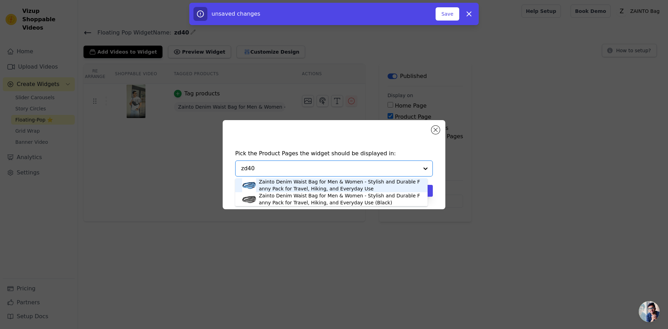
click at [283, 182] on div "Zainto Denim Waist Bag for Men & Women - Stylish and Durable Fanny Pack for Tra…" at bounding box center [340, 185] width 162 height 14
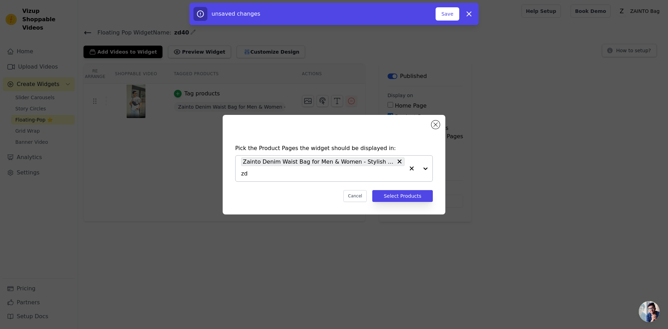
type input "zd4"
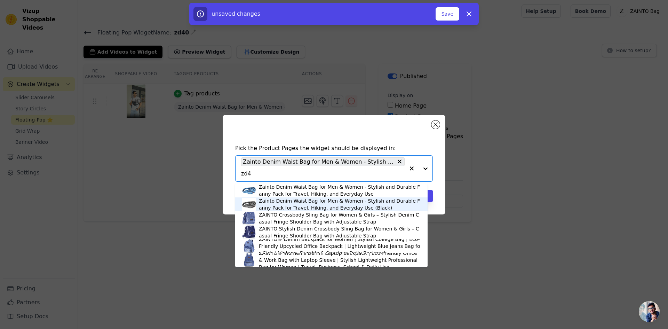
click at [284, 201] on div "Zainto Denim Waist Bag for Men & Women - Stylish and Durable Fanny Pack for Tra…" at bounding box center [340, 204] width 162 height 14
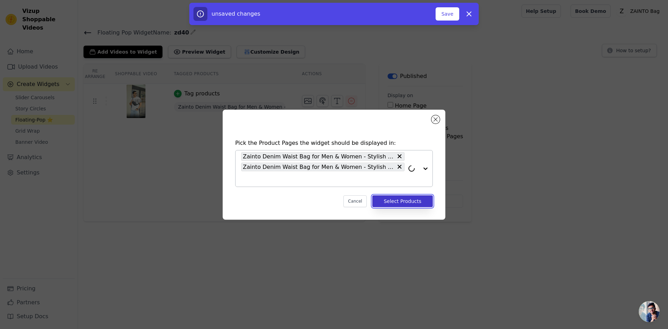
click at [399, 201] on button "Select Products" at bounding box center [402, 201] width 61 height 12
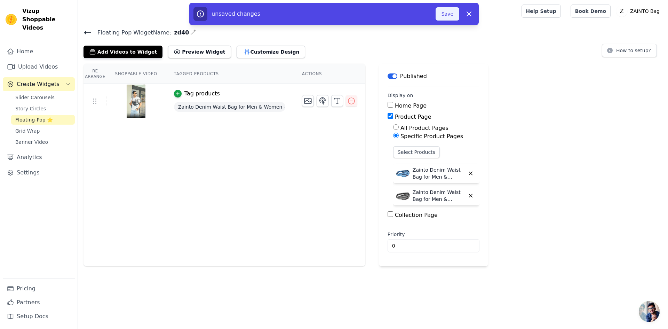
click at [449, 16] on button "Save" at bounding box center [447, 13] width 24 height 13
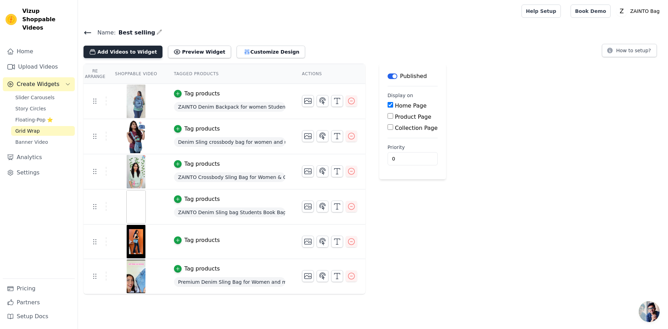
click at [115, 57] on button "Add Videos to Widget" at bounding box center [122, 52] width 79 height 13
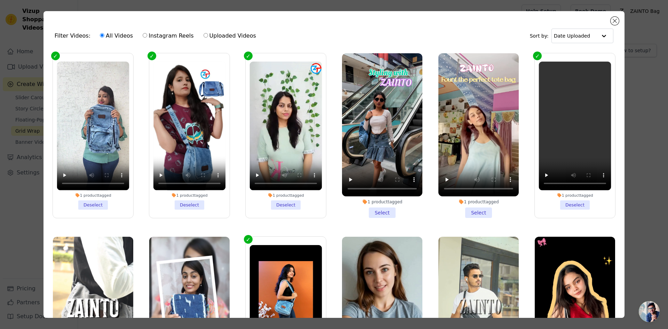
click at [473, 211] on li "1 product tagged Select" at bounding box center [478, 135] width 80 height 164
click at [0, 0] on input "1 product tagged Select" at bounding box center [0, 0] width 0 height 0
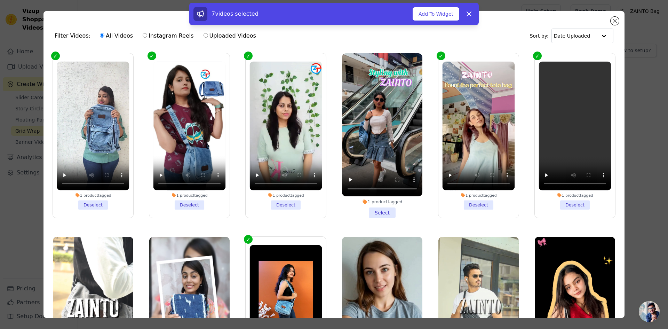
click at [377, 207] on li "1 product tagged Select" at bounding box center [382, 135] width 80 height 164
click at [0, 0] on input "1 product tagged Select" at bounding box center [0, 0] width 0 height 0
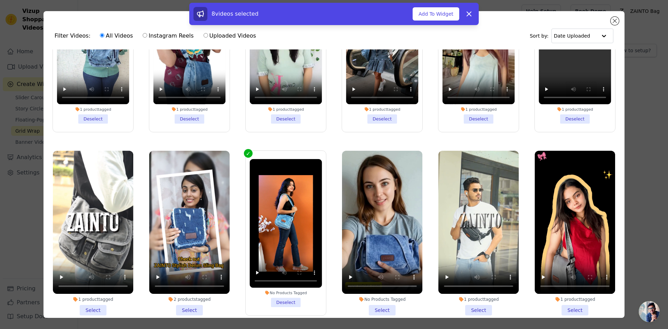
scroll to position [104, 0]
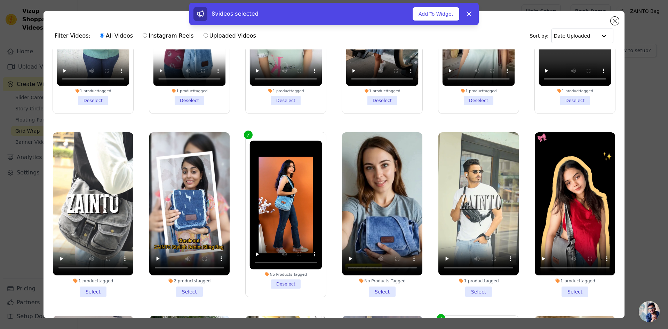
click at [560, 289] on li "1 product tagged Select" at bounding box center [574, 214] width 80 height 164
click at [0, 0] on input "1 product tagged Select" at bounding box center [0, 0] width 0 height 0
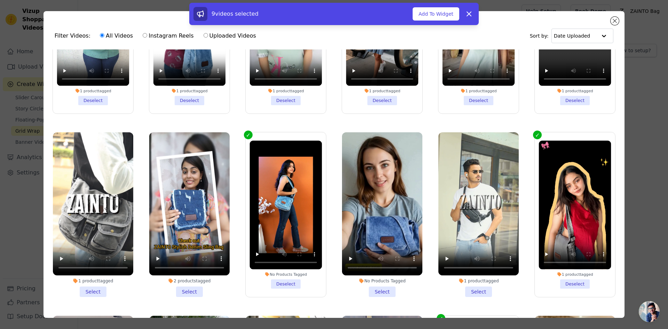
click at [476, 290] on li "1 product tagged Select" at bounding box center [478, 214] width 80 height 164
click at [0, 0] on input "1 product tagged Select" at bounding box center [0, 0] width 0 height 0
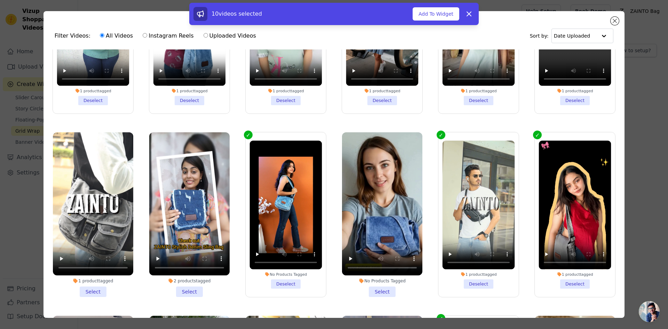
click at [612, 22] on div "10 videos selected Add To Widget Dismiss" at bounding box center [334, 15] width 668 height 25
click at [469, 14] on icon at bounding box center [469, 14] width 4 height 4
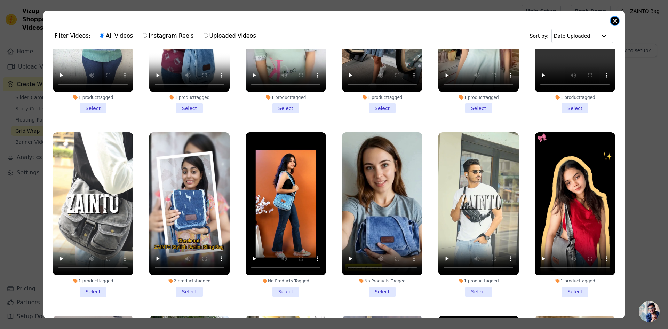
click at [616, 21] on button "Close modal" at bounding box center [614, 21] width 8 height 8
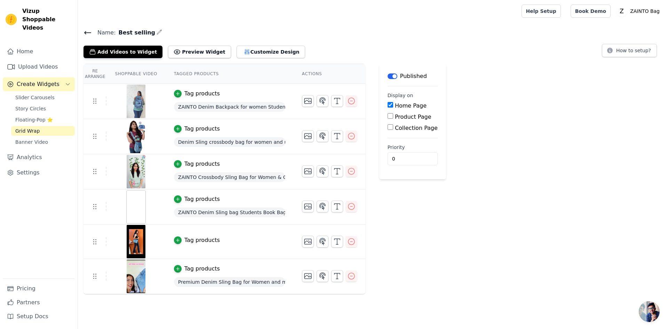
click at [87, 34] on icon at bounding box center [87, 33] width 8 height 8
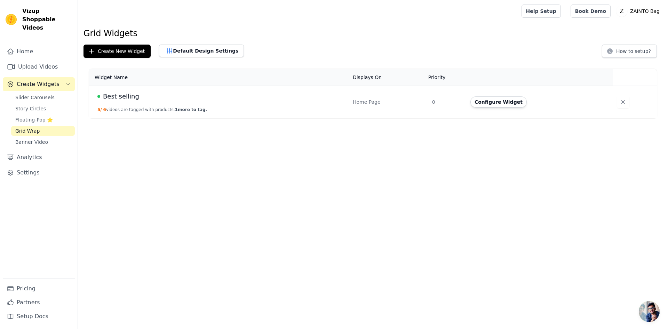
click at [180, 118] on html "Vizup Shoppable Videos Home Upload Videos Create Widgets Slider Carousels Story…" at bounding box center [334, 59] width 668 height 118
click at [119, 53] on button "Create New Widget" at bounding box center [116, 51] width 67 height 13
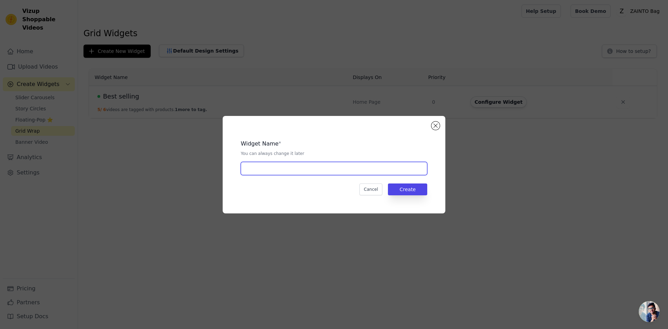
click at [304, 165] on input "text" at bounding box center [334, 168] width 186 height 13
type input "shop by video"
click at [415, 193] on button "Create" at bounding box center [407, 189] width 39 height 12
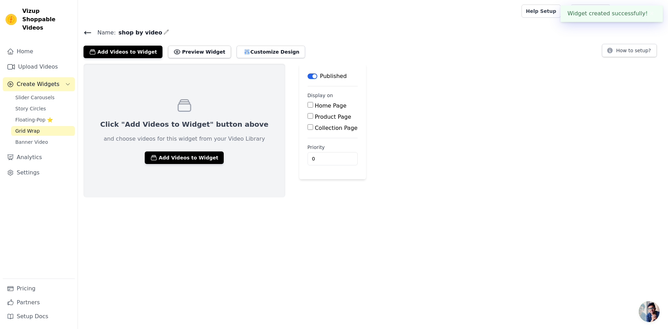
click at [216, 156] on div "Click "Add Videos to Widget" button above and choose videos for this widget fro…" at bounding box center [184, 131] width 202 height 134
click at [187, 155] on button "Add Videos to Widget" at bounding box center [184, 157] width 79 height 13
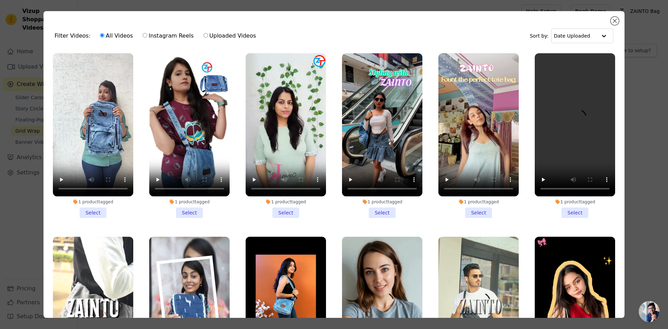
click at [87, 210] on li "1 product tagged Select" at bounding box center [93, 135] width 80 height 164
click at [0, 0] on input "1 product tagged Select" at bounding box center [0, 0] width 0 height 0
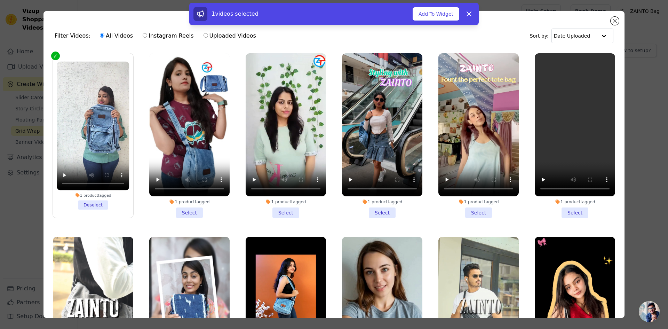
click at [184, 207] on li "1 product tagged Select" at bounding box center [189, 135] width 80 height 164
click at [0, 0] on input "1 product tagged Select" at bounding box center [0, 0] width 0 height 0
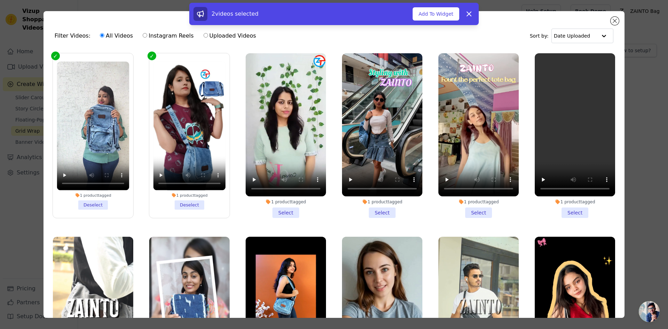
click at [470, 209] on li "1 product tagged Select" at bounding box center [478, 135] width 80 height 164
click at [0, 0] on input "1 product tagged Select" at bounding box center [0, 0] width 0 height 0
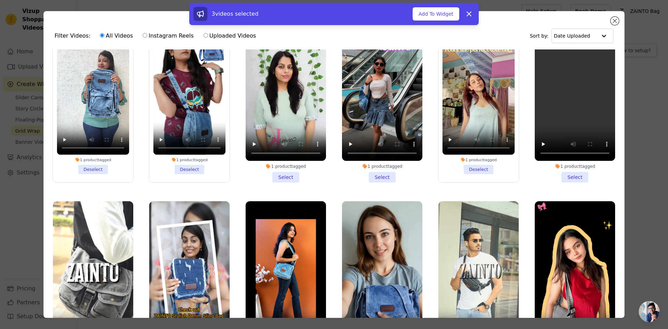
scroll to position [35, 0]
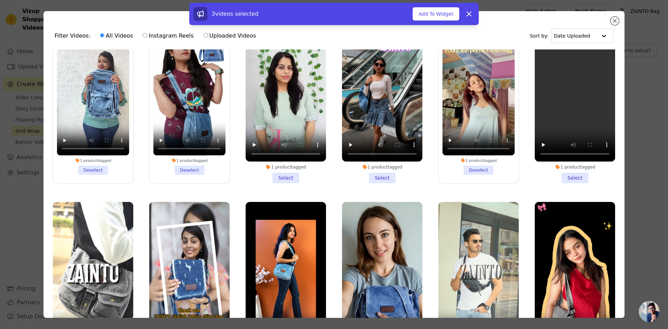
click at [563, 174] on li "1 product tagged Select" at bounding box center [574, 100] width 80 height 164
click at [0, 0] on input "1 product tagged Select" at bounding box center [0, 0] width 0 height 0
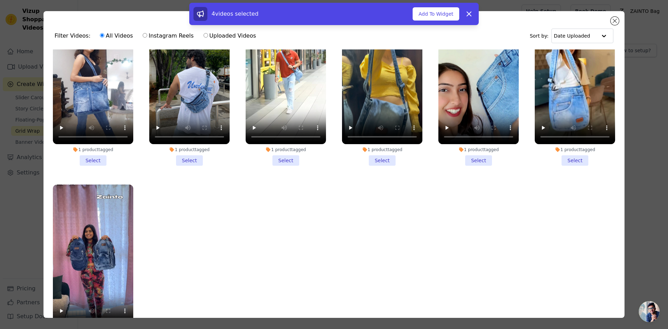
scroll to position [419, 0]
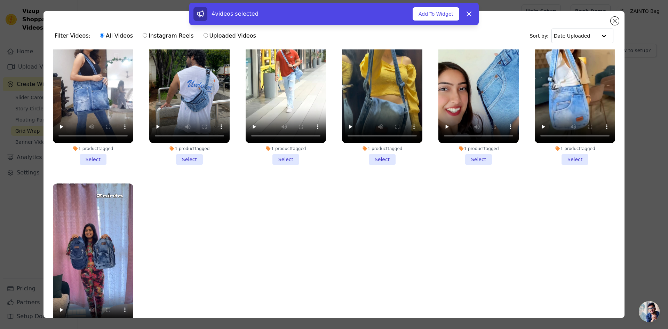
click at [561, 150] on li "1 product tagged Select" at bounding box center [574, 82] width 80 height 164
click at [0, 0] on input "1 product tagged Select" at bounding box center [0, 0] width 0 height 0
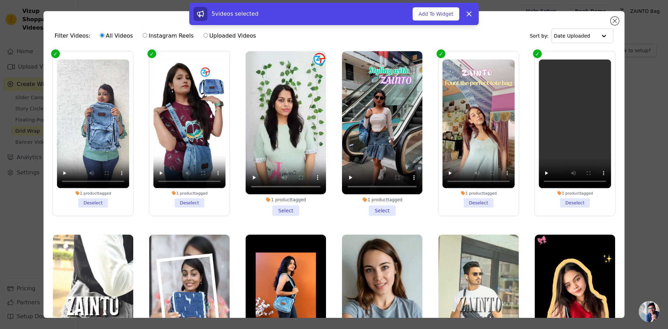
scroll to position [0, 0]
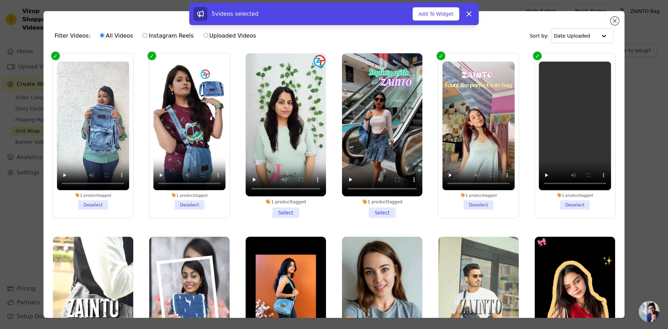
click at [281, 209] on li "1 product tagged Select" at bounding box center [285, 135] width 80 height 164
click at [0, 0] on input "1 product tagged Select" at bounding box center [0, 0] width 0 height 0
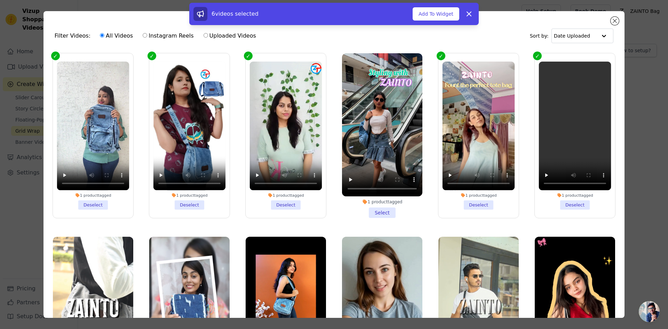
click at [366, 204] on li "1 product tagged Select" at bounding box center [382, 135] width 80 height 164
click at [0, 0] on input "1 product tagged Select" at bounding box center [0, 0] width 0 height 0
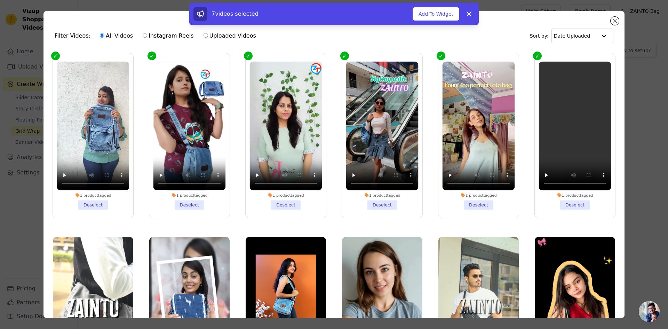
click at [422, 224] on ul "1 product tagged Deselect 1 product tagged Deselect 1 product tagged Deselect 1…" at bounding box center [334, 202] width 570 height 306
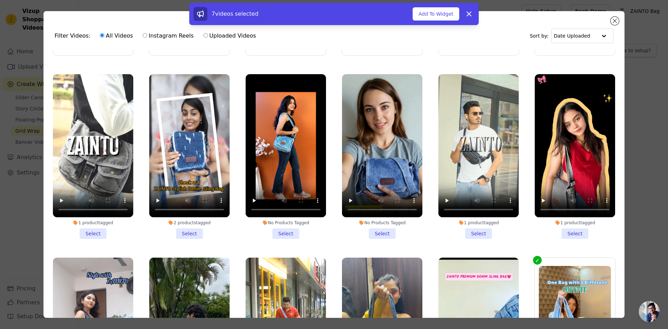
scroll to position [174, 0]
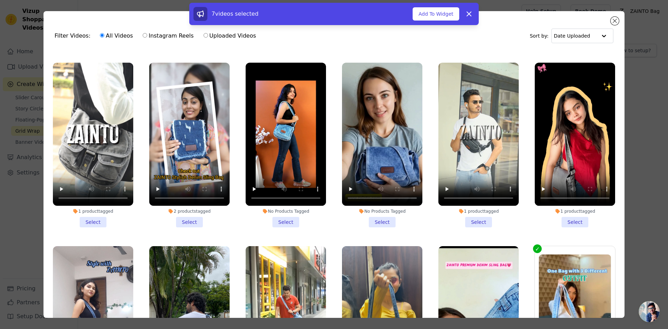
click at [99, 215] on li "1 product tagged Select" at bounding box center [93, 145] width 80 height 164
click at [0, 0] on input "1 product tagged Select" at bounding box center [0, 0] width 0 height 0
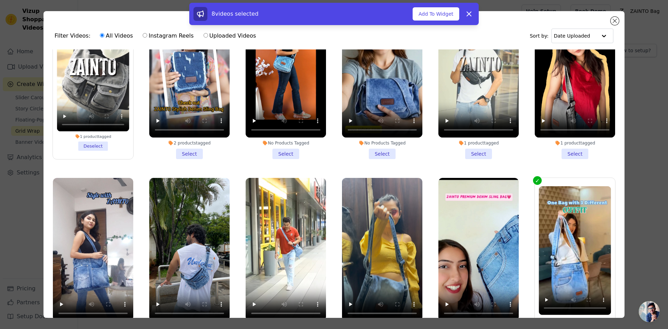
scroll to position [313, 0]
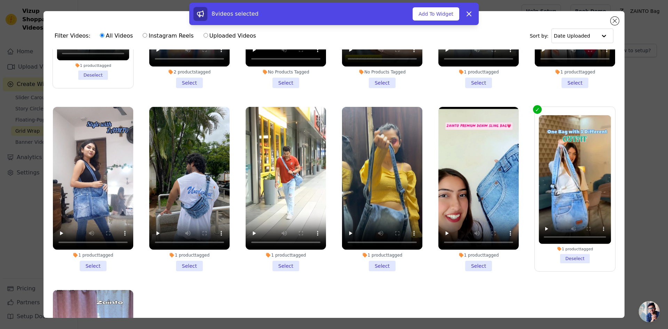
click at [97, 258] on li "1 product tagged Select" at bounding box center [93, 189] width 80 height 164
click at [0, 0] on input "1 product tagged Select" at bounding box center [0, 0] width 0 height 0
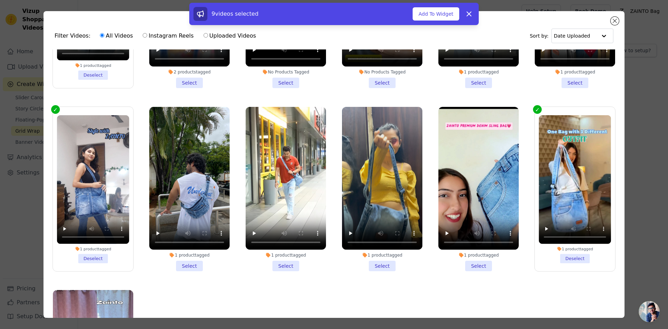
click at [186, 256] on li "1 product tagged Select" at bounding box center [189, 189] width 80 height 164
click at [0, 0] on input "1 product tagged Select" at bounding box center [0, 0] width 0 height 0
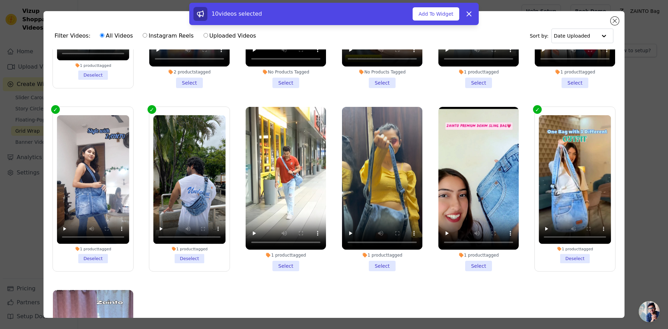
click at [285, 259] on li "1 product tagged Select" at bounding box center [285, 189] width 80 height 164
click at [0, 0] on input "1 product tagged Select" at bounding box center [0, 0] width 0 height 0
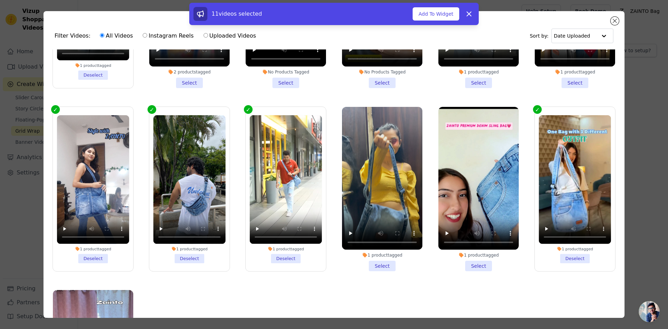
click at [377, 257] on li "1 product tagged Select" at bounding box center [382, 189] width 80 height 164
click at [0, 0] on input "1 product tagged Select" at bounding box center [0, 0] width 0 height 0
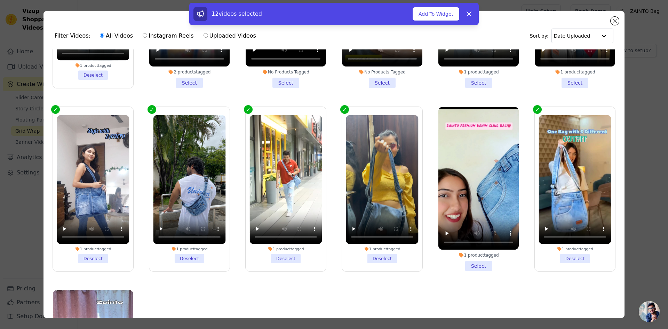
click at [474, 257] on li "1 product tagged Select" at bounding box center [478, 189] width 80 height 164
click at [0, 0] on input "1 product tagged Select" at bounding box center [0, 0] width 0 height 0
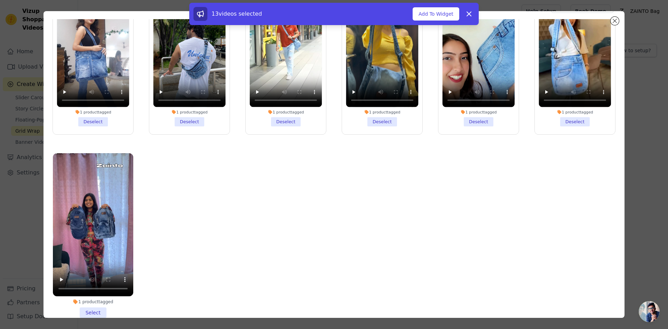
scroll to position [61, 0]
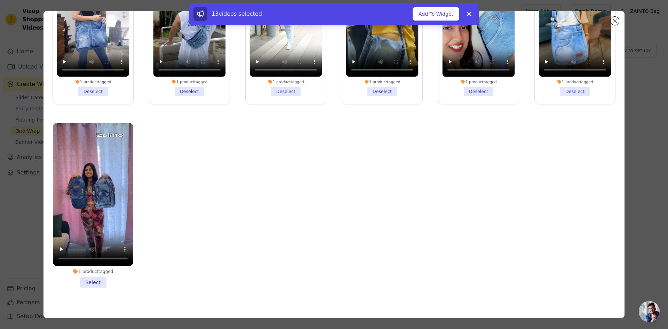
click at [96, 272] on li "1 product tagged Select" at bounding box center [93, 205] width 80 height 164
click at [0, 0] on input "1 product tagged Select" at bounding box center [0, 0] width 0 height 0
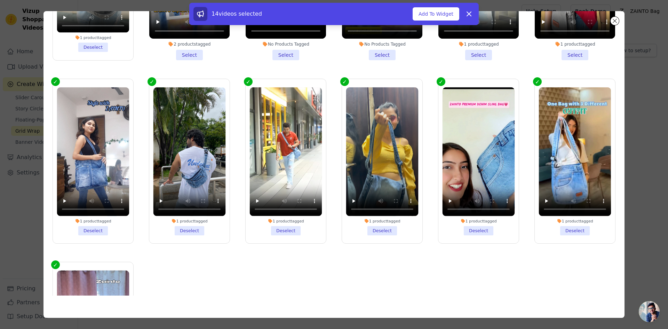
scroll to position [141, 0]
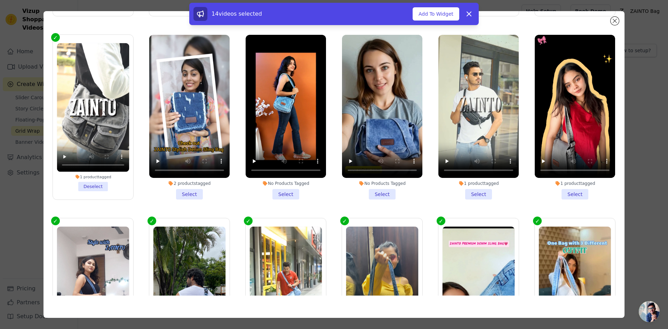
click at [473, 189] on li "1 product tagged Select" at bounding box center [478, 117] width 80 height 164
click at [0, 0] on input "1 product tagged Select" at bounding box center [0, 0] width 0 height 0
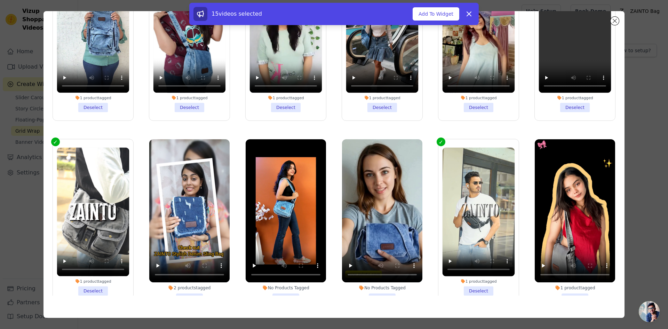
scroll to position [0, 0]
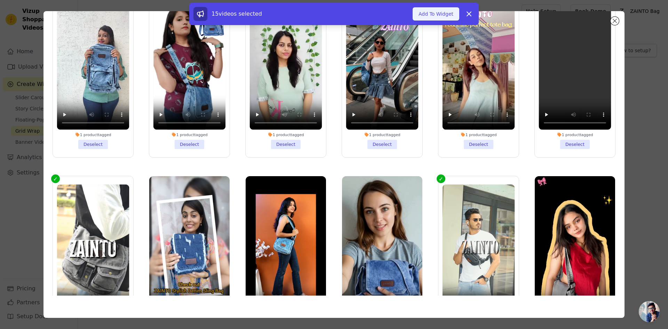
click at [443, 13] on button "Add To Widget" at bounding box center [435, 13] width 47 height 13
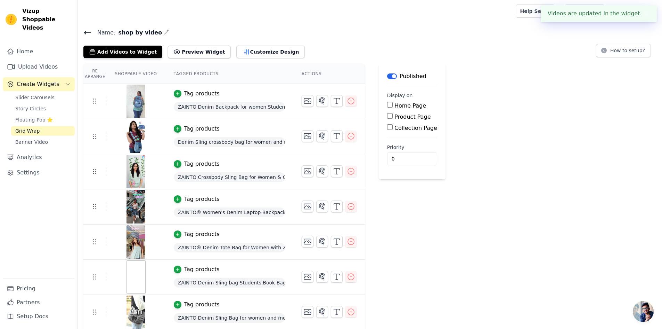
click at [387, 126] on input "Collection Page" at bounding box center [390, 127] width 6 height 6
checkbox input "true"
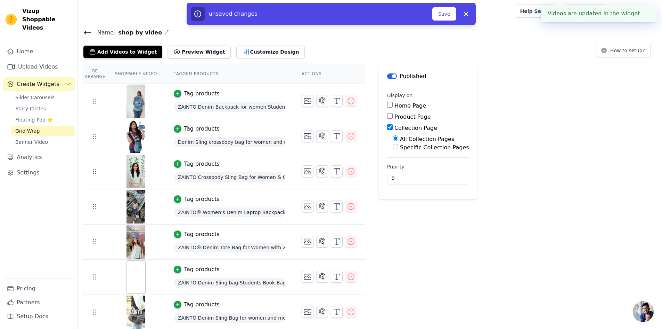
click at [393, 147] on input "Specific Collection Pages" at bounding box center [396, 147] width 6 height 6
radio input "true"
click at [404, 163] on button "Select Collection Pages" at bounding box center [426, 163] width 66 height 12
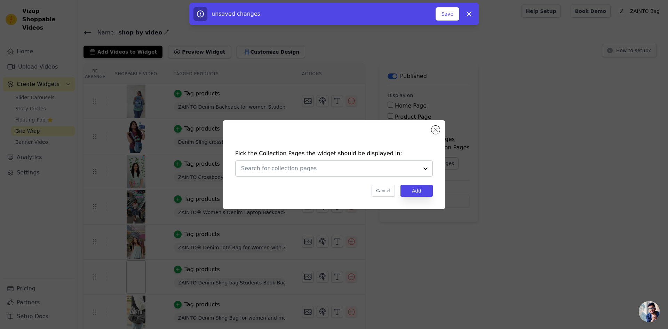
click at [329, 170] on input "text" at bounding box center [329, 168] width 177 height 8
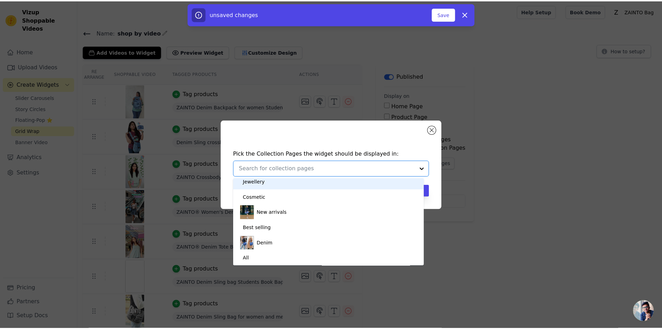
scroll to position [50, 0]
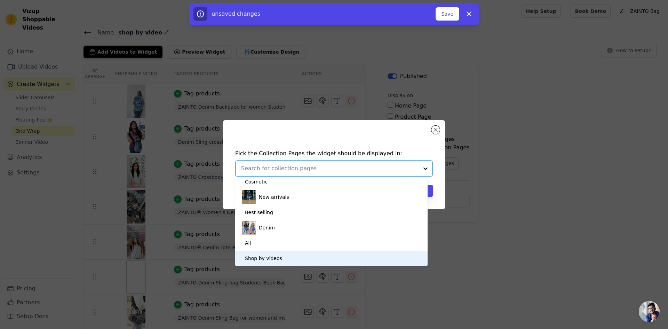
click at [275, 258] on div "Shop by videos" at bounding box center [263, 257] width 37 height 15
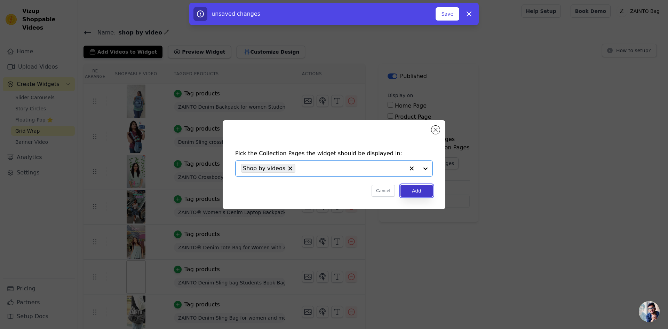
click at [422, 189] on button "Add" at bounding box center [416, 191] width 32 height 12
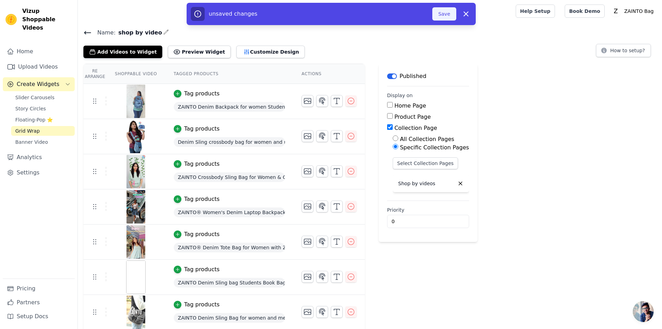
click at [449, 12] on button "Save" at bounding box center [445, 13] width 24 height 13
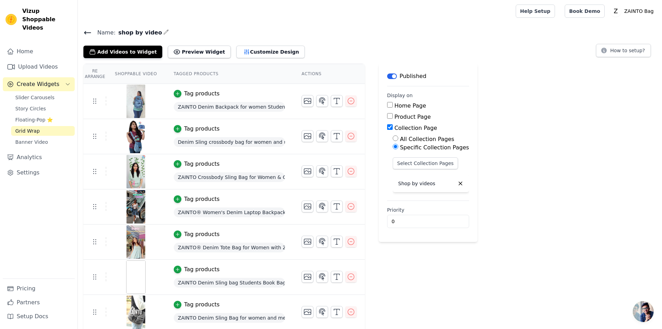
click at [196, 54] on button "Preview Widget" at bounding box center [199, 52] width 63 height 13
click at [429, 162] on button "Select Collection Pages" at bounding box center [426, 163] width 66 height 12
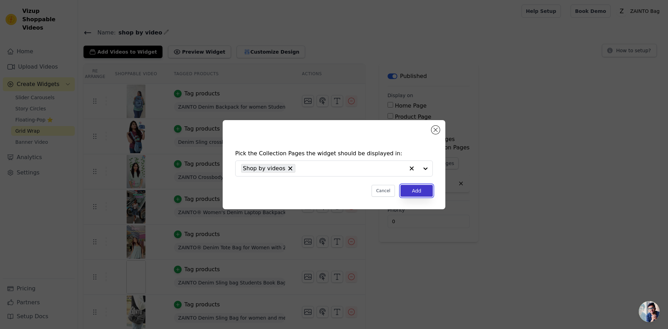
click at [426, 192] on button "Add" at bounding box center [416, 191] width 32 height 12
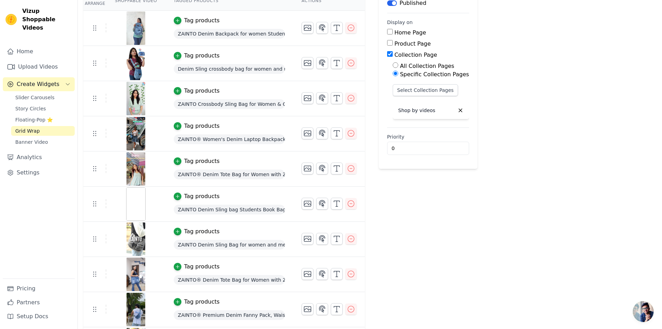
scroll to position [0, 0]
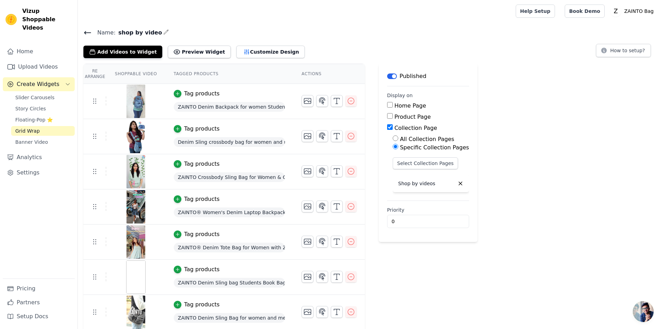
click at [87, 32] on icon at bounding box center [87, 32] width 6 height 3
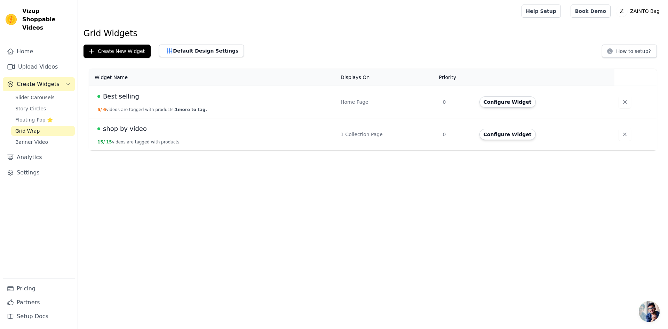
click at [420, 150] on html "Vizup Shoppable Videos Home Upload Videos Create Widgets Slider Carousels Story…" at bounding box center [334, 75] width 668 height 150
click at [261, 150] on html "Vizup Shoppable Videos Home Upload Videos Create Widgets Slider Carousels Story…" at bounding box center [334, 75] width 668 height 150
click at [30, 127] on span "Grid Wrap" at bounding box center [27, 130] width 24 height 7
click at [354, 38] on h1 "Grid Widgets" at bounding box center [372, 33] width 579 height 11
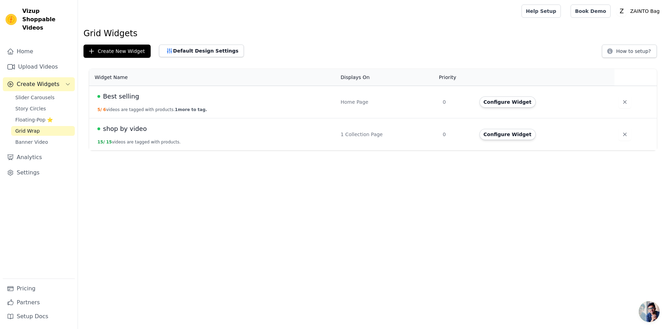
click at [349, 135] on div "1 Collection Page" at bounding box center [387, 134] width 94 height 7
click at [123, 126] on span "shop by video" at bounding box center [125, 129] width 44 height 10
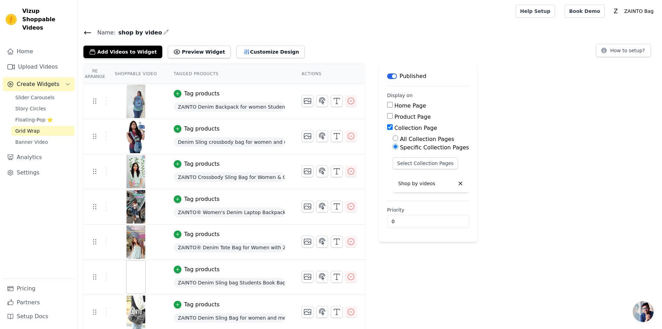
click at [264, 55] on button "Customize Design" at bounding box center [270, 52] width 68 height 13
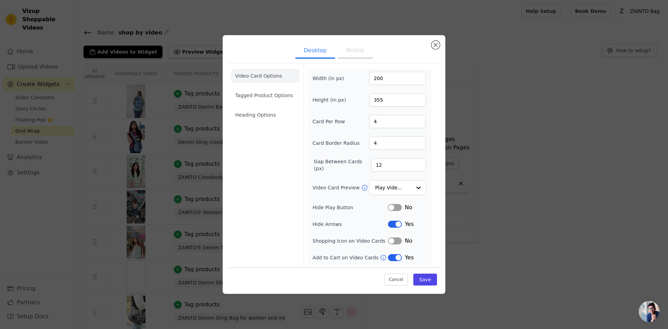
click at [350, 50] on button "Mobile" at bounding box center [355, 50] width 35 height 15
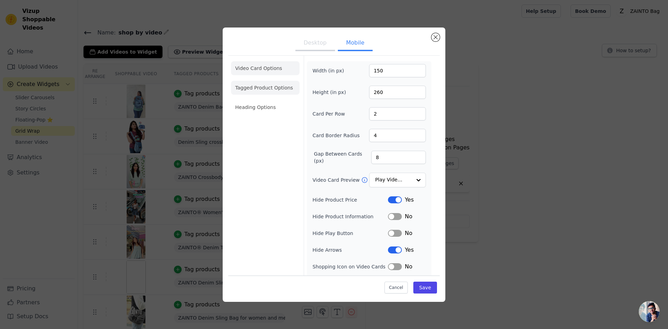
click at [270, 89] on li "Tagged Product Options" at bounding box center [265, 88] width 68 height 14
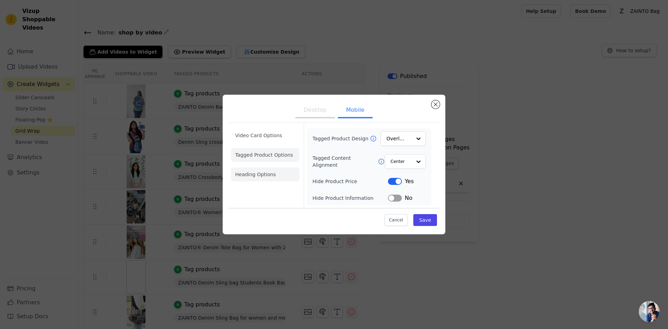
click at [262, 173] on li "Heading Options" at bounding box center [265, 174] width 68 height 14
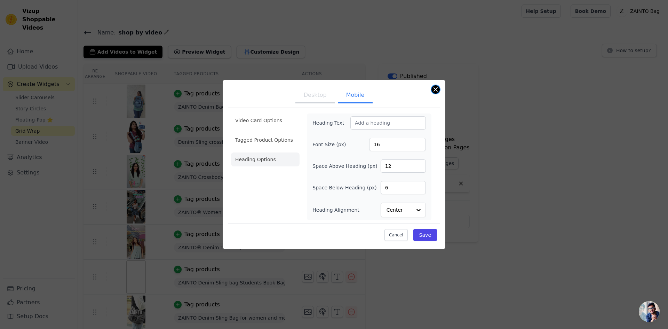
click at [437, 87] on button "Close modal" at bounding box center [435, 89] width 8 height 8
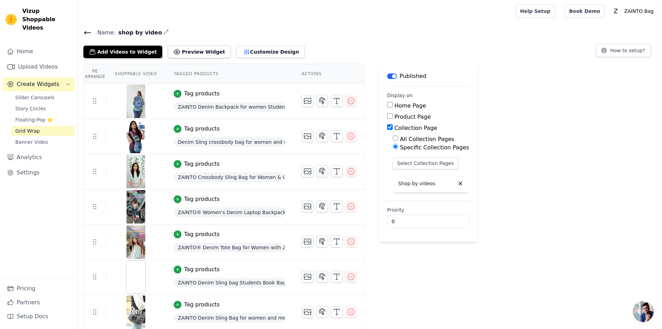
click at [355, 41] on div "Name: shop by video Add Videos to Widget Preview Widget Customize Design How to…" at bounding box center [370, 43] width 584 height 30
click at [185, 54] on button "Preview Widget" at bounding box center [199, 52] width 63 height 13
click at [423, 161] on button "Select Collection Pages" at bounding box center [426, 163] width 66 height 12
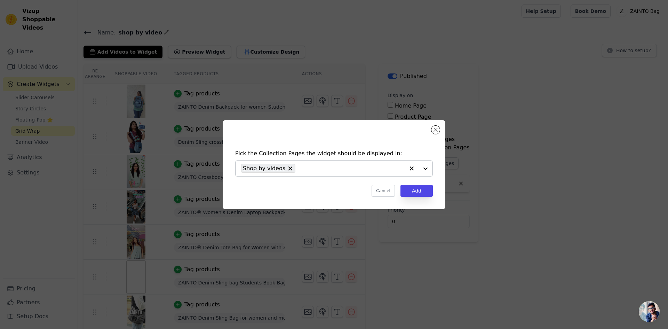
click at [410, 168] on icon "button" at bounding box center [411, 168] width 7 height 7
click at [433, 167] on div "Pick the Collection Pages the widget should be displayed in: Cancel Add" at bounding box center [333, 172] width 211 height 61
click at [418, 167] on input "text" at bounding box center [329, 168] width 177 height 8
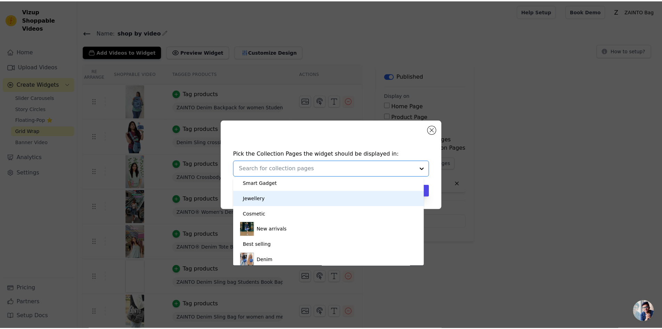
scroll to position [50, 0]
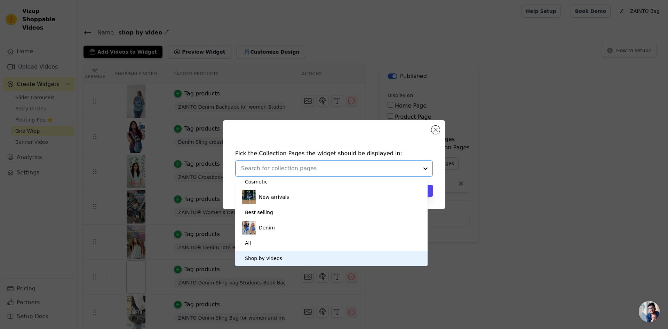
click at [263, 257] on div "Shop by videos" at bounding box center [263, 257] width 37 height 15
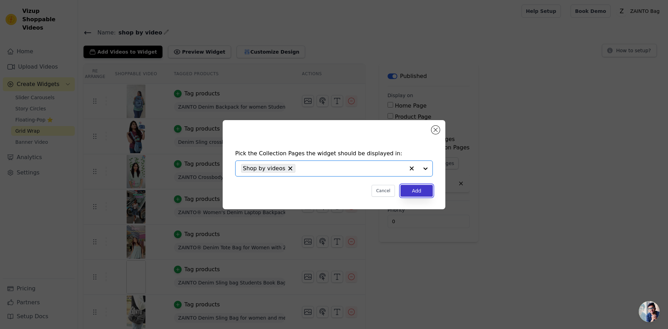
click at [425, 191] on button "Add" at bounding box center [416, 191] width 32 height 12
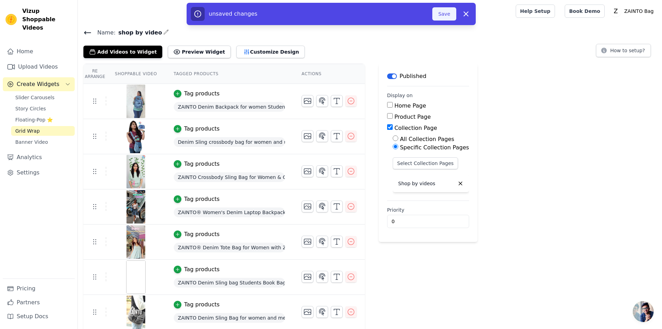
click at [440, 16] on button "Save" at bounding box center [445, 13] width 24 height 13
